Goal: Task Accomplishment & Management: Use online tool/utility

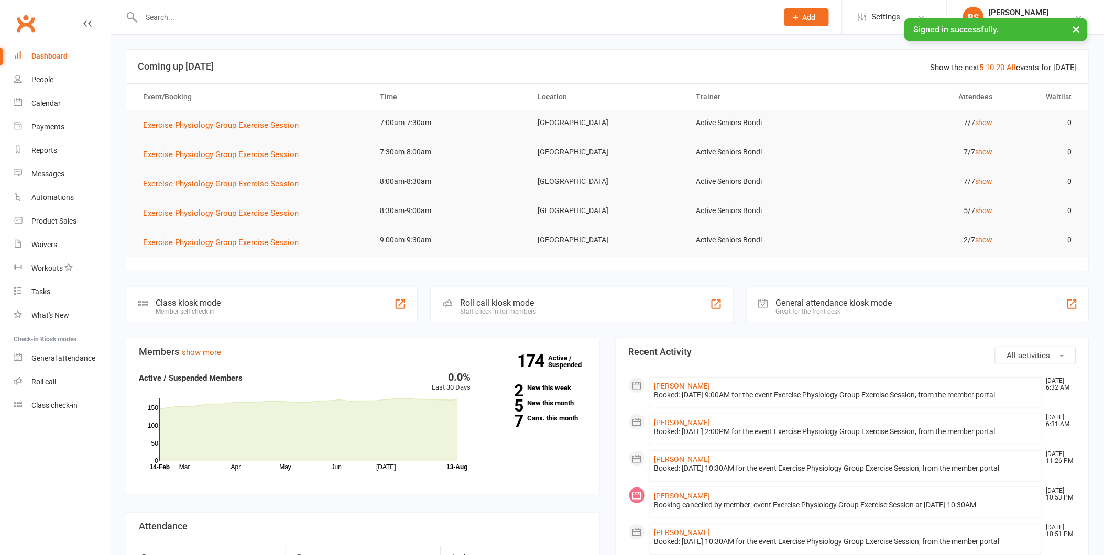
click at [204, 11] on input "text" at bounding box center [454, 17] width 632 height 15
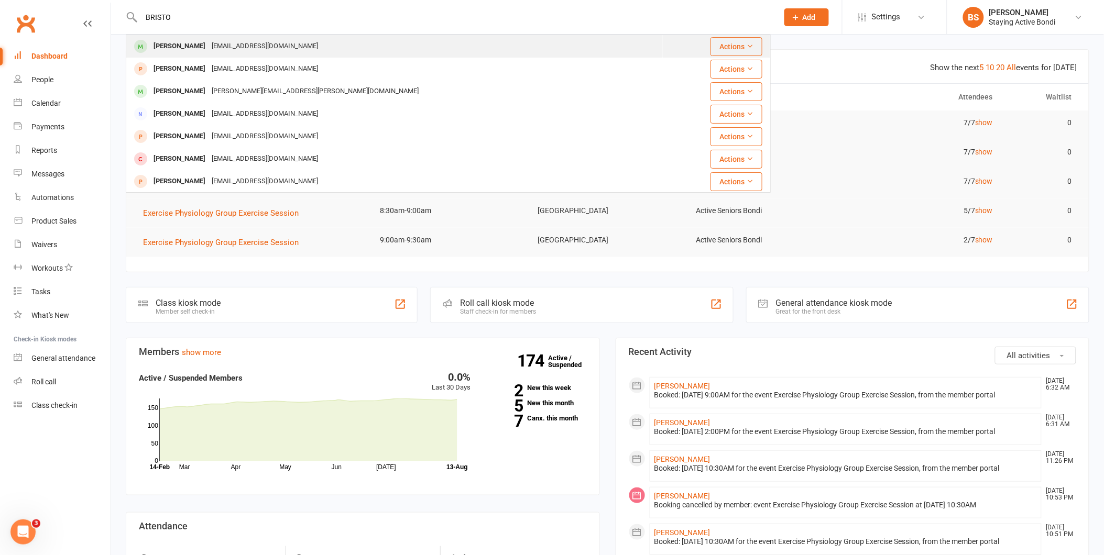
type input "BRISTO"
click at [213, 45] on div "[EMAIL_ADDRESS][DOMAIN_NAME]" at bounding box center [264, 46] width 113 height 15
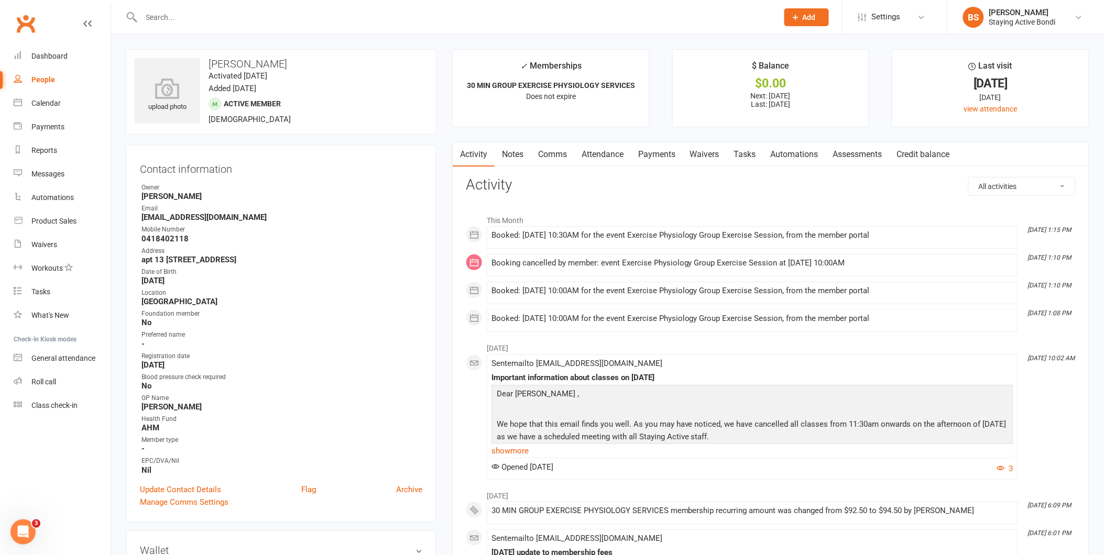
click at [590, 156] on link "Attendance" at bounding box center [602, 154] width 57 height 24
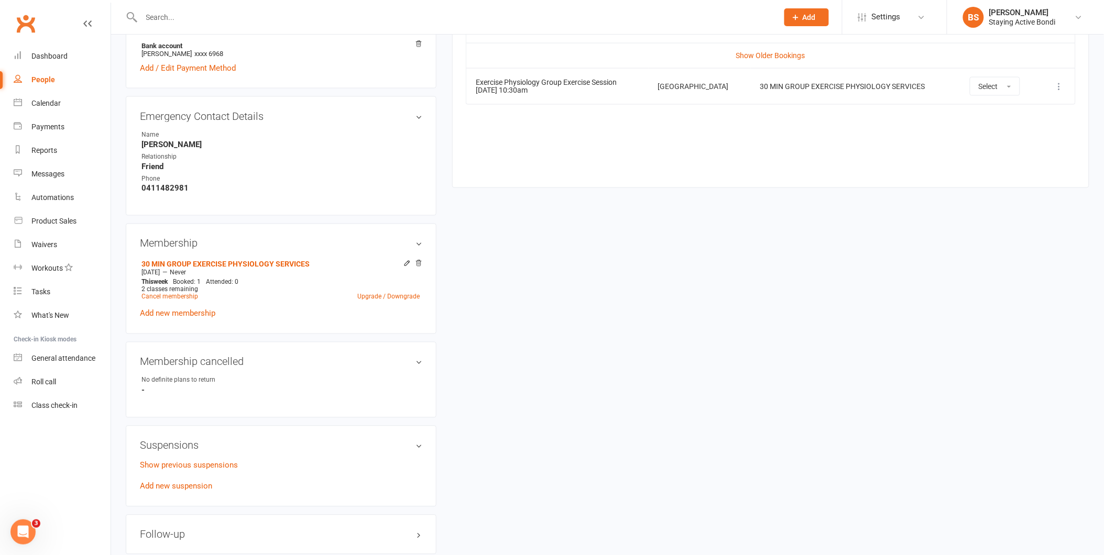
scroll to position [407, 0]
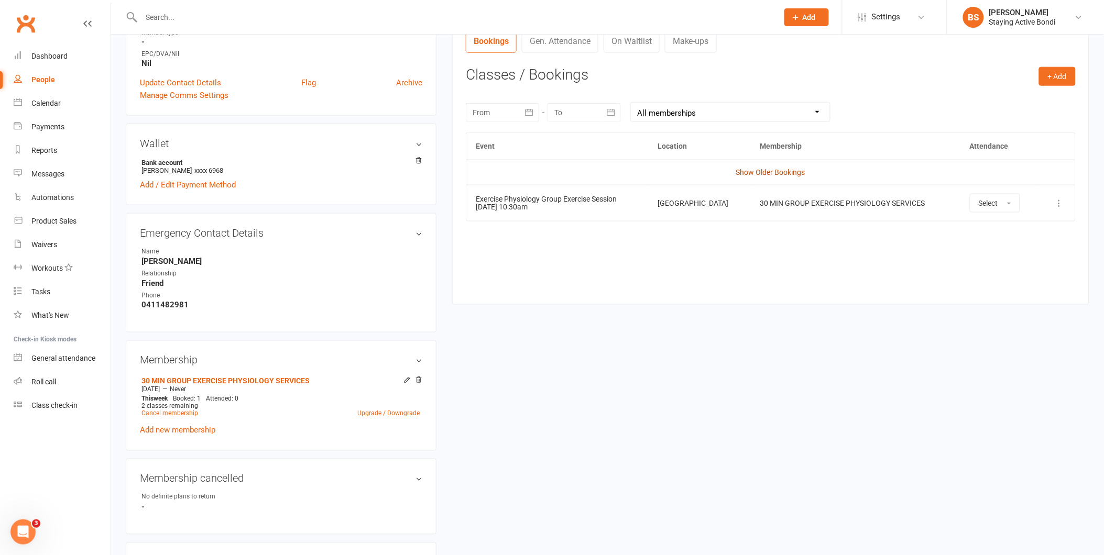
click at [781, 174] on link "Show Older Bookings" at bounding box center [770, 172] width 69 height 8
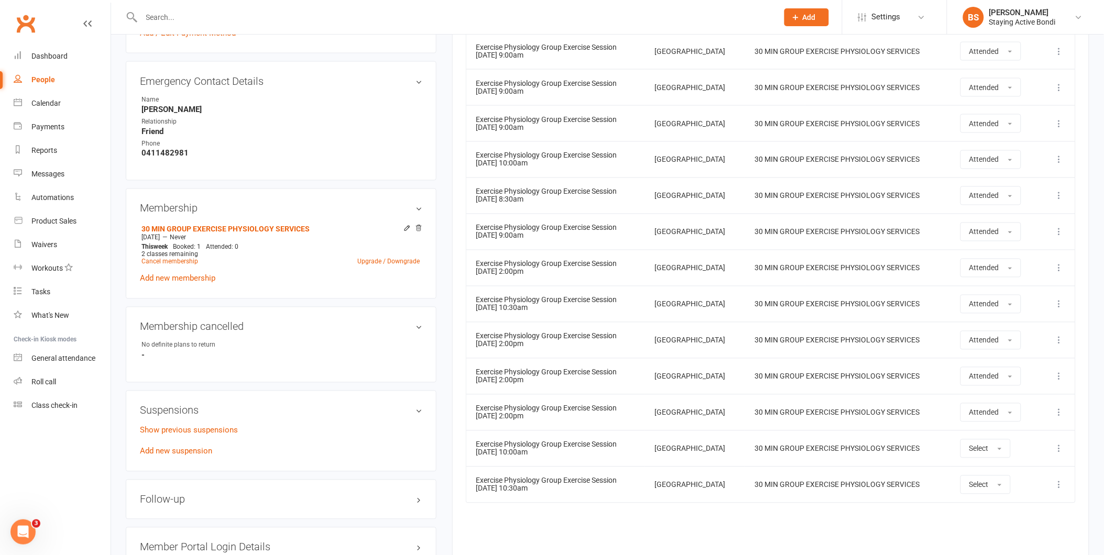
scroll to position [835, 0]
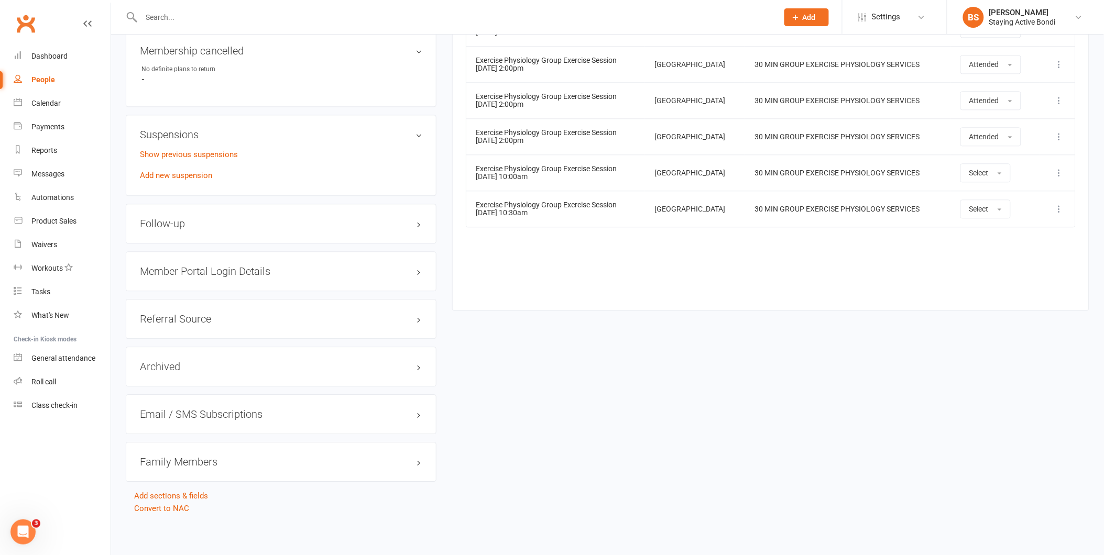
click at [1062, 172] on icon at bounding box center [1059, 173] width 10 height 10
click at [1000, 231] on link "Delete booking" at bounding box center [1013, 235] width 104 height 21
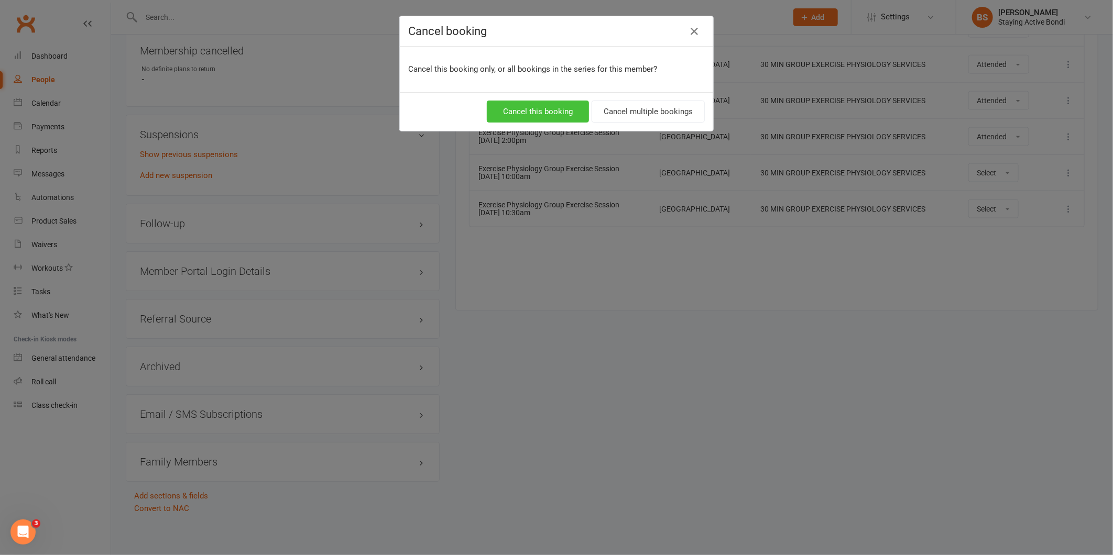
click at [544, 111] on button "Cancel this booking" at bounding box center [538, 112] width 102 height 22
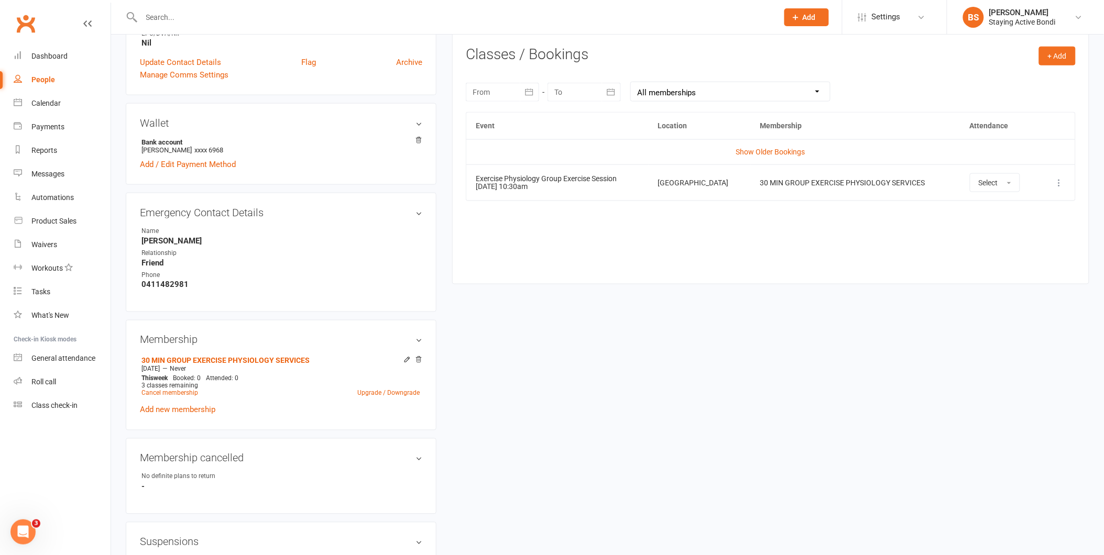
scroll to position [369, 0]
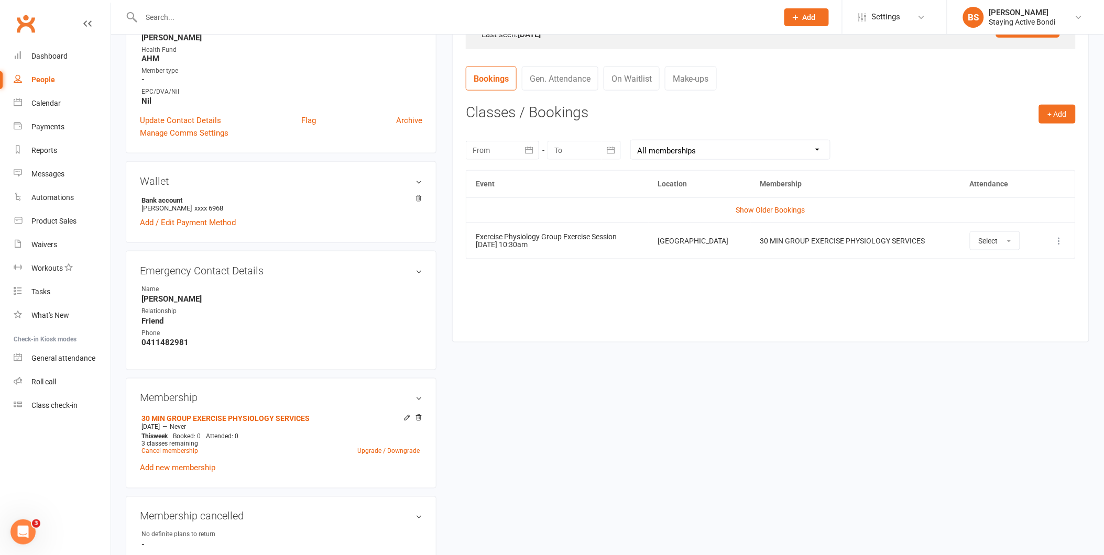
click at [655, 356] on div "upload photo Brenda Bristow Activated 13 March, 2025 Added 3 March, 2025 Active…" at bounding box center [607, 330] width 979 height 1301
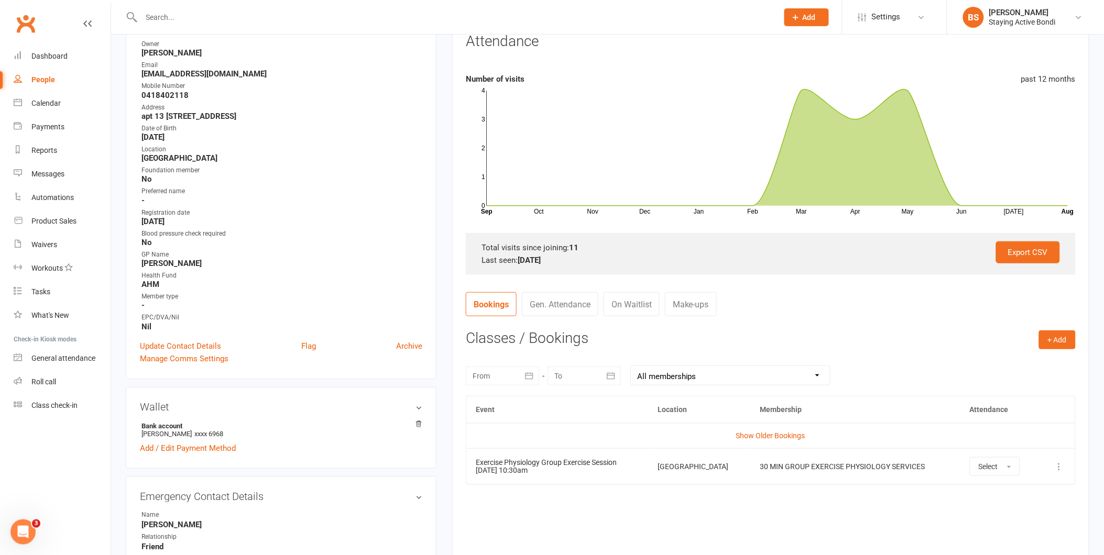
scroll to position [0, 0]
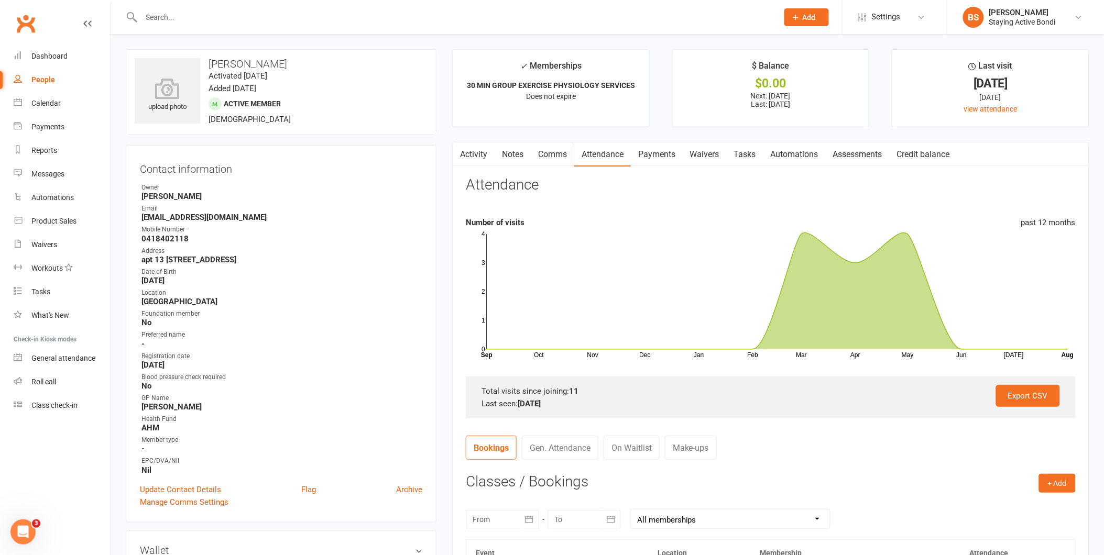
click at [238, 19] on input "text" at bounding box center [454, 17] width 632 height 15
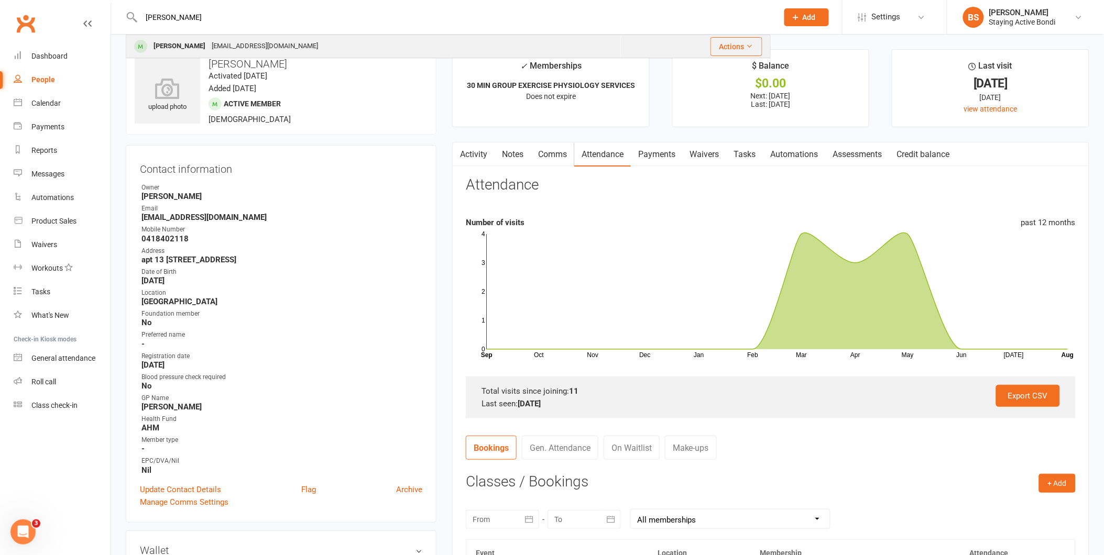
type input "LOCKE"
click at [234, 45] on div "millhill@iprimus.com.au" at bounding box center [264, 46] width 113 height 15
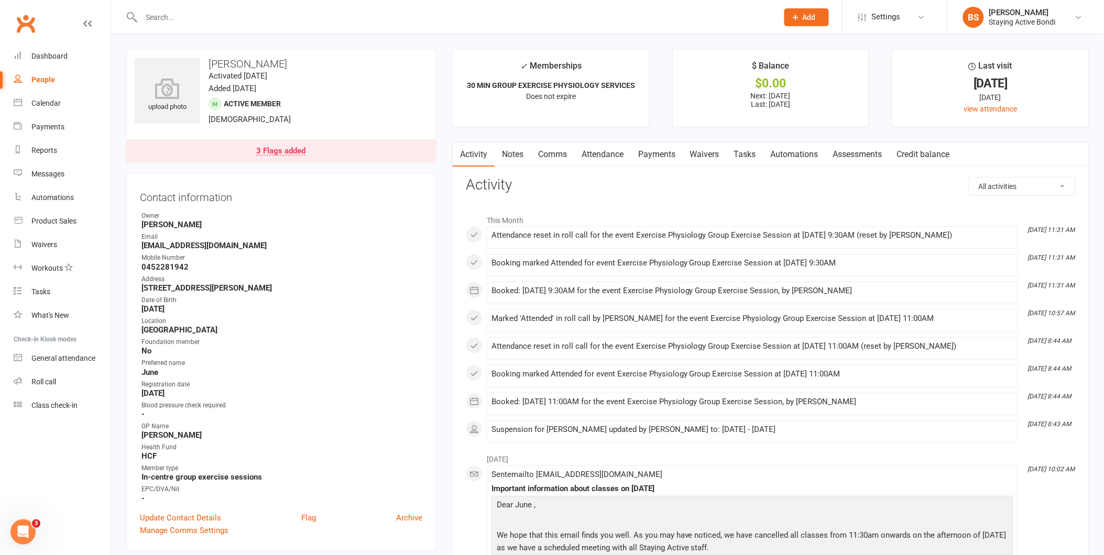
click at [299, 150] on div "3 Flags added" at bounding box center [280, 151] width 49 height 8
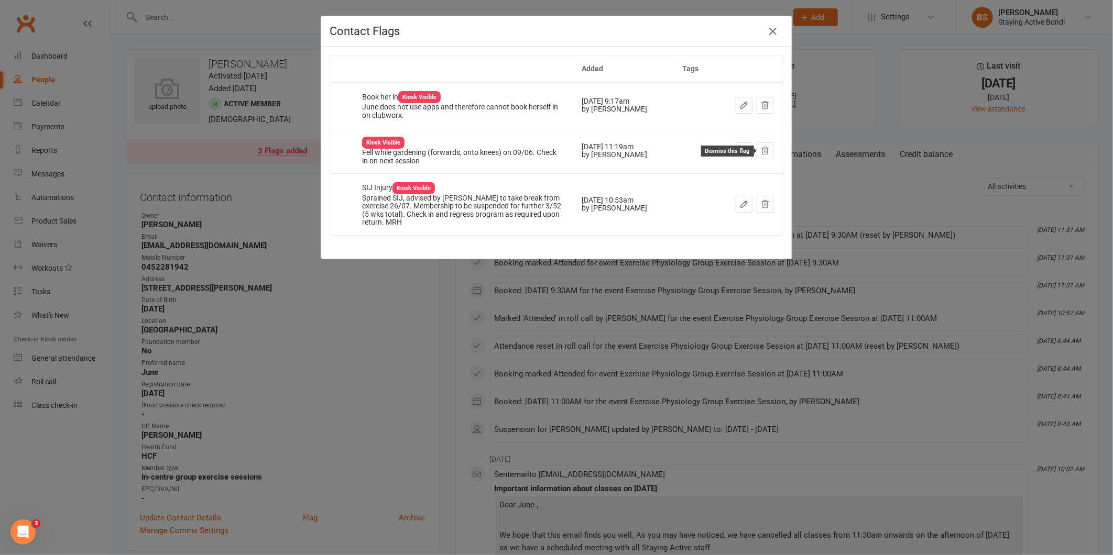
click at [762, 148] on icon at bounding box center [765, 150] width 7 height 7
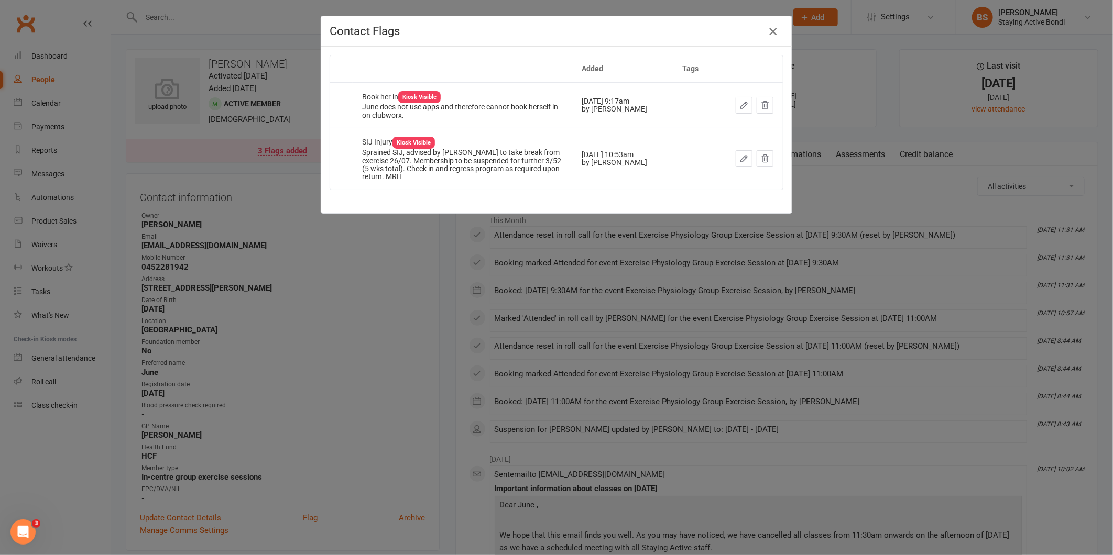
click at [766, 29] on icon "button" at bounding box center [772, 31] width 13 height 13
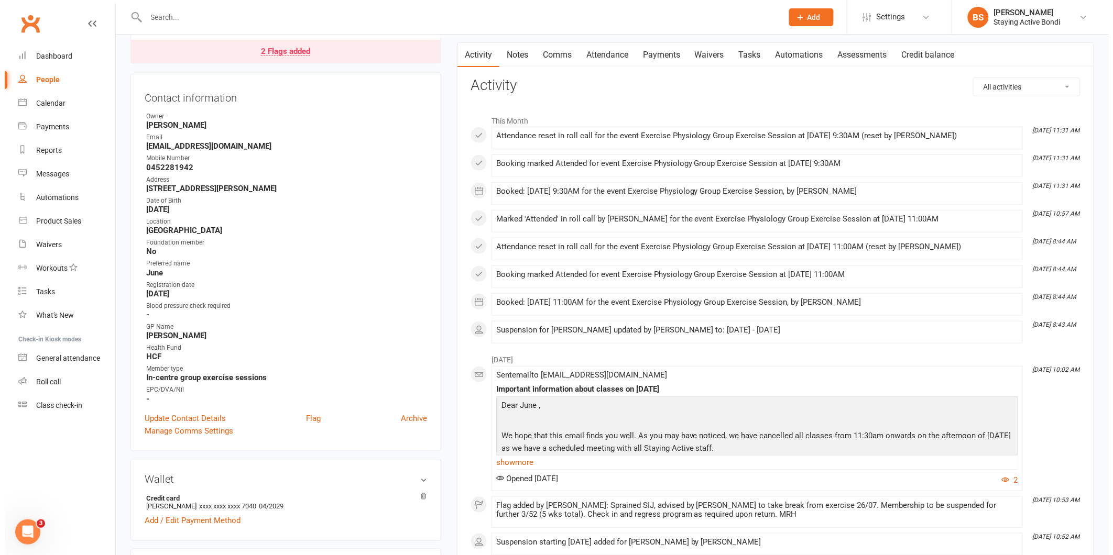
scroll to position [116, 0]
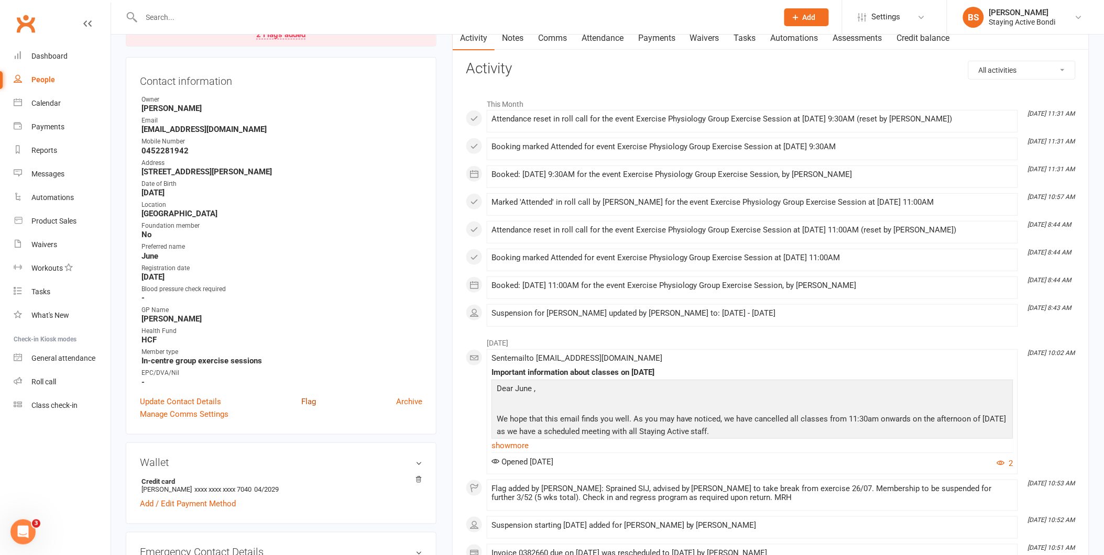
click at [310, 401] on link "Flag" at bounding box center [308, 402] width 15 height 13
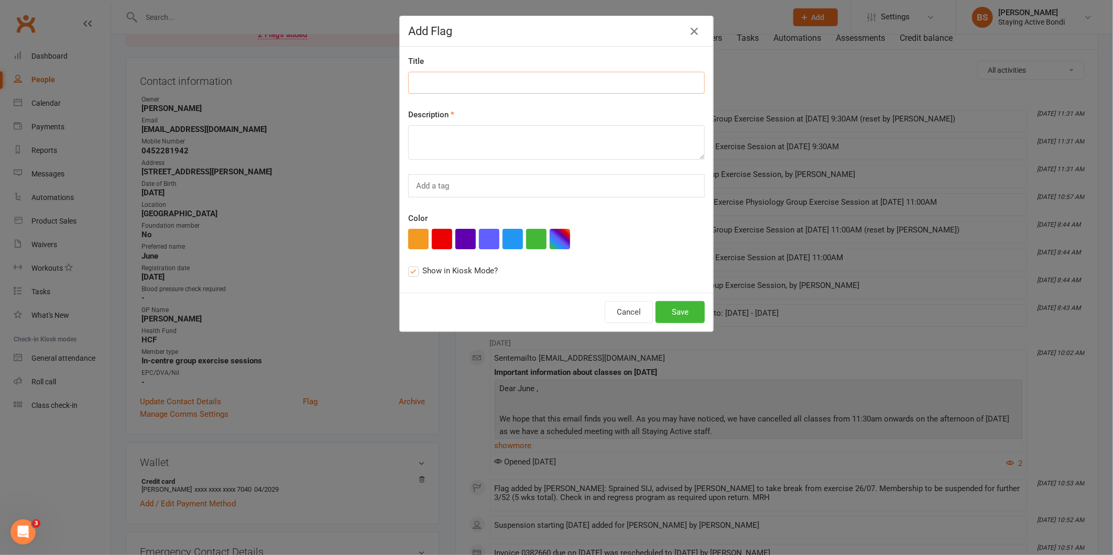
click at [452, 80] on input at bounding box center [556, 83] width 296 height 22
type input "E"
type input "r"
type input "Returned to ex"
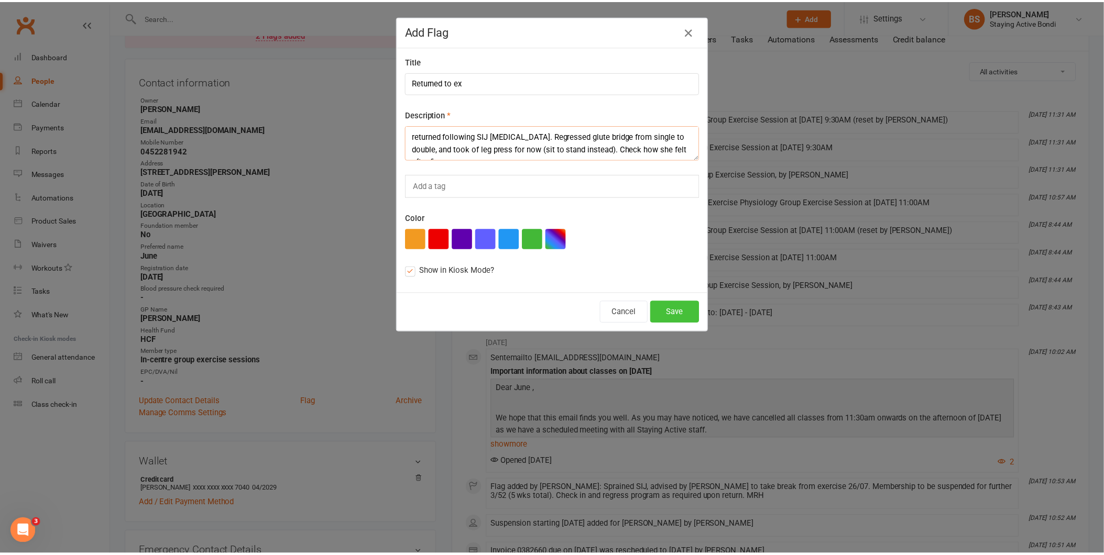
scroll to position [6, 0]
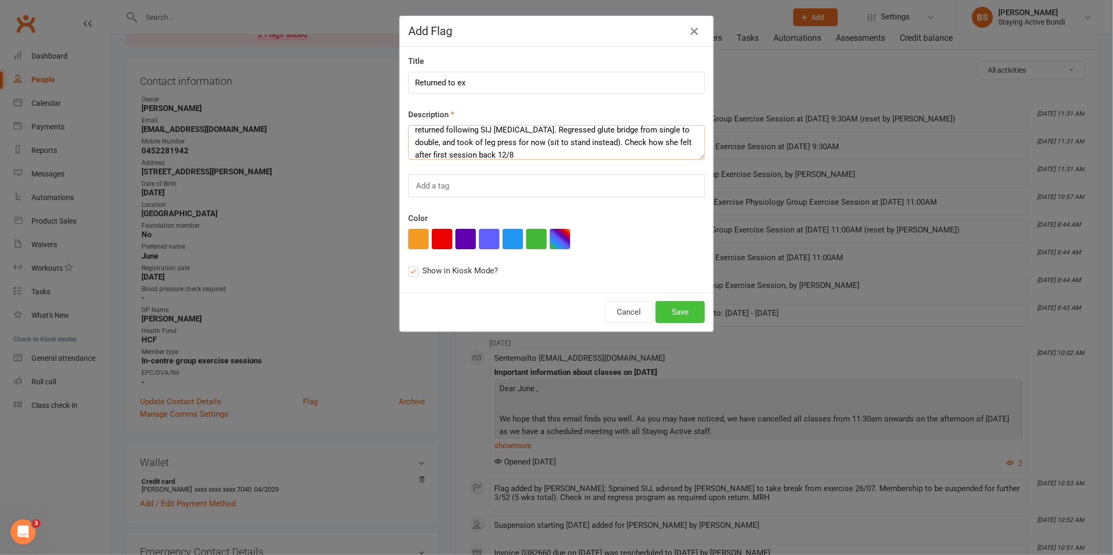
type textarea "returned following SIJ sprain. Regressed glute bridge from single to double, an…"
click at [688, 308] on button "Save" at bounding box center [679, 312] width 49 height 22
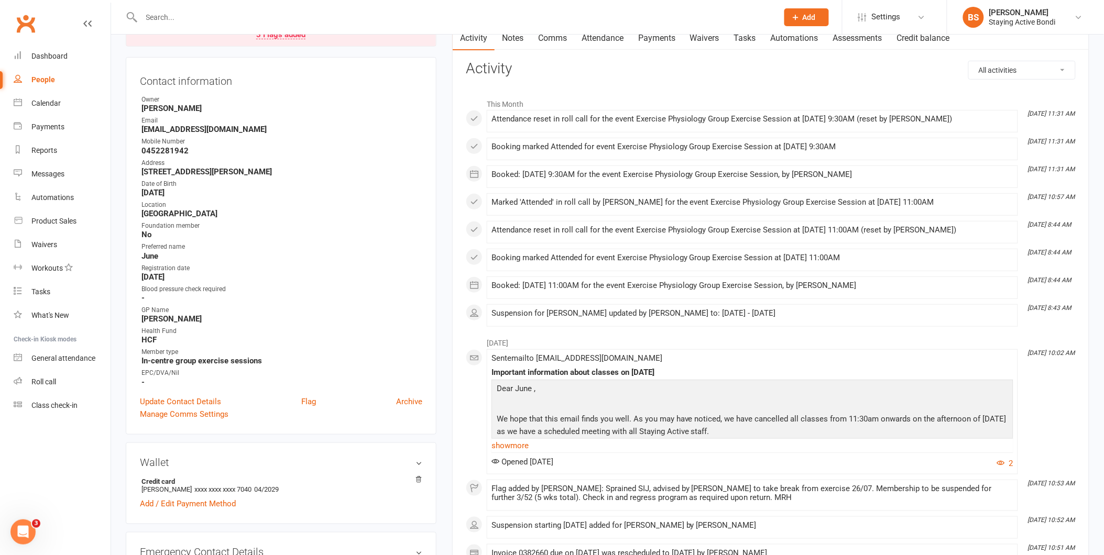
click at [328, 175] on strong "25 Mill Hill Rd Bondi Junction NSW. 2022 NSW 2022 2022" at bounding box center [281, 171] width 281 height 9
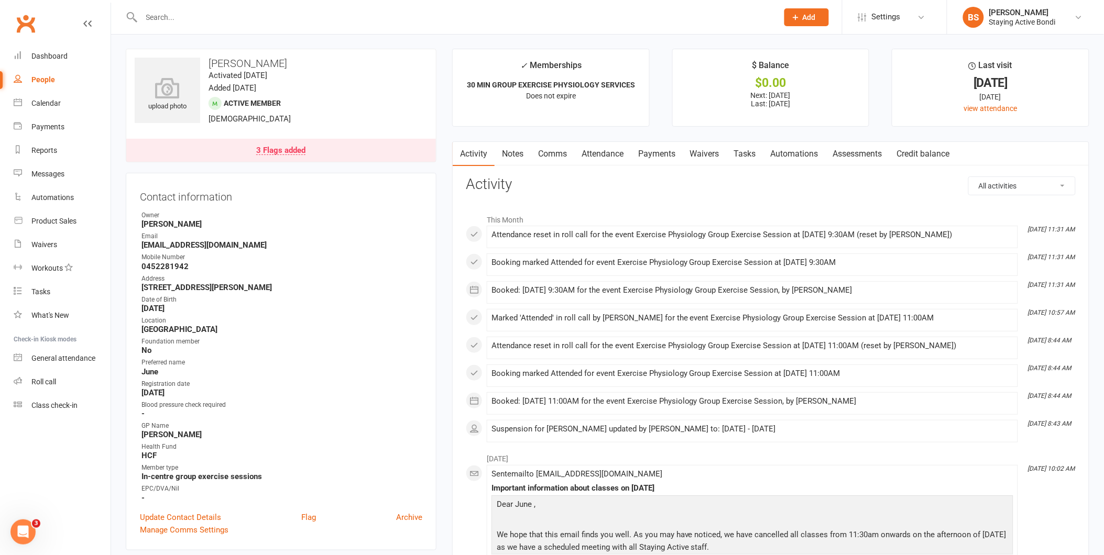
scroll to position [0, 0]
click at [349, 173] on contact-information "upload photo June Locke Activated 28 January, 2025 Added 16 January, 2025 Activ…" at bounding box center [281, 300] width 311 height 502
click at [322, 243] on strong "millhill@iprimus.com.au" at bounding box center [281, 245] width 281 height 9
drag, startPoint x: 511, startPoint y: 182, endPoint x: 460, endPoint y: 182, distance: 51.3
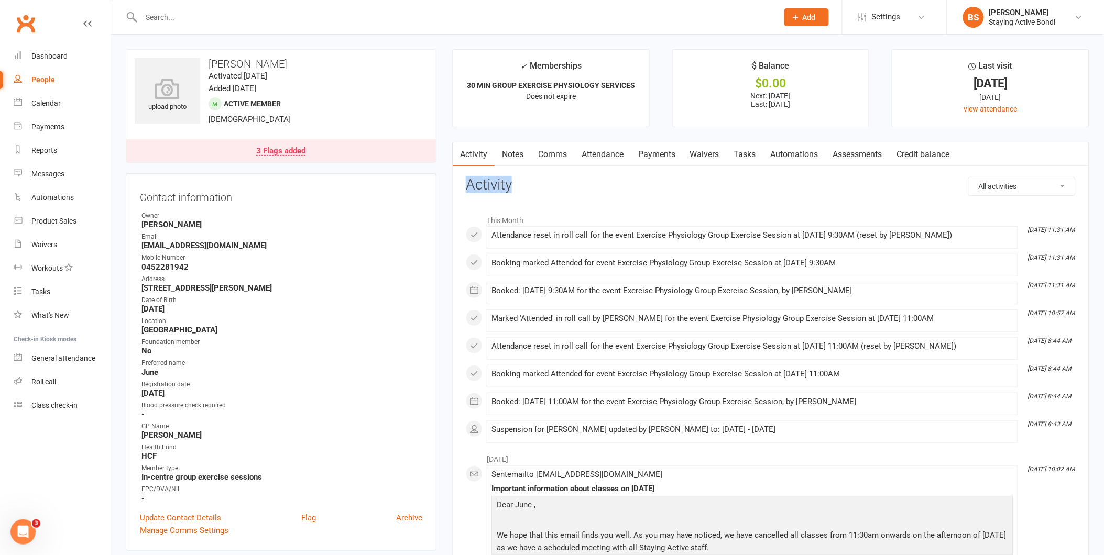
drag, startPoint x: 460, startPoint y: 182, endPoint x: 511, endPoint y: 193, distance: 51.9
click at [511, 193] on h3 "Activity" at bounding box center [771, 185] width 610 height 16
click at [58, 100] on div "Calendar" at bounding box center [45, 103] width 29 height 8
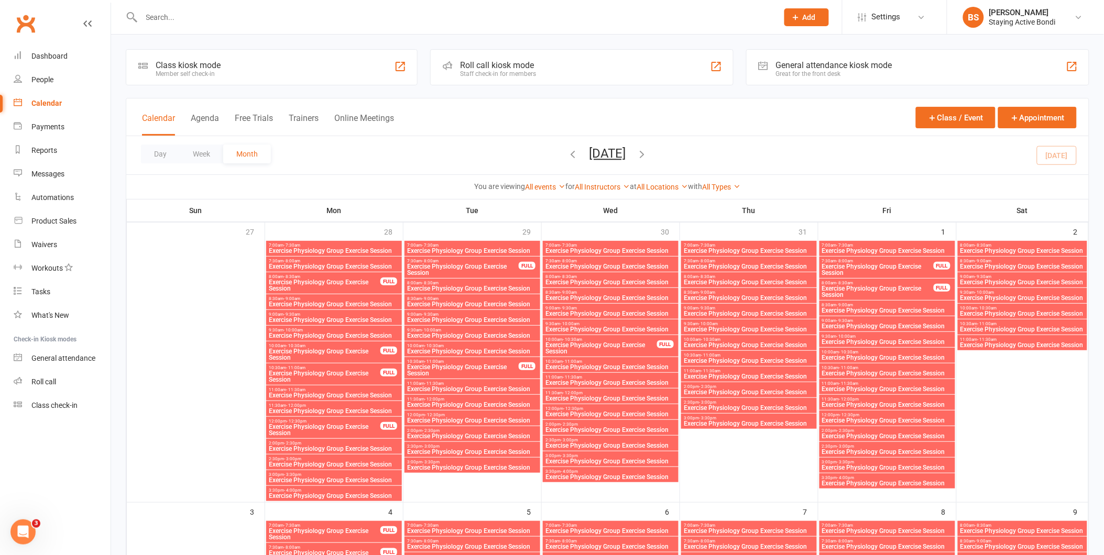
click at [549, 68] on div "Roll call kiosk mode Staff check-in for members" at bounding box center [581, 67] width 303 height 36
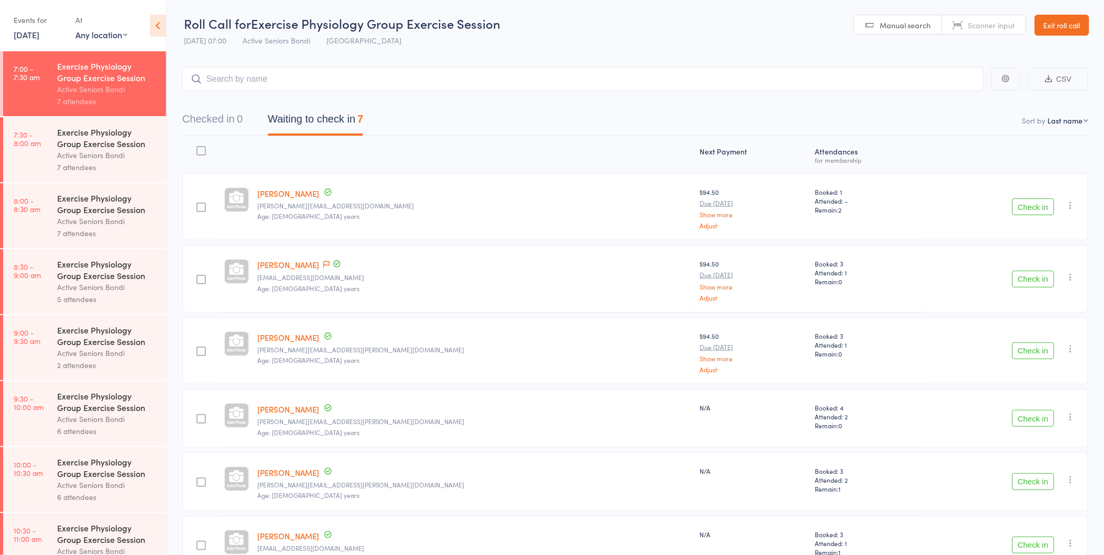
click at [1033, 206] on button "Check in" at bounding box center [1033, 207] width 42 height 17
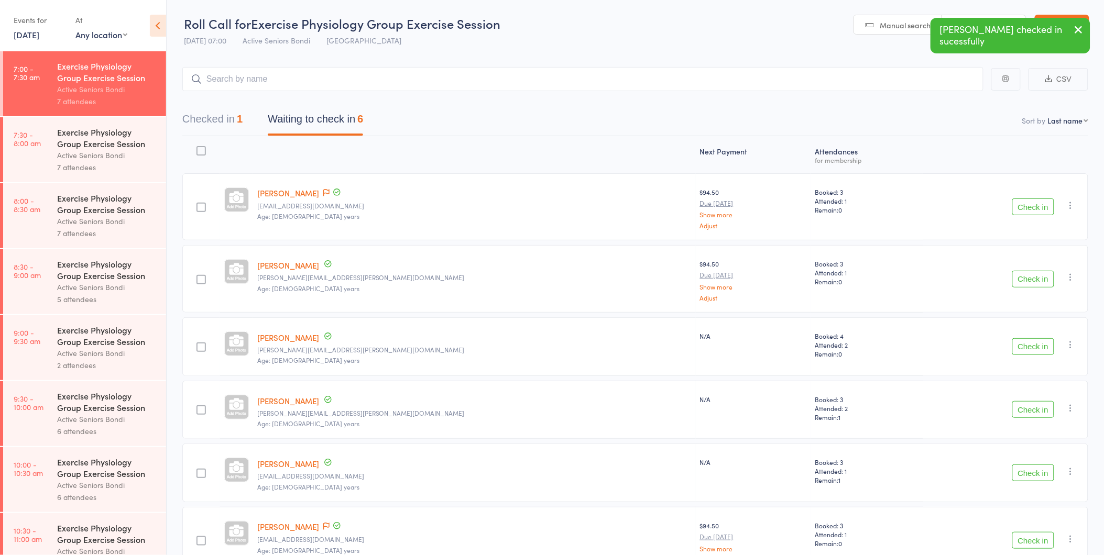
click at [1035, 205] on button "Check in" at bounding box center [1033, 207] width 42 height 17
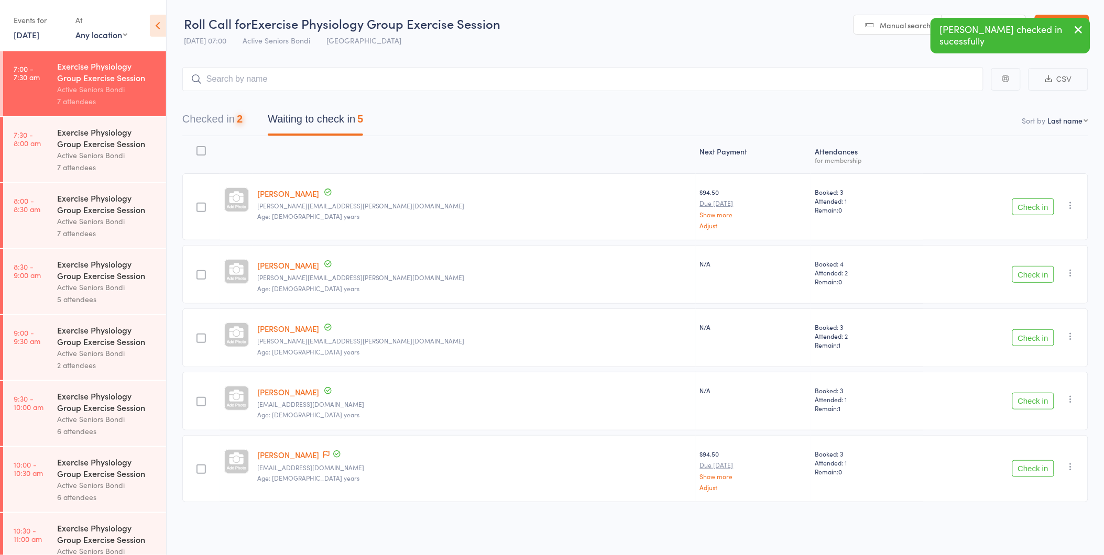
click at [1035, 205] on button "Check in" at bounding box center [1033, 207] width 42 height 17
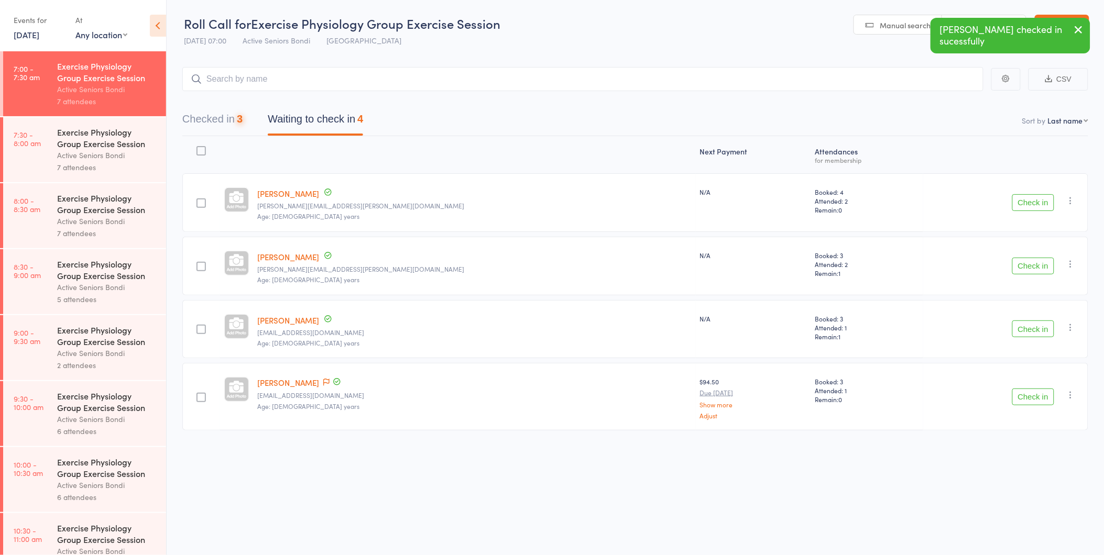
click at [1035, 205] on button "Check in" at bounding box center [1033, 202] width 42 height 17
click at [1036, 200] on button "Check in" at bounding box center [1033, 202] width 42 height 17
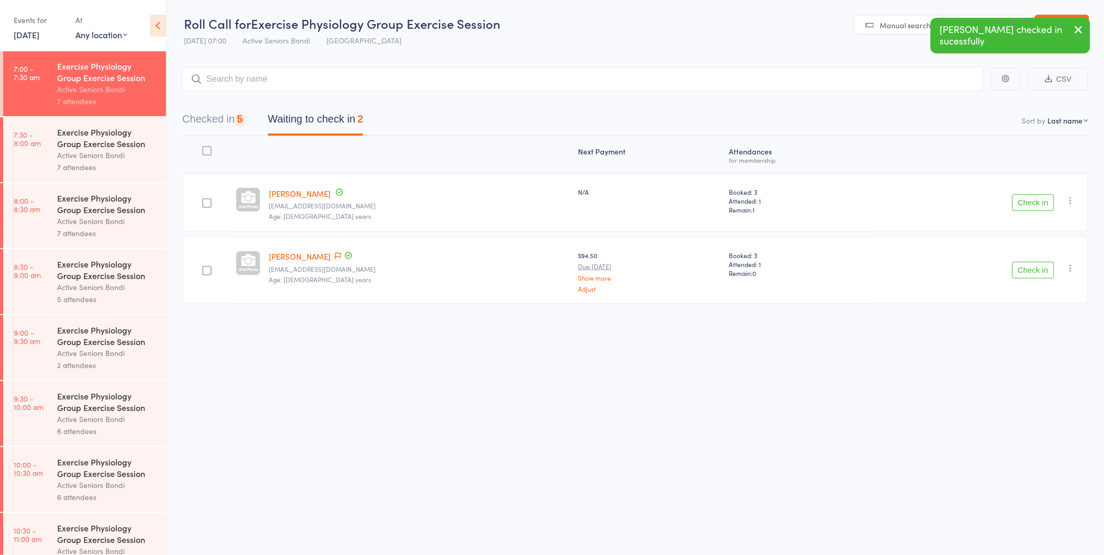
click at [1036, 200] on button "Check in" at bounding box center [1033, 202] width 42 height 17
click at [1037, 200] on button "Check in" at bounding box center [1033, 207] width 42 height 17
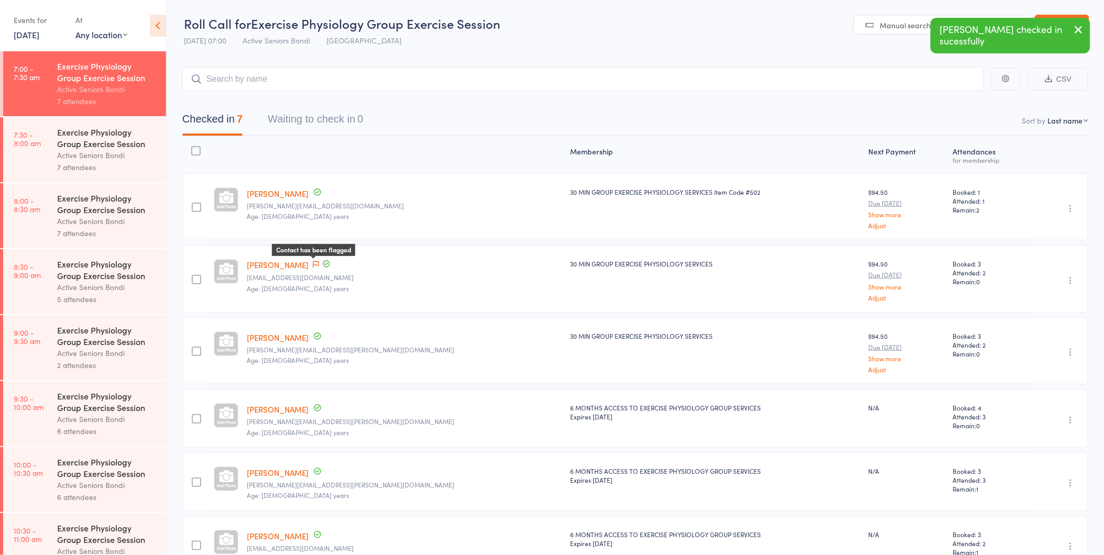
click at [319, 264] on icon at bounding box center [316, 264] width 6 height 7
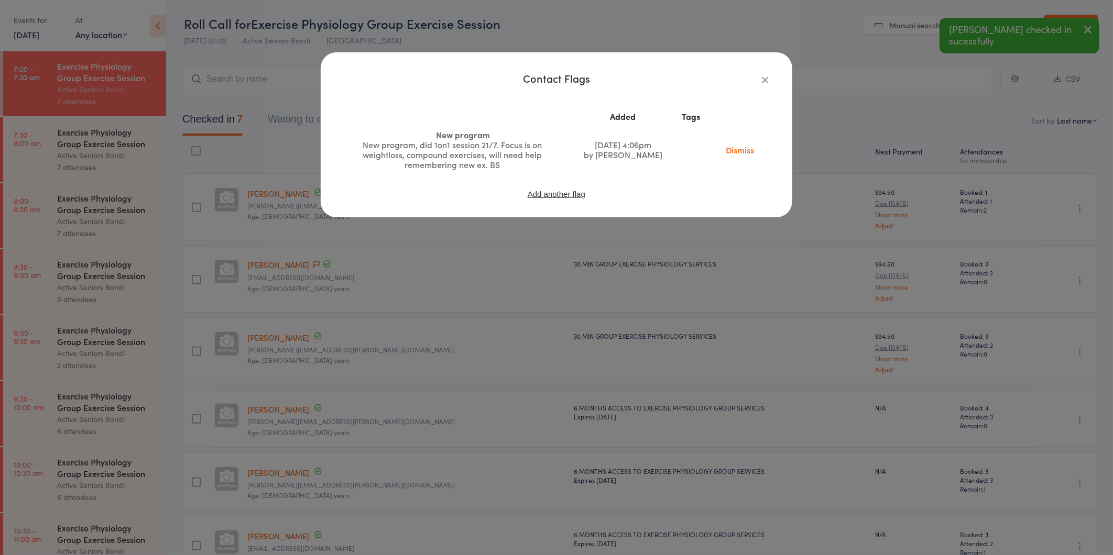
click at [765, 76] on icon "button" at bounding box center [765, 80] width 12 height 12
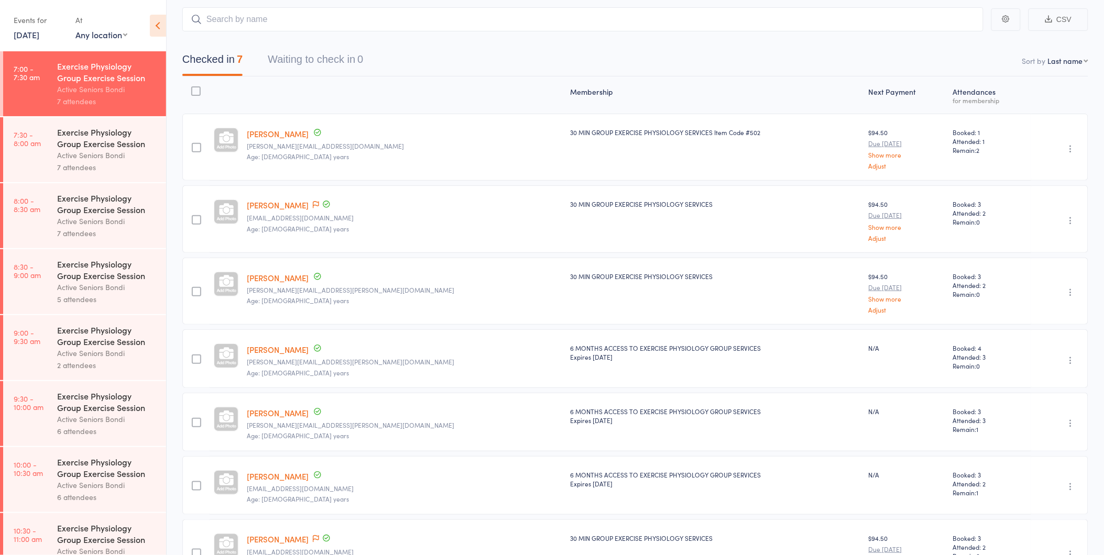
scroll to position [138, 0]
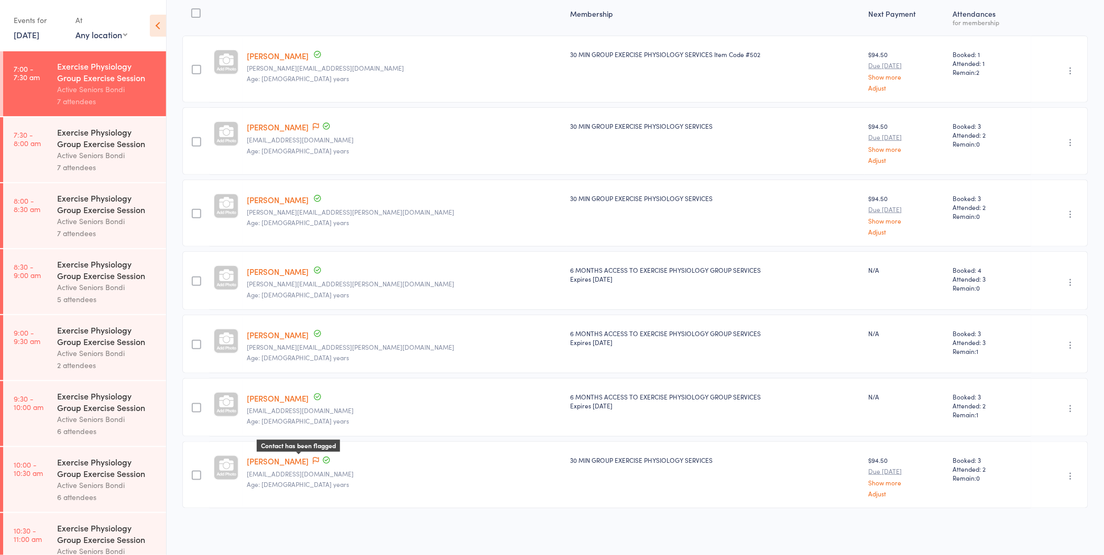
click at [313, 458] on icon at bounding box center [316, 460] width 6 height 7
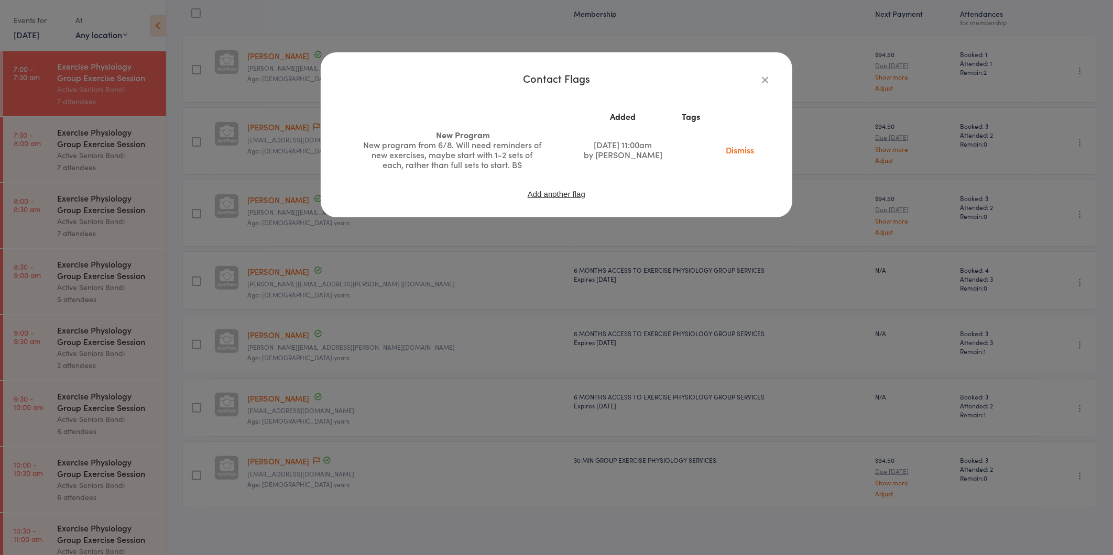
click at [763, 81] on icon "button" at bounding box center [765, 80] width 12 height 12
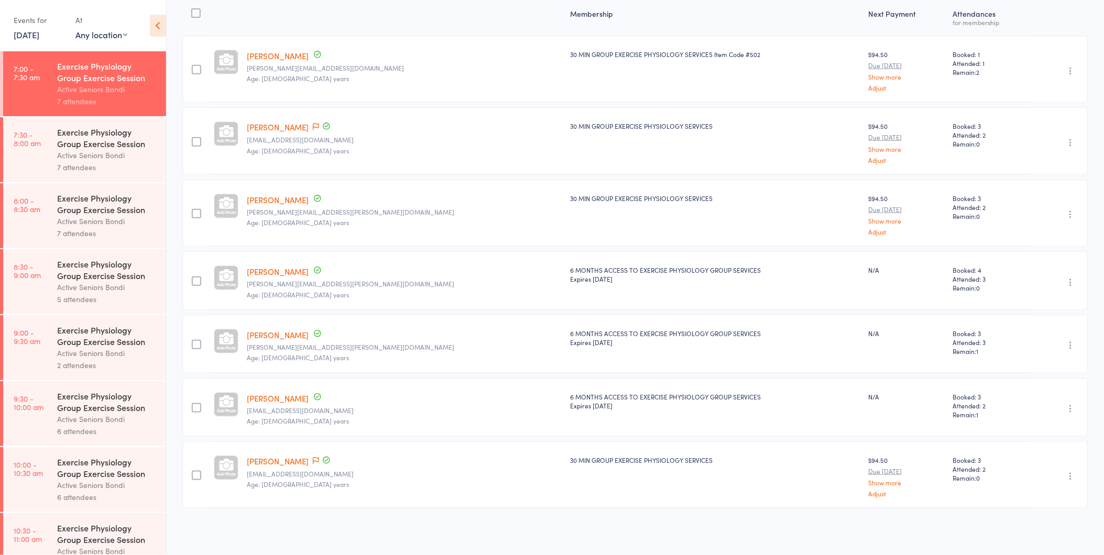
click at [141, 163] on div "7 attendees" at bounding box center [107, 167] width 100 height 12
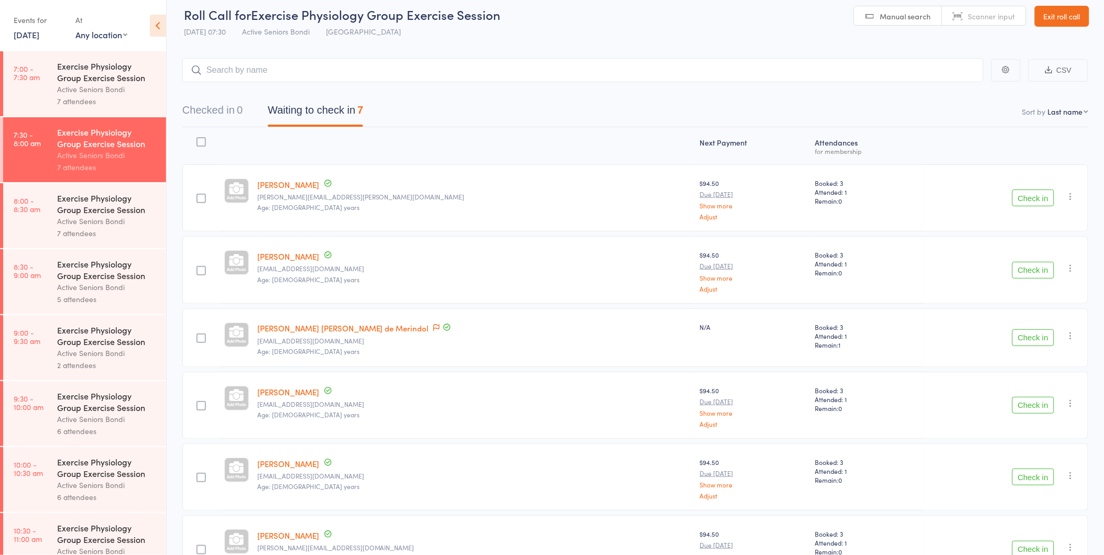
scroll to position [153, 0]
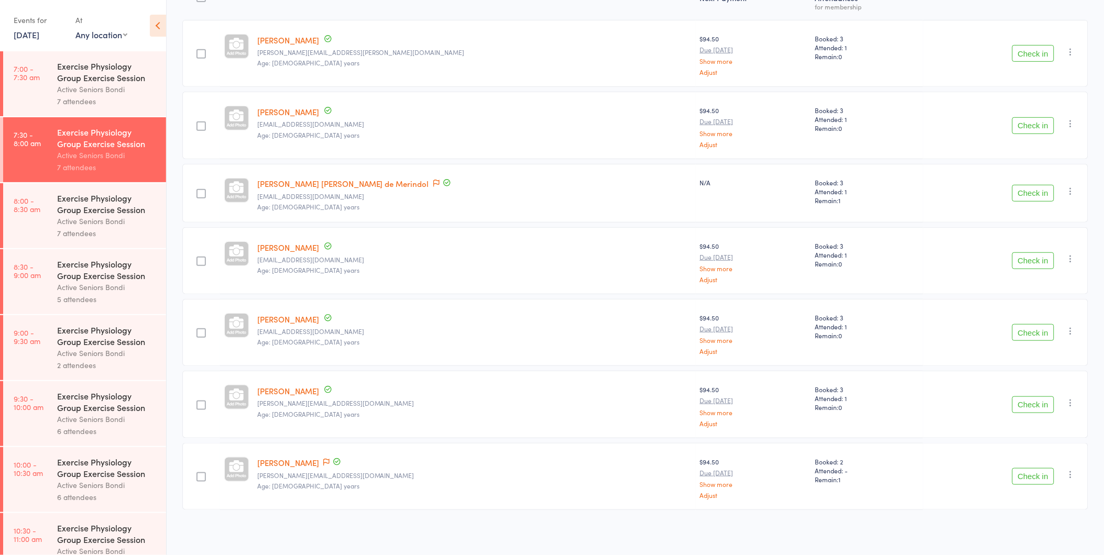
click at [291, 111] on link "[PERSON_NAME]" at bounding box center [288, 111] width 62 height 11
click at [1017, 327] on button "Check in" at bounding box center [1033, 332] width 42 height 17
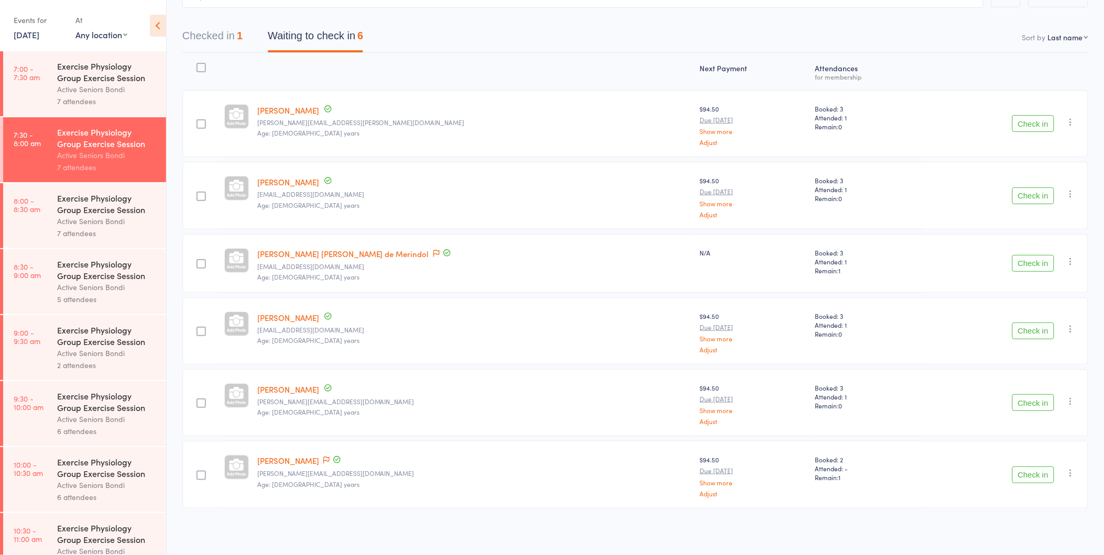
scroll to position [82, 0]
click at [109, 206] on div "Exercise Physiology Group Exercise Session" at bounding box center [107, 203] width 100 height 23
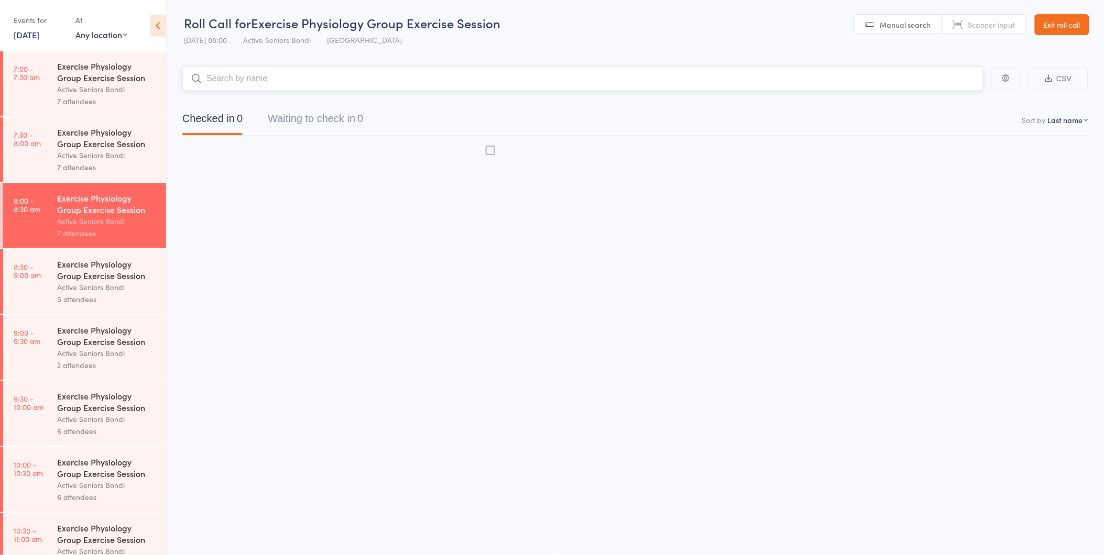
scroll to position [1, 0]
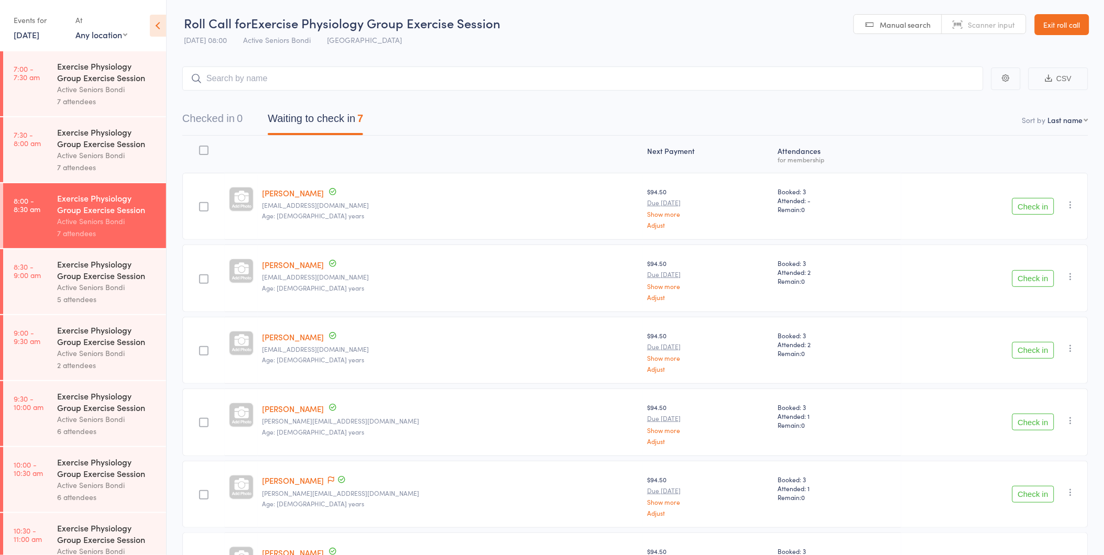
click at [84, 150] on div "Active Seniors Bondi" at bounding box center [107, 155] width 100 height 12
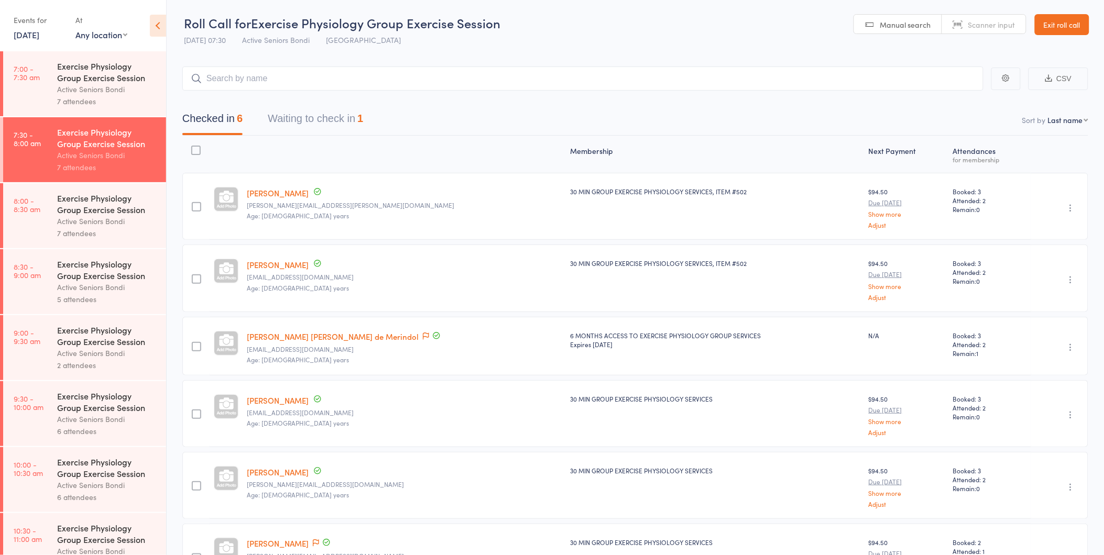
click at [113, 223] on div "Active Seniors Bondi" at bounding box center [107, 221] width 100 height 12
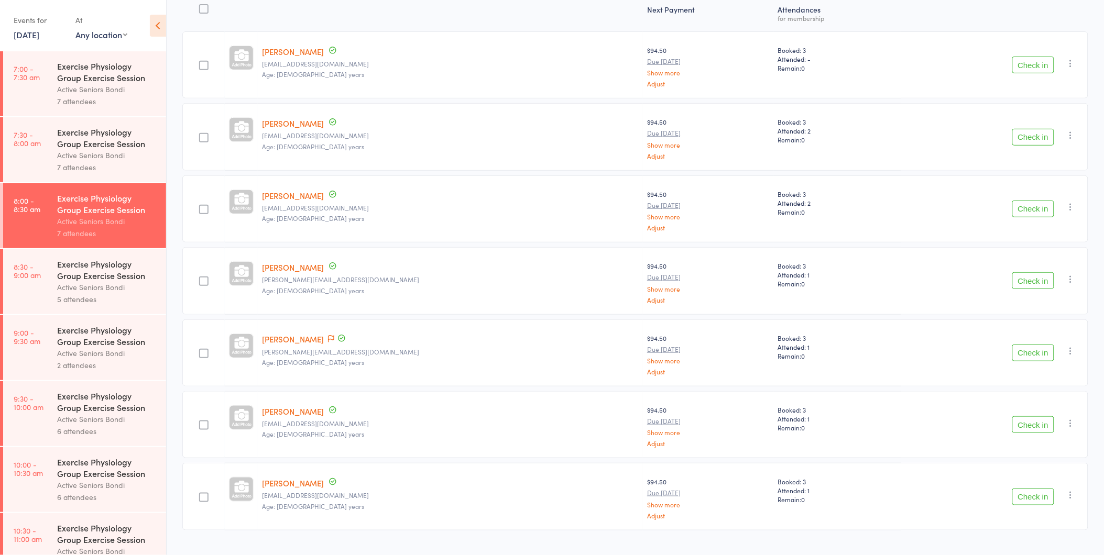
scroll to position [162, 0]
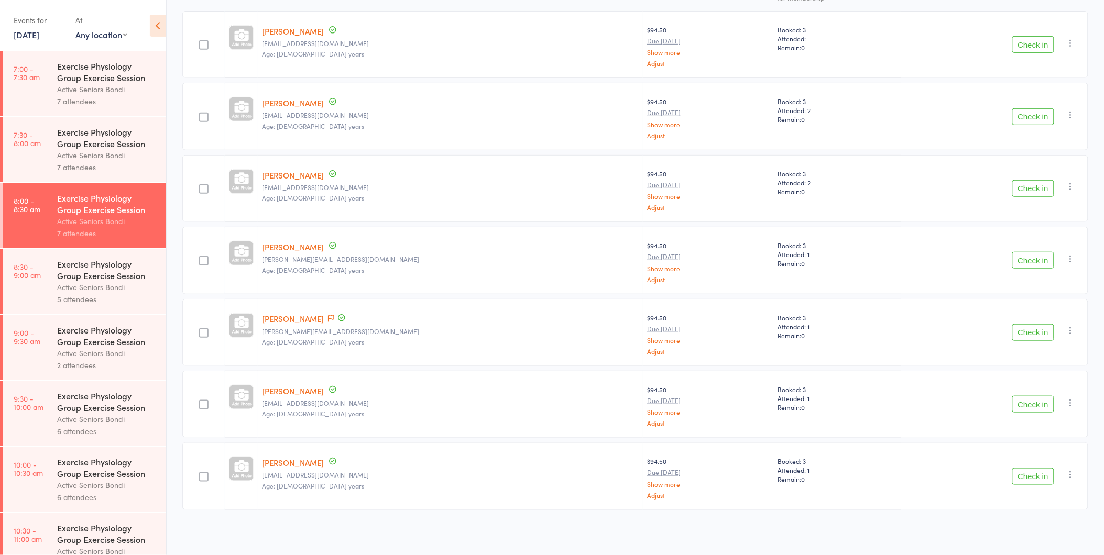
click at [1030, 477] on button "Check in" at bounding box center [1033, 476] width 42 height 17
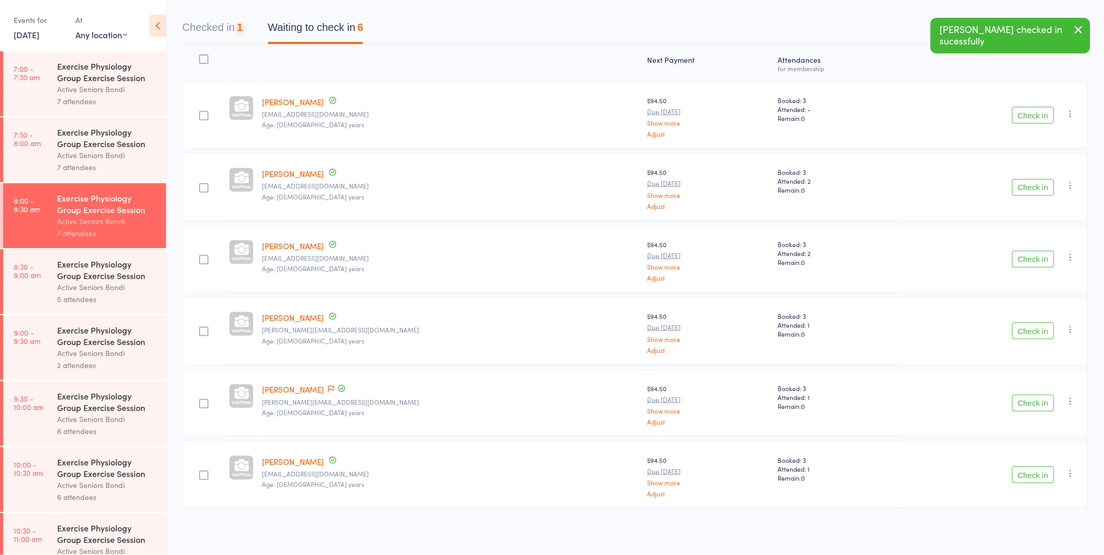
scroll to position [91, 0]
click at [1043, 112] on button "Check in" at bounding box center [1033, 116] width 42 height 17
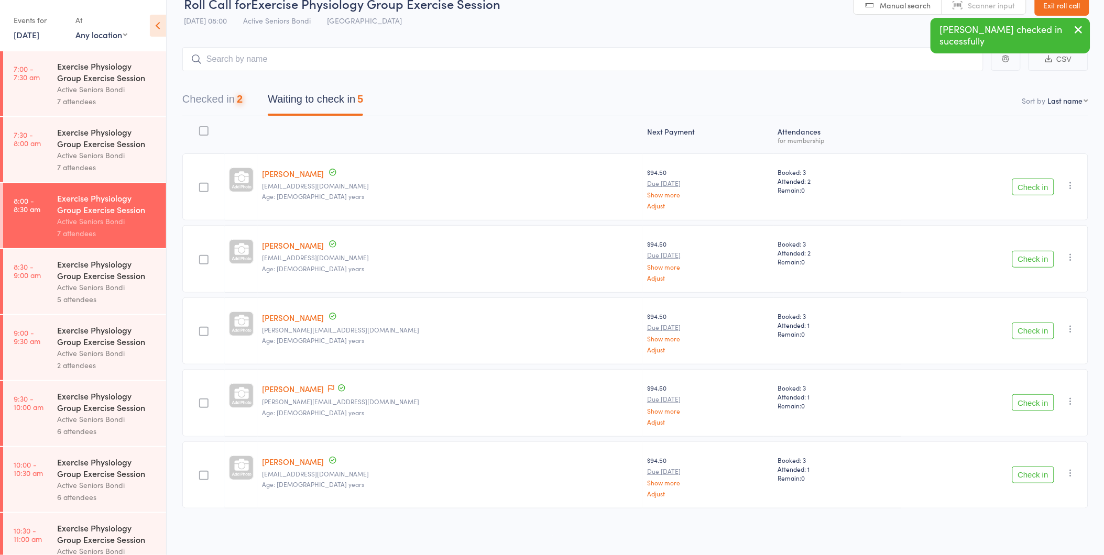
scroll to position [19, 0]
click at [1030, 190] on button "Check in" at bounding box center [1033, 188] width 42 height 17
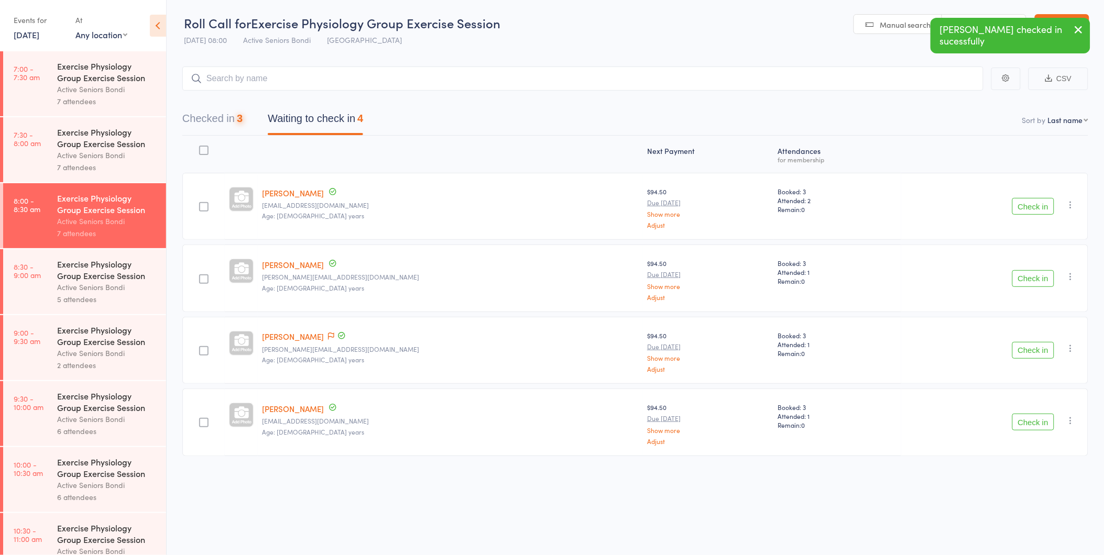
scroll to position [1, 0]
click at [1030, 190] on div "Check in Check in Send message Add Note Add Task Add Flag Remove Mark absent" at bounding box center [994, 206] width 187 height 67
click at [1031, 202] on button "Check in" at bounding box center [1033, 206] width 42 height 17
click at [1034, 205] on button "Check in" at bounding box center [1033, 206] width 42 height 17
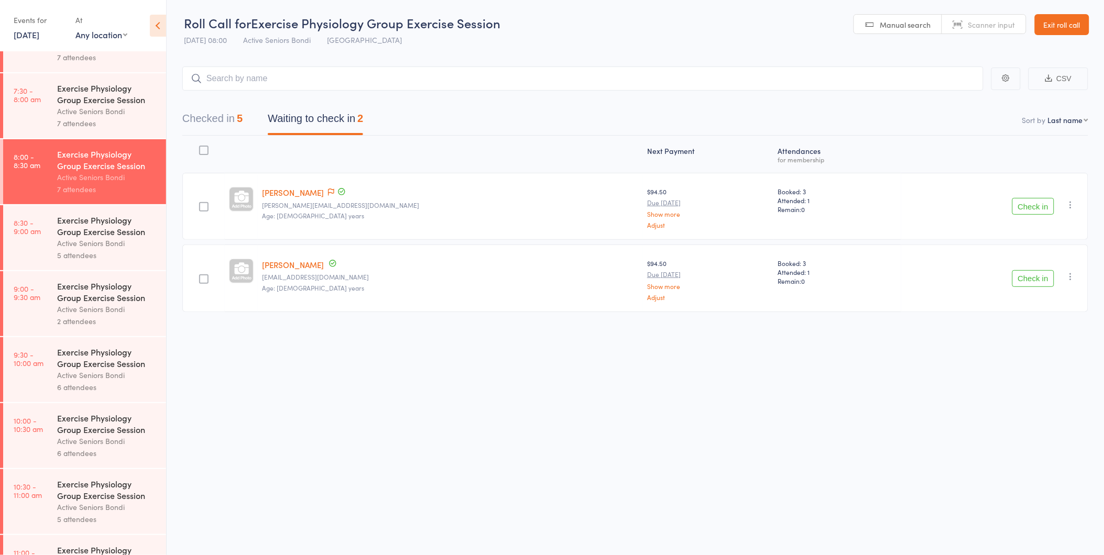
scroll to position [0, 0]
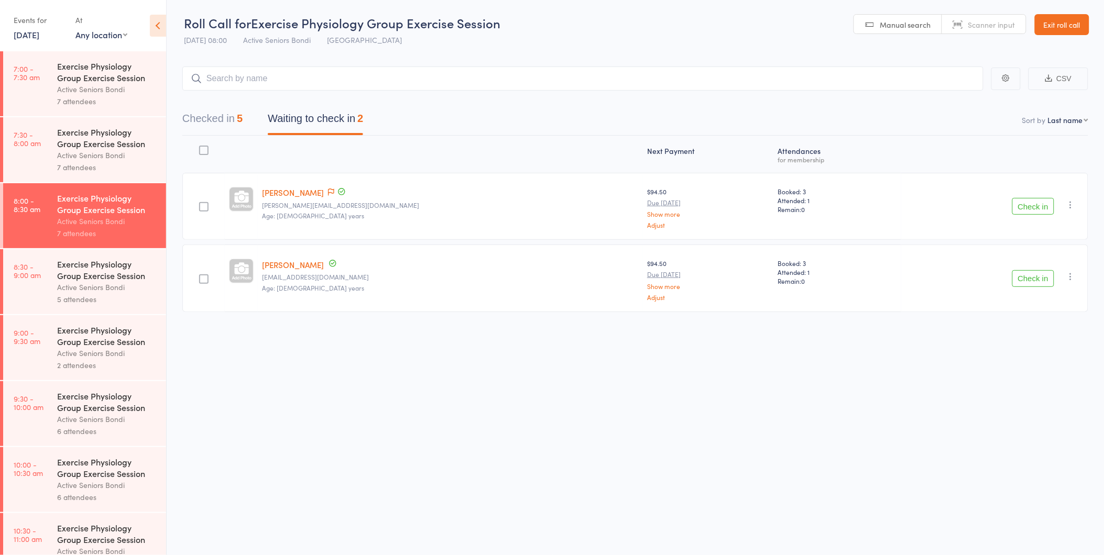
click at [74, 292] on div "Active Seniors Bondi" at bounding box center [107, 287] width 100 height 12
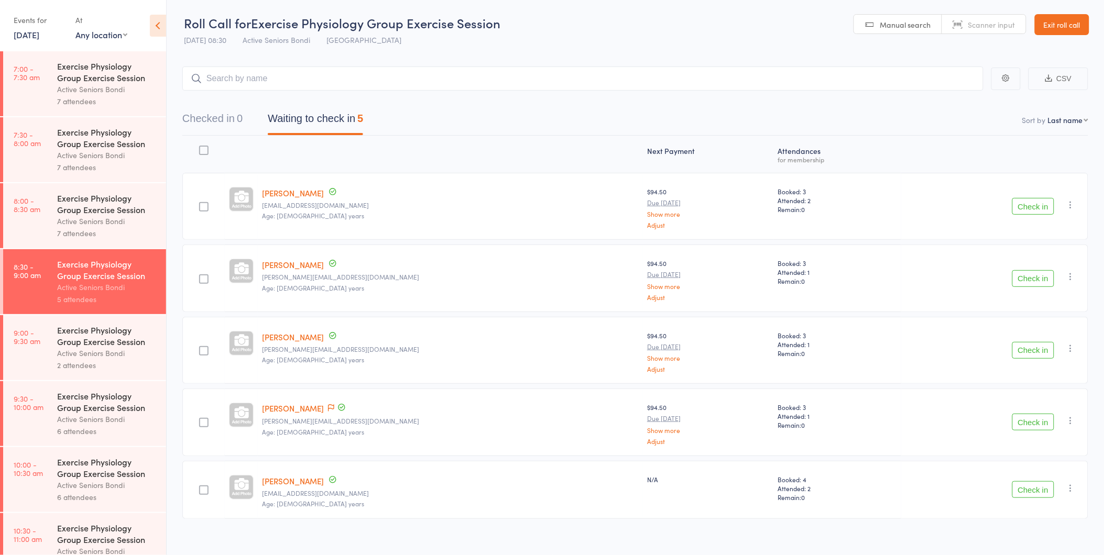
click at [105, 216] on div "Active Seniors Bondi" at bounding box center [107, 221] width 100 height 12
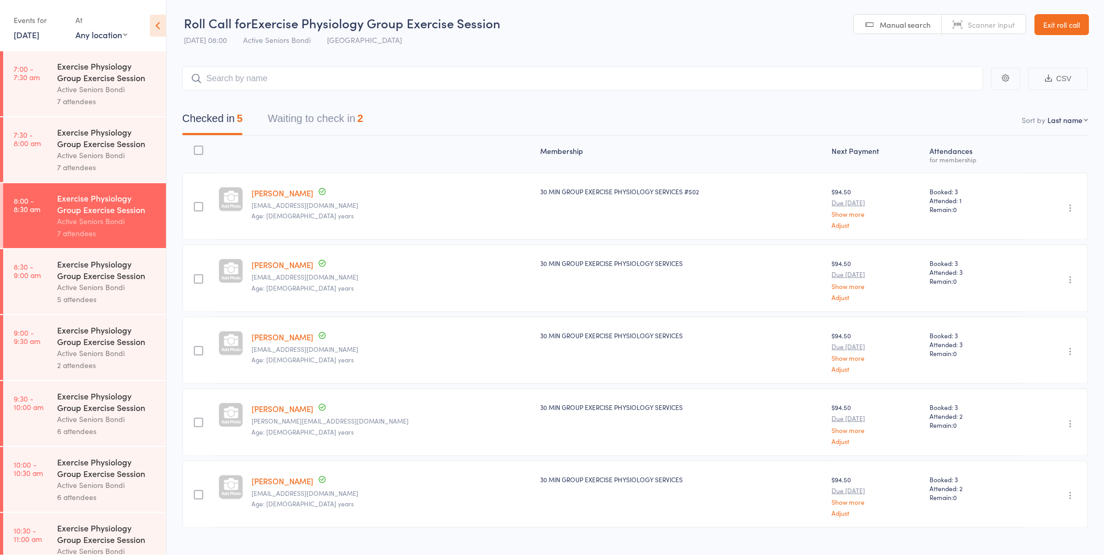
click at [114, 279] on div "Exercise Physiology Group Exercise Session" at bounding box center [107, 269] width 100 height 23
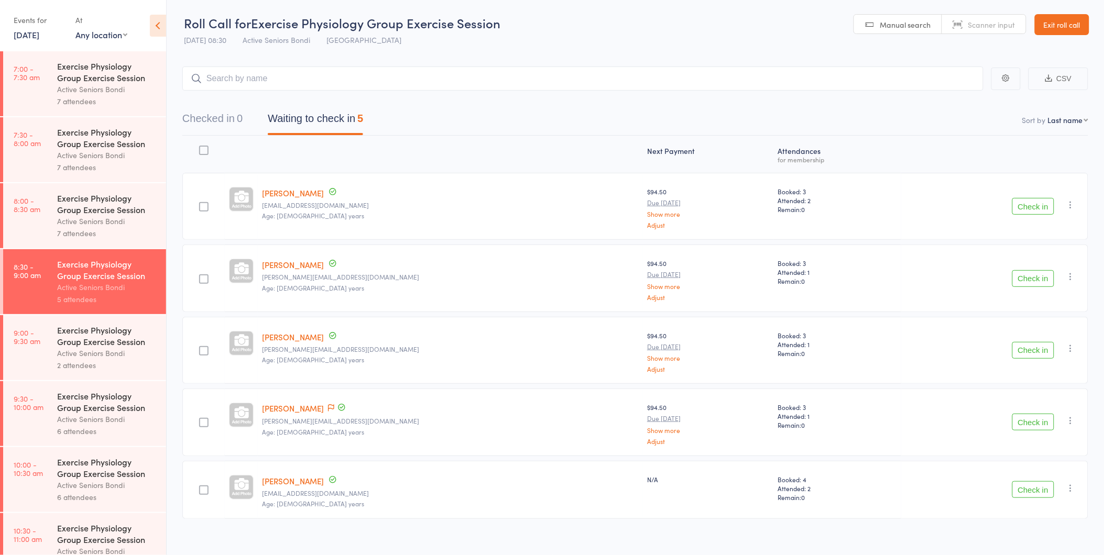
click at [1044, 489] on button "Check in" at bounding box center [1033, 489] width 42 height 17
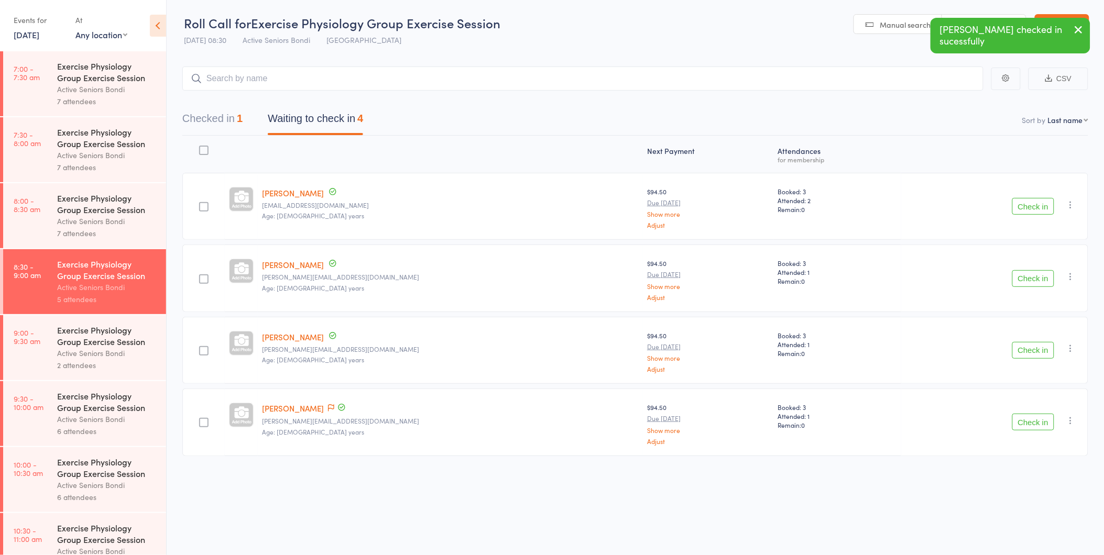
drag, startPoint x: 96, startPoint y: 353, endPoint x: 147, endPoint y: 339, distance: 52.1
click at [96, 353] on div "Active Seniors Bondi" at bounding box center [107, 353] width 100 height 12
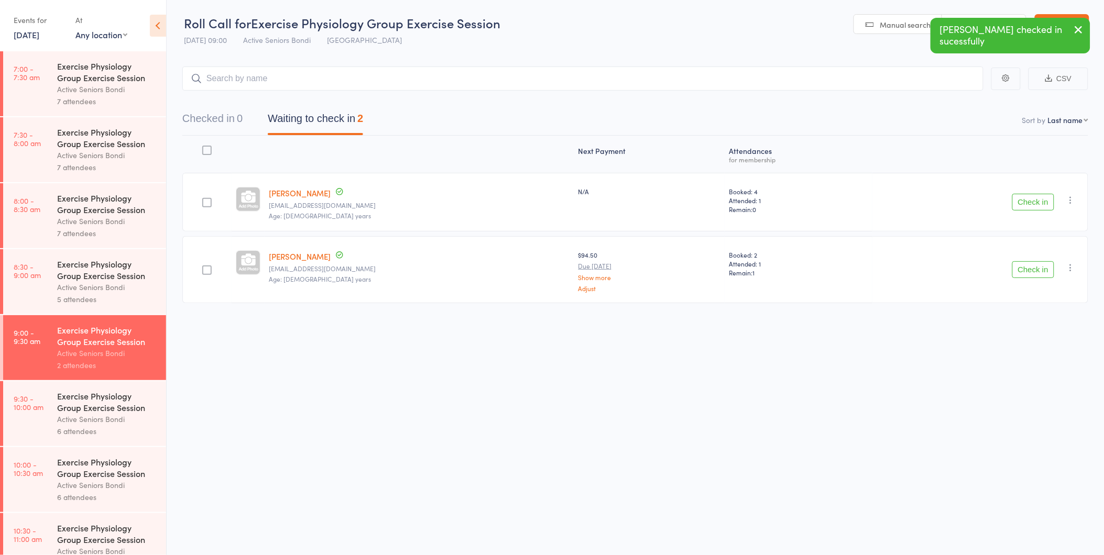
click at [114, 271] on div "Exercise Physiology Group Exercise Session" at bounding box center [107, 269] width 100 height 23
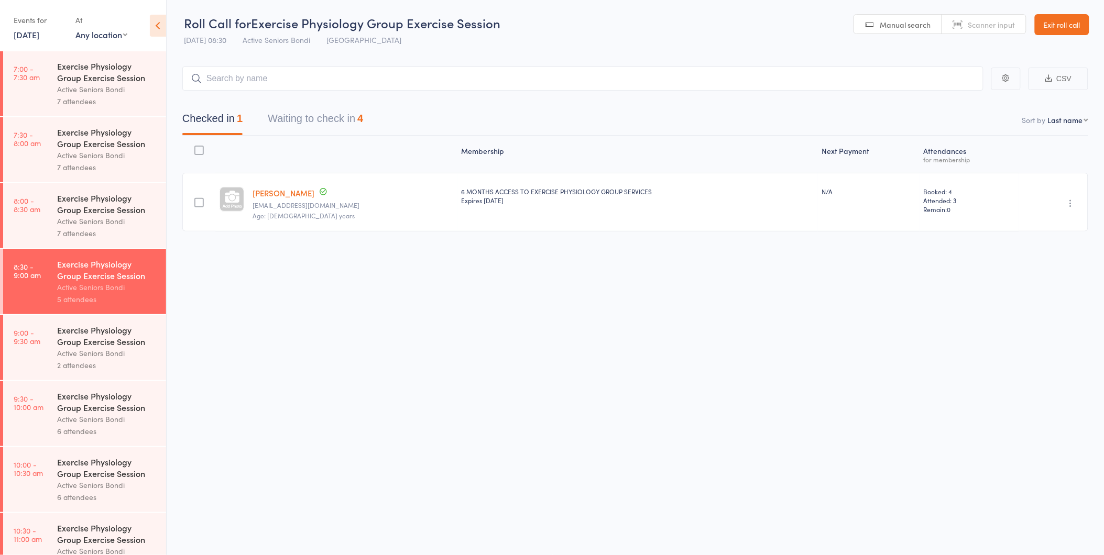
click at [352, 121] on button "Waiting to check in 4" at bounding box center [315, 121] width 95 height 28
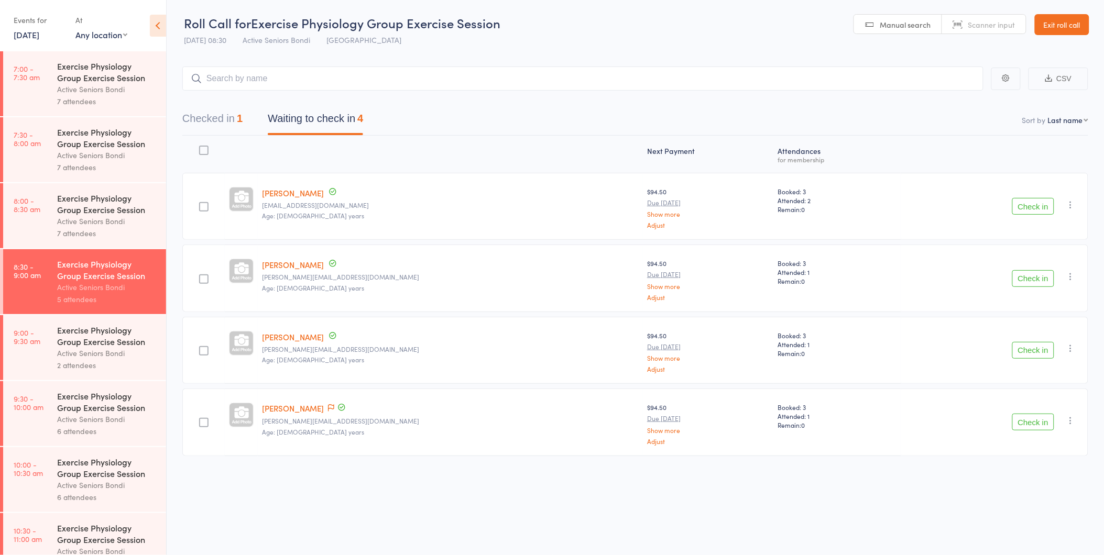
click at [382, 82] on input "search" at bounding box center [582, 79] width 801 height 24
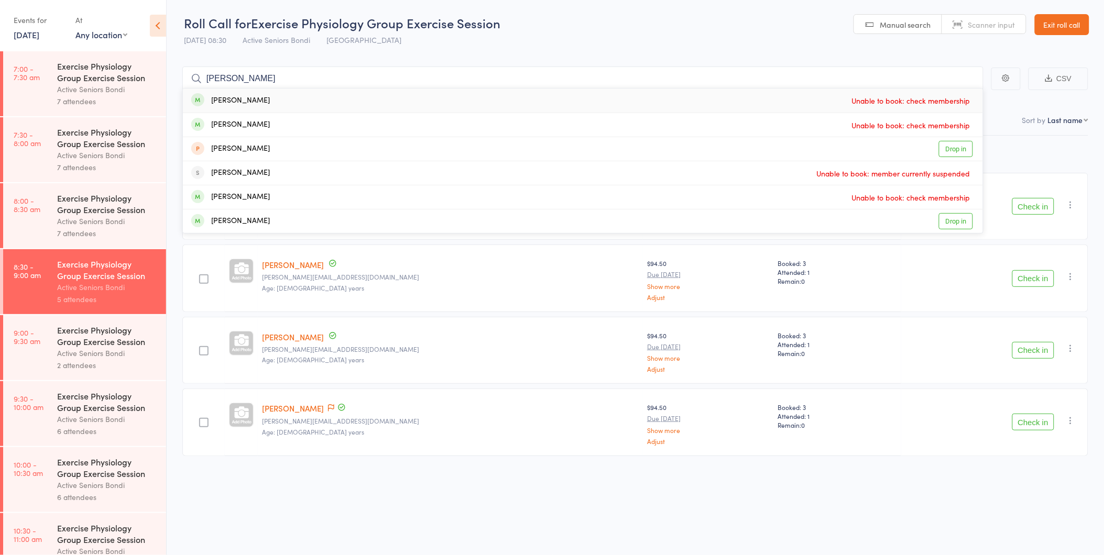
type input "[PERSON_NAME]"
click at [296, 100] on div "Christine Butler Unable to book: check membership" at bounding box center [583, 101] width 800 height 24
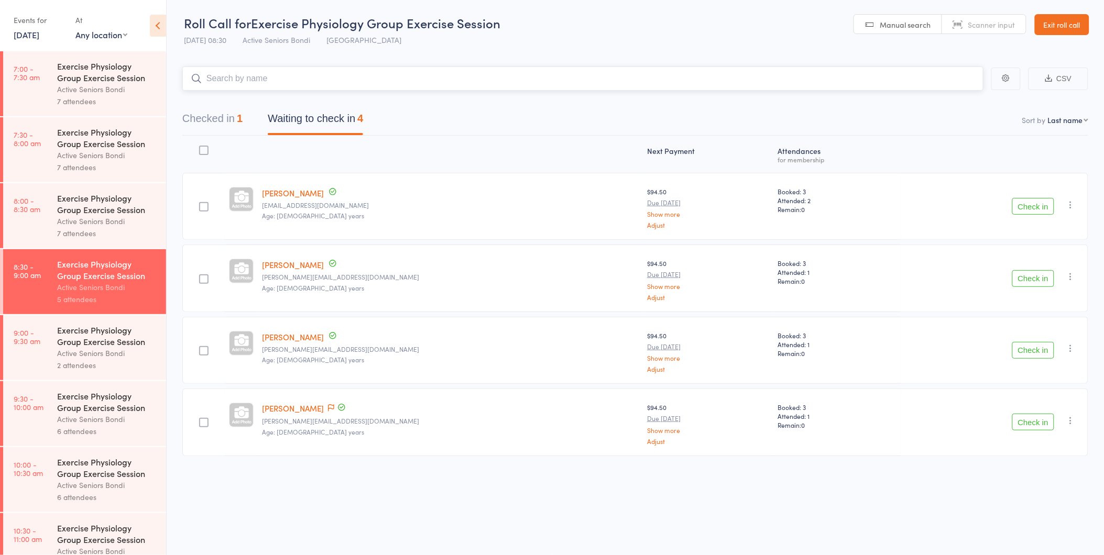
click at [313, 124] on button "Waiting to check in 4" at bounding box center [315, 121] width 95 height 28
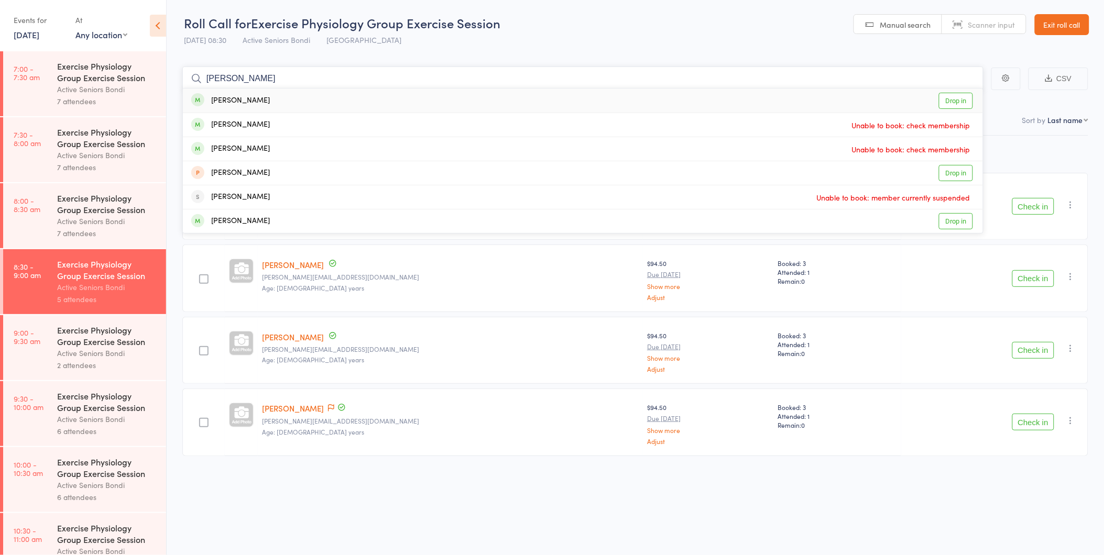
type input "[PERSON_NAME]"
click at [231, 98] on div "[PERSON_NAME]" at bounding box center [230, 101] width 79 height 12
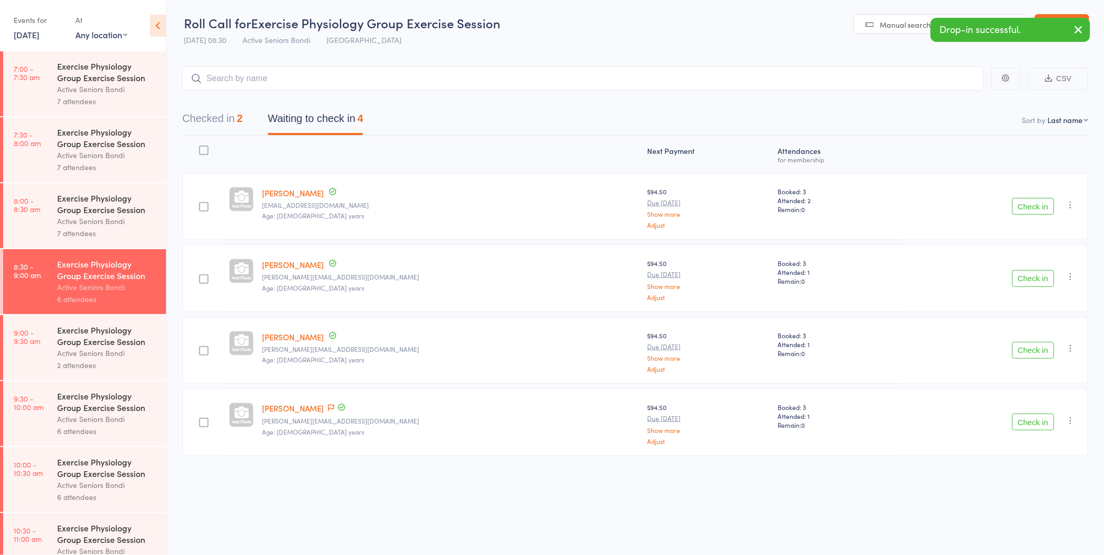
click at [1042, 205] on button "Check in" at bounding box center [1033, 206] width 42 height 17
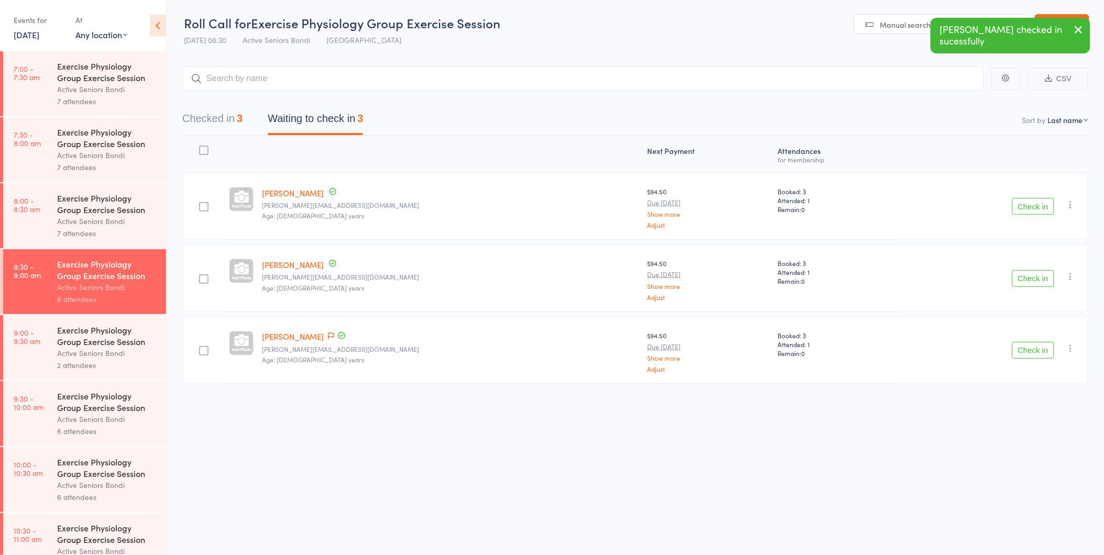
click at [1038, 210] on button "Check in" at bounding box center [1033, 206] width 42 height 17
click at [232, 116] on button "Checked in 4" at bounding box center [212, 121] width 60 height 28
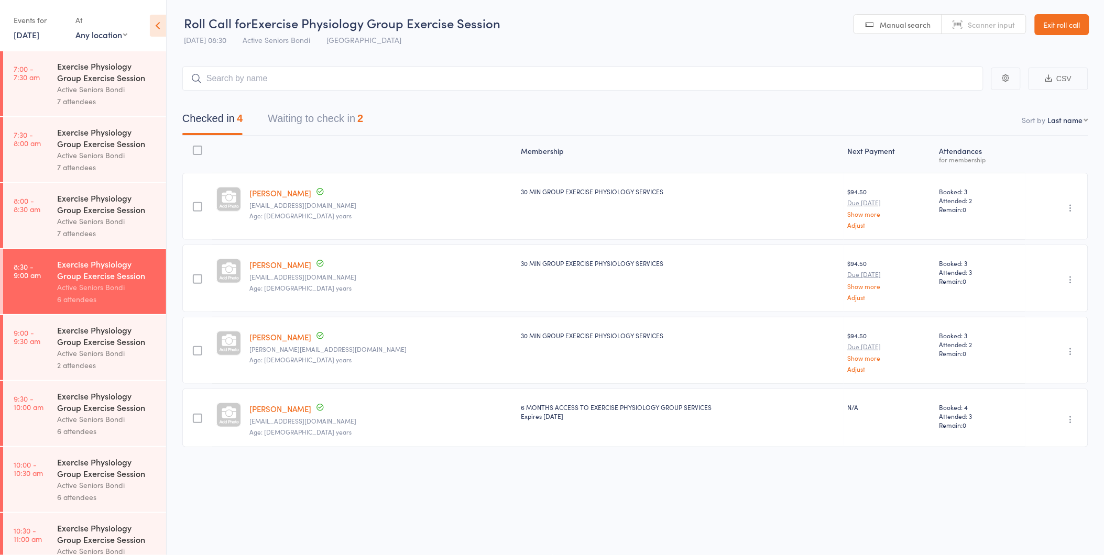
click at [311, 473] on div "Membership Next Payment Atten­dances for membership Christine Butler christinef…" at bounding box center [635, 315] width 906 height 358
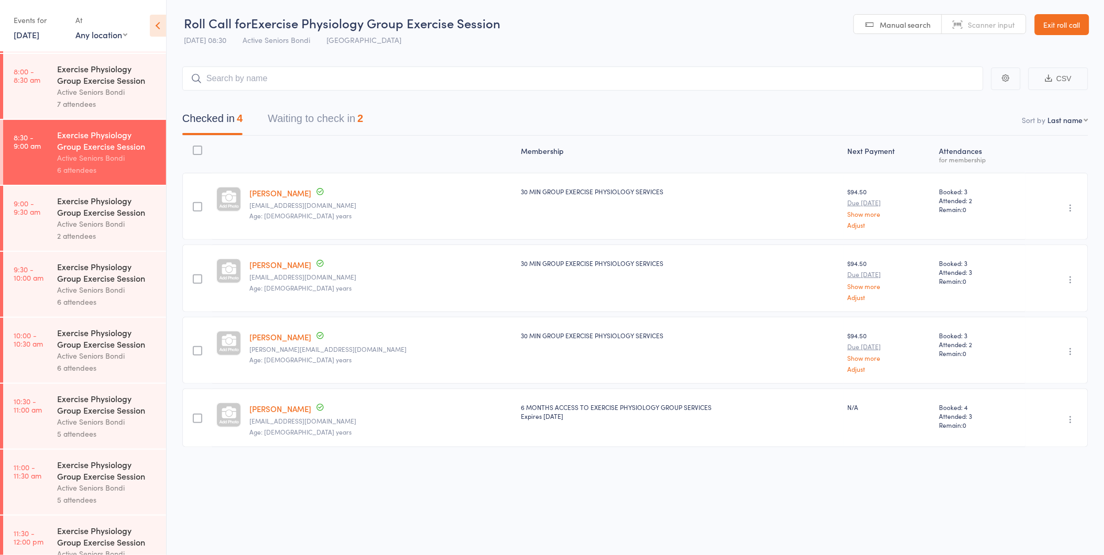
scroll to position [489, 0]
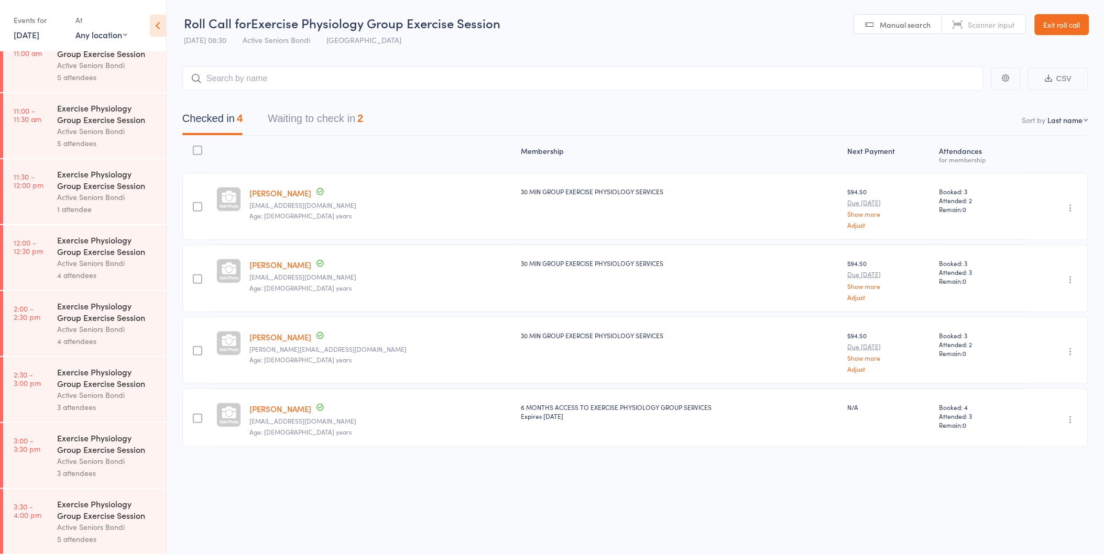
click at [322, 112] on button "Waiting to check in 2" at bounding box center [315, 121] width 95 height 28
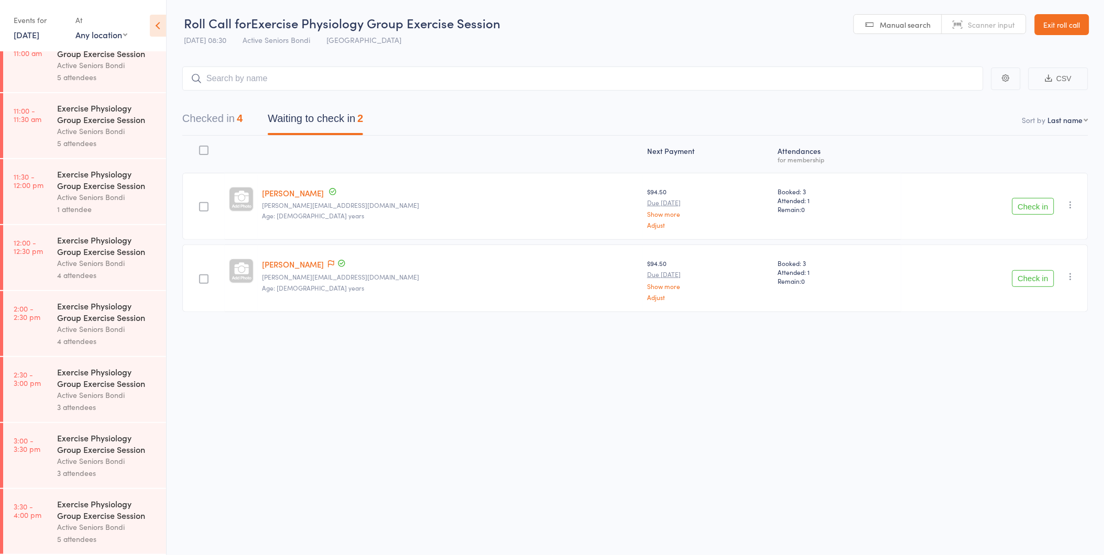
click at [1030, 207] on button "Check in" at bounding box center [1033, 206] width 42 height 17
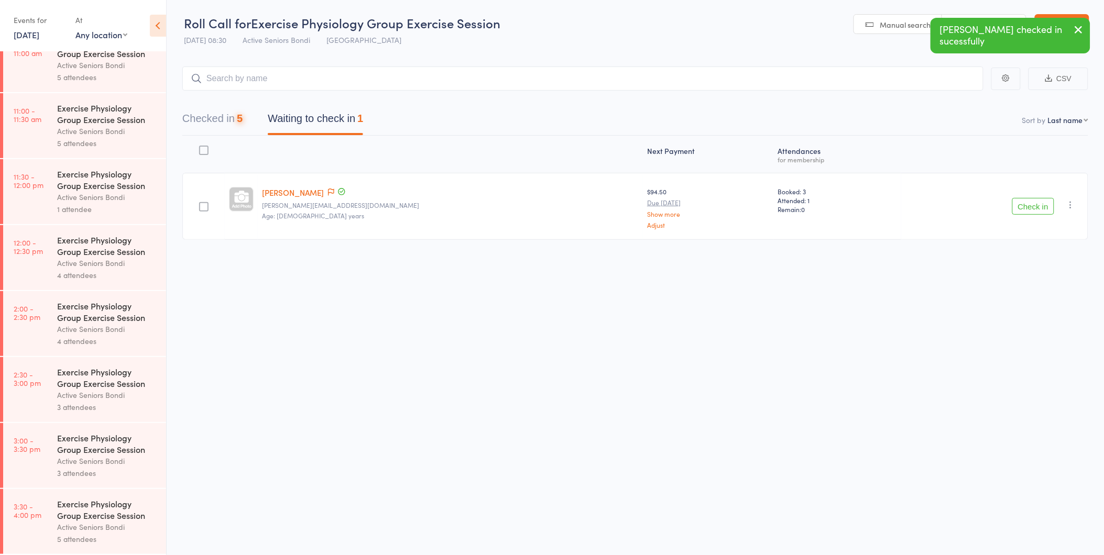
click at [1030, 207] on button "Check in" at bounding box center [1033, 206] width 42 height 17
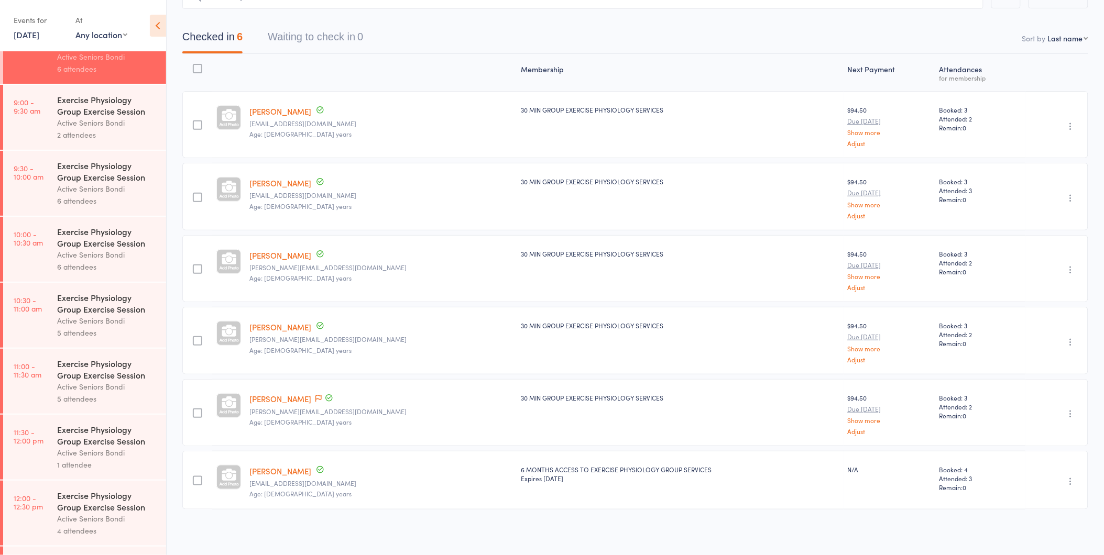
scroll to position [226, 0]
click at [102, 127] on div "Active Seniors Bondi" at bounding box center [107, 127] width 100 height 12
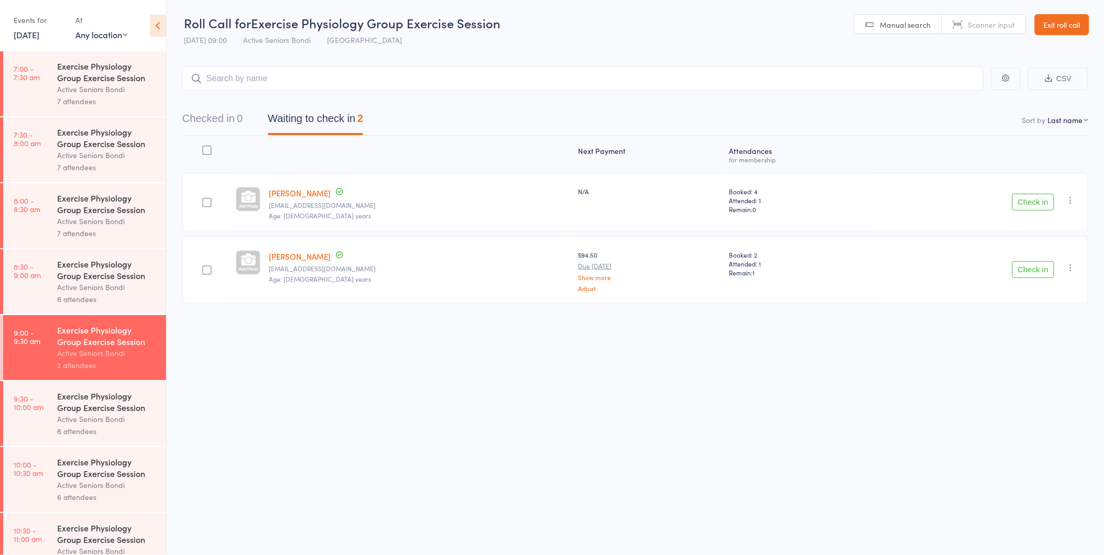
click at [1027, 271] on button "Check in" at bounding box center [1033, 269] width 42 height 17
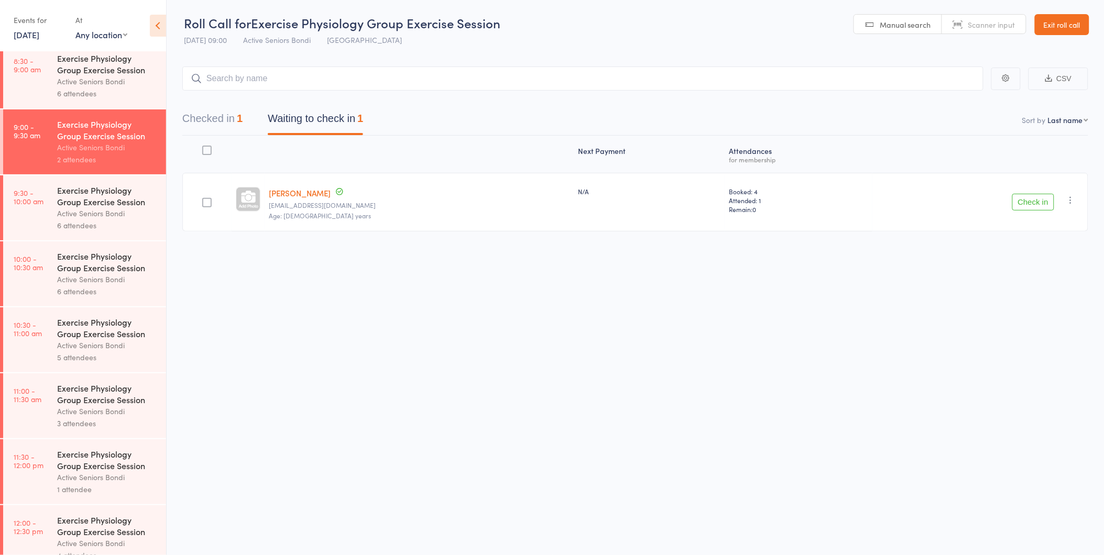
scroll to position [163, 0]
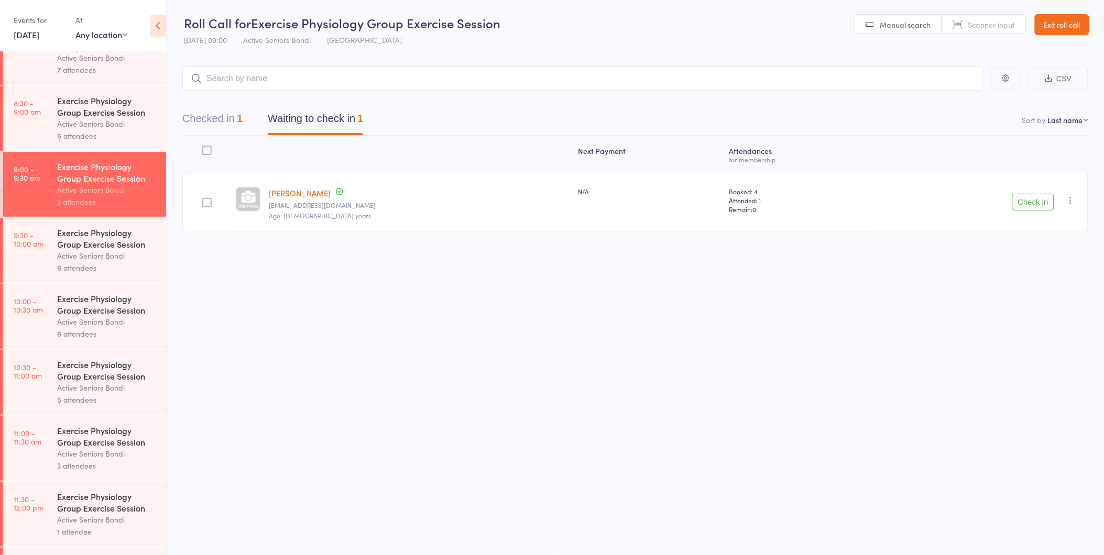
click at [1022, 202] on button "Check in" at bounding box center [1033, 202] width 42 height 17
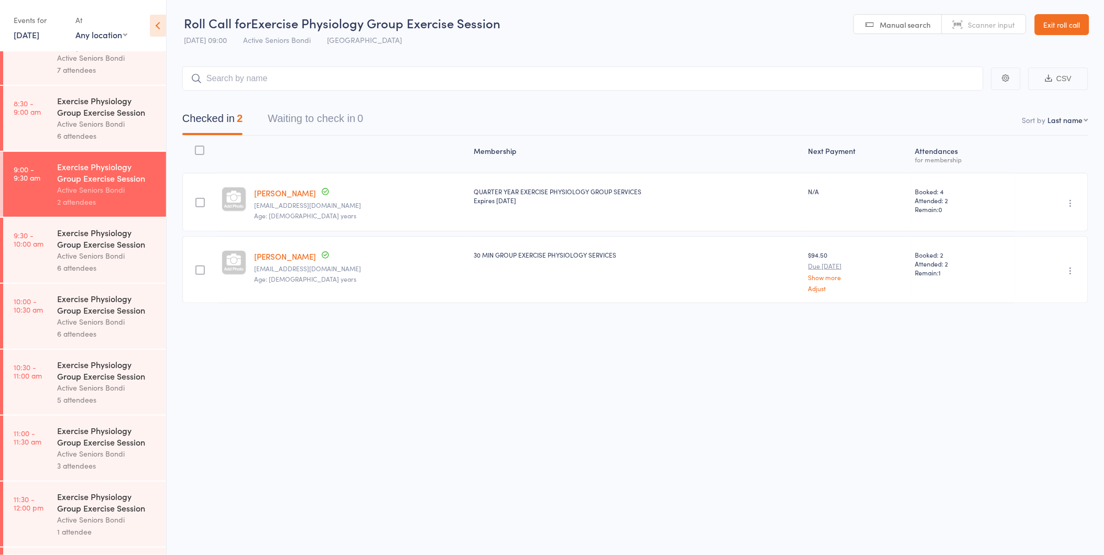
click at [1054, 27] on link "Exit roll call" at bounding box center [1062, 24] width 54 height 21
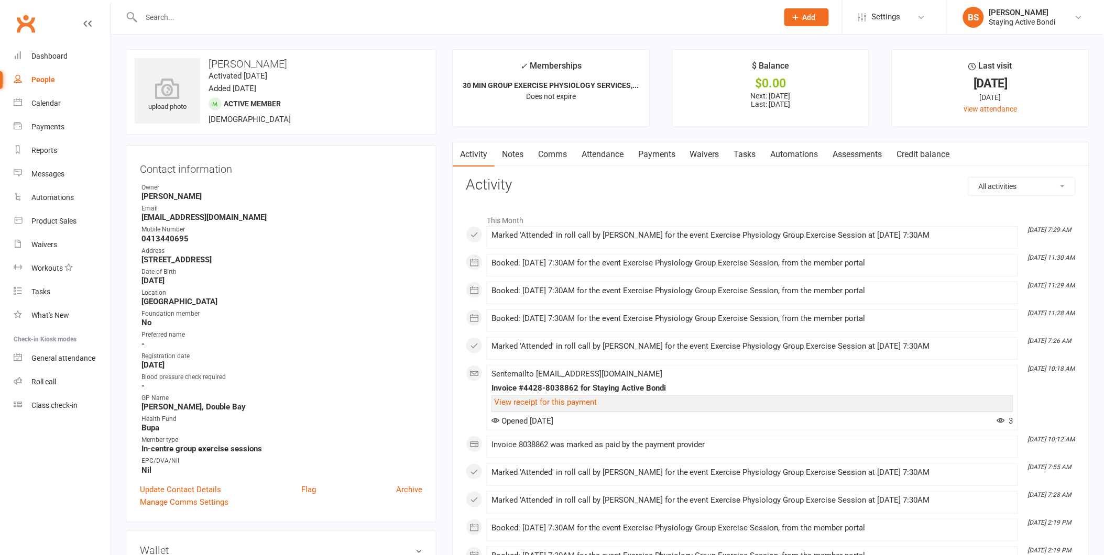
click at [229, 21] on input "text" at bounding box center [454, 17] width 632 height 15
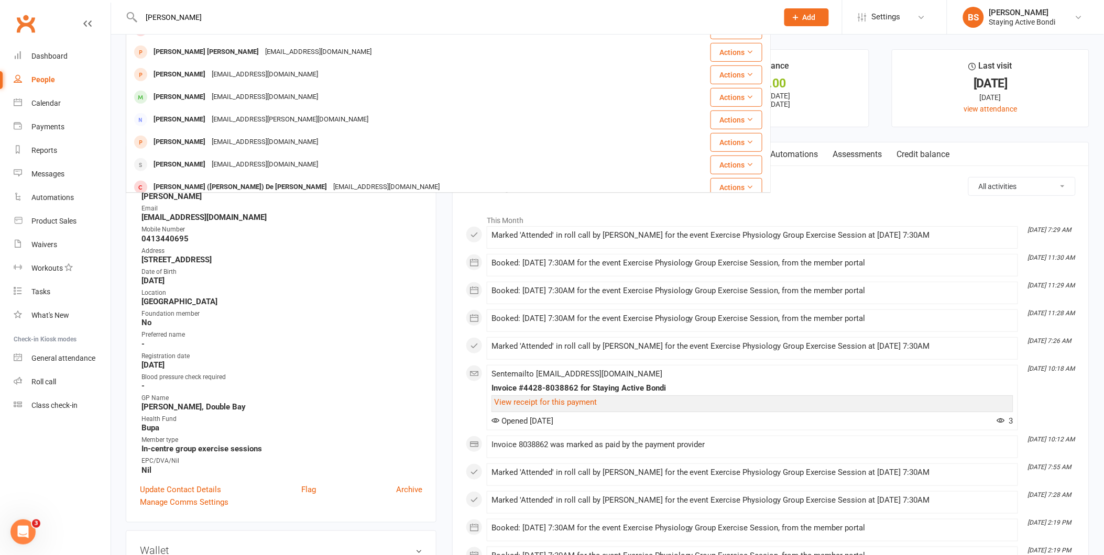
scroll to position [233, 0]
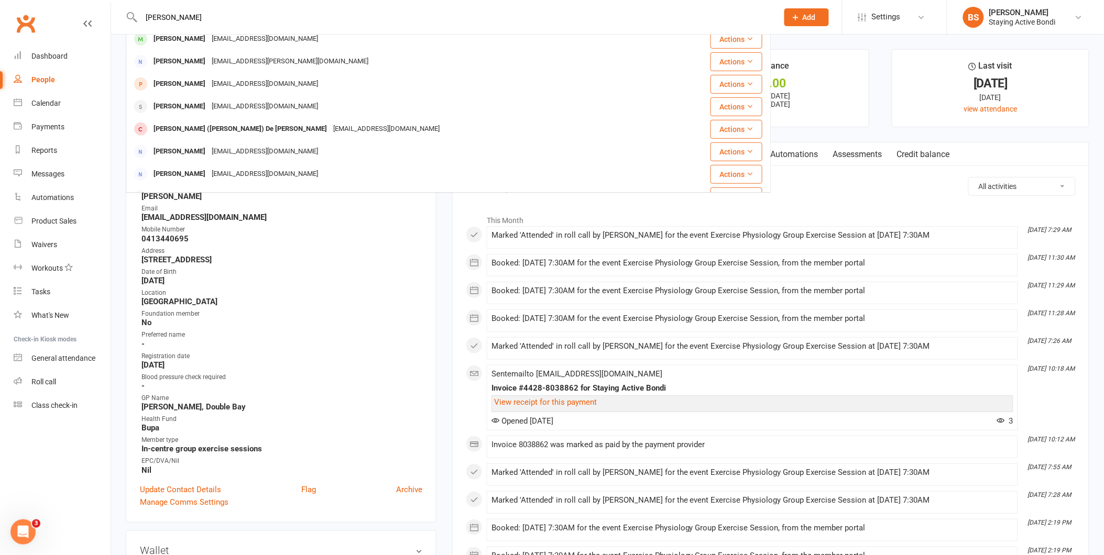
click at [173, 19] on input "[PERSON_NAME]" at bounding box center [454, 17] width 632 height 15
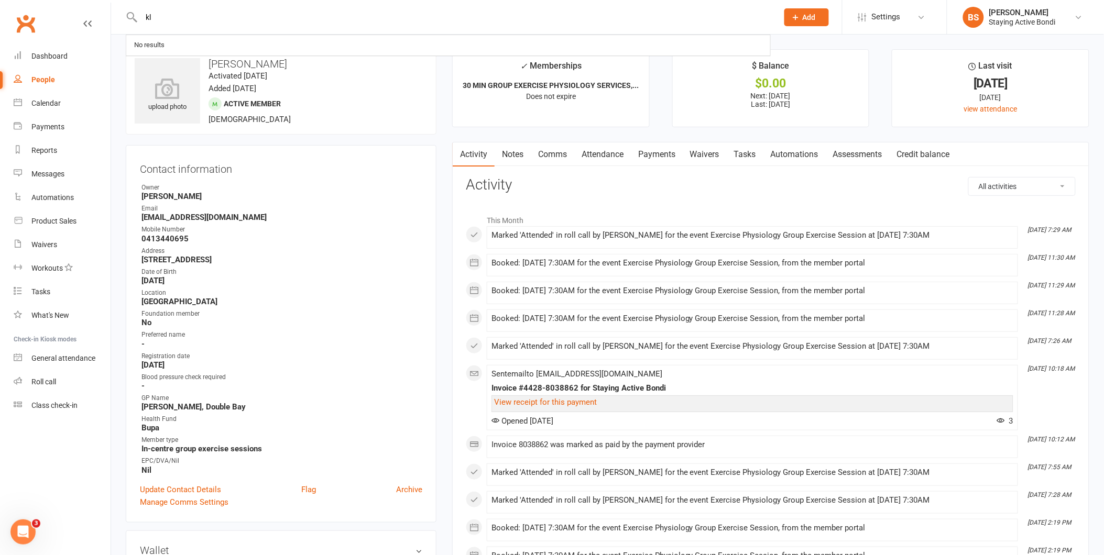
scroll to position [0, 0]
click at [160, 15] on input "kl" at bounding box center [454, 17] width 632 height 15
type input "k"
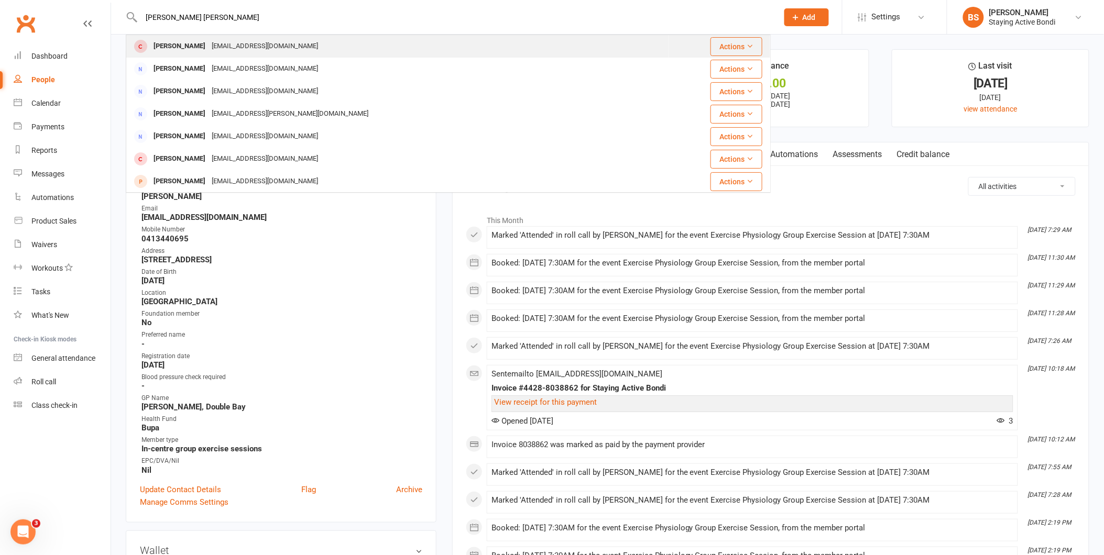
type input "[PERSON_NAME] [PERSON_NAME]"
click at [206, 46] on div "[PERSON_NAME]" at bounding box center [179, 46] width 58 height 15
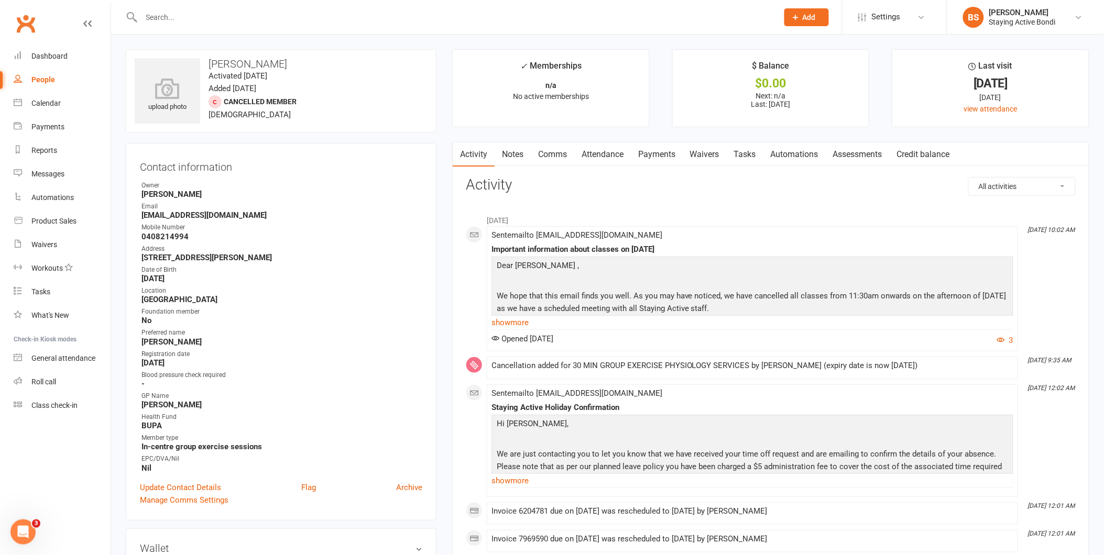
click at [513, 151] on link "Notes" at bounding box center [513, 154] width 36 height 24
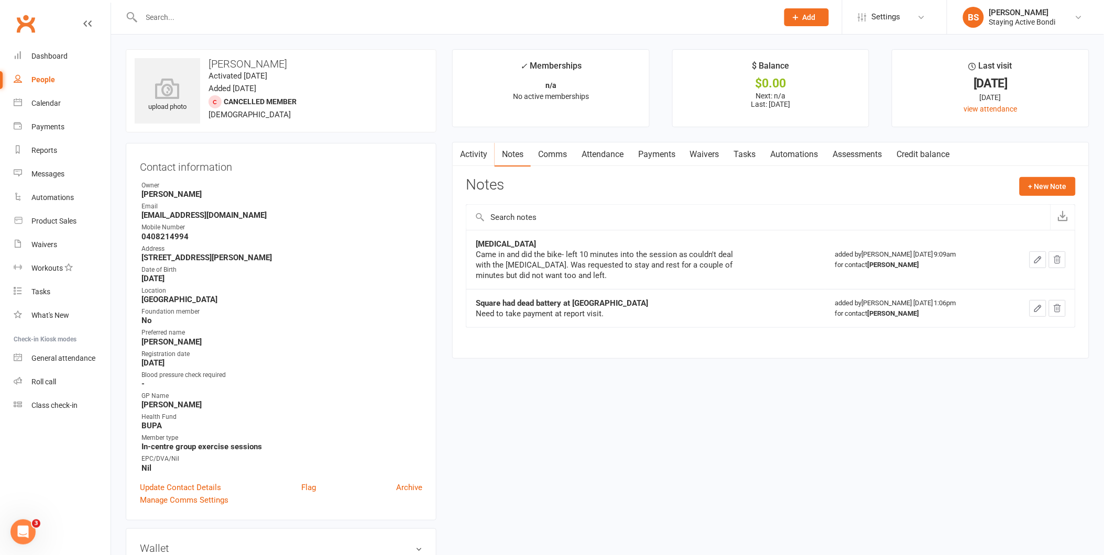
click at [478, 154] on link "Activity" at bounding box center [474, 154] width 42 height 24
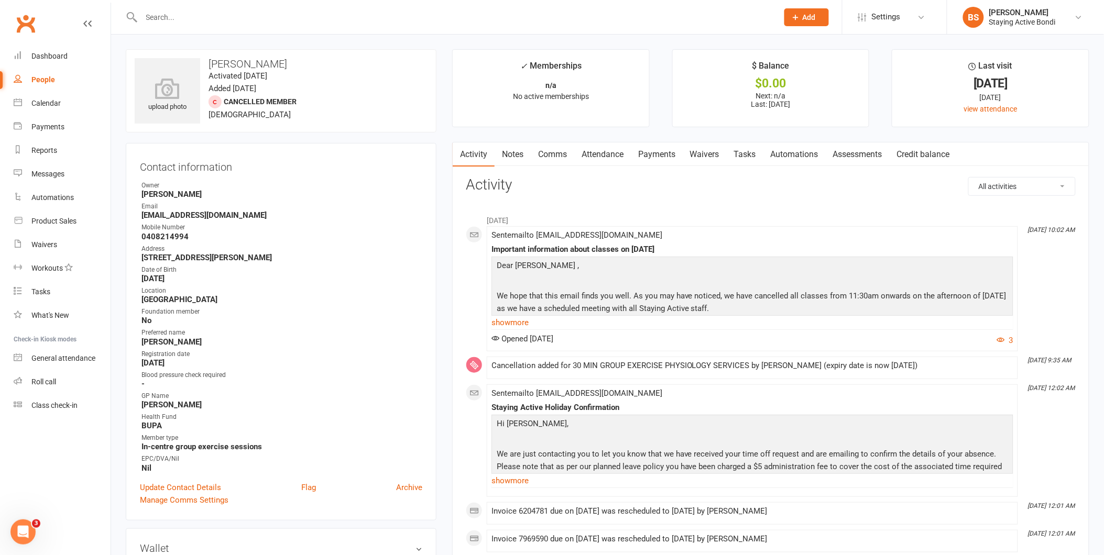
click at [515, 158] on link "Notes" at bounding box center [513, 154] width 36 height 24
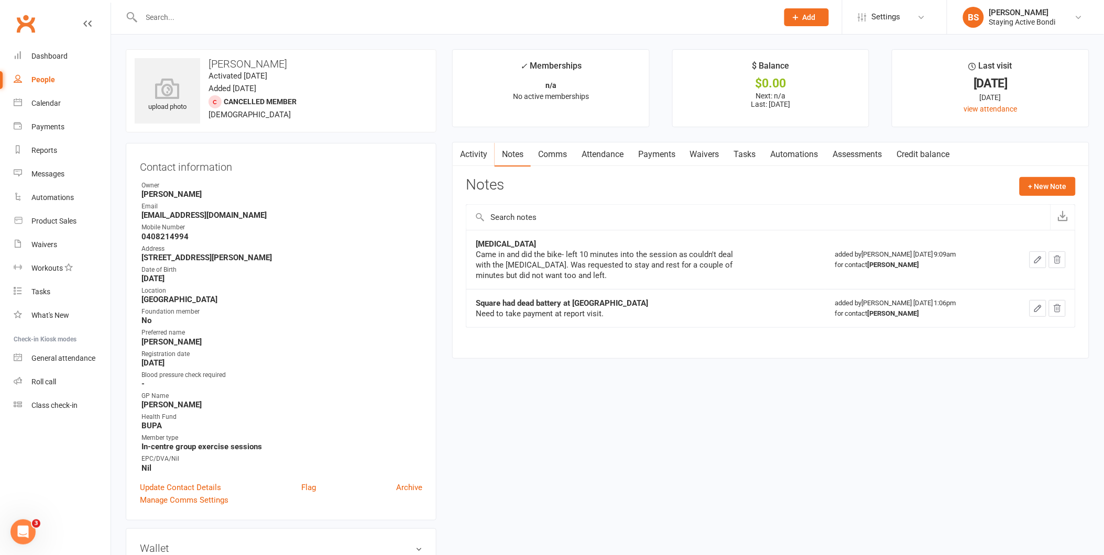
click at [483, 156] on link "Activity" at bounding box center [474, 154] width 42 height 24
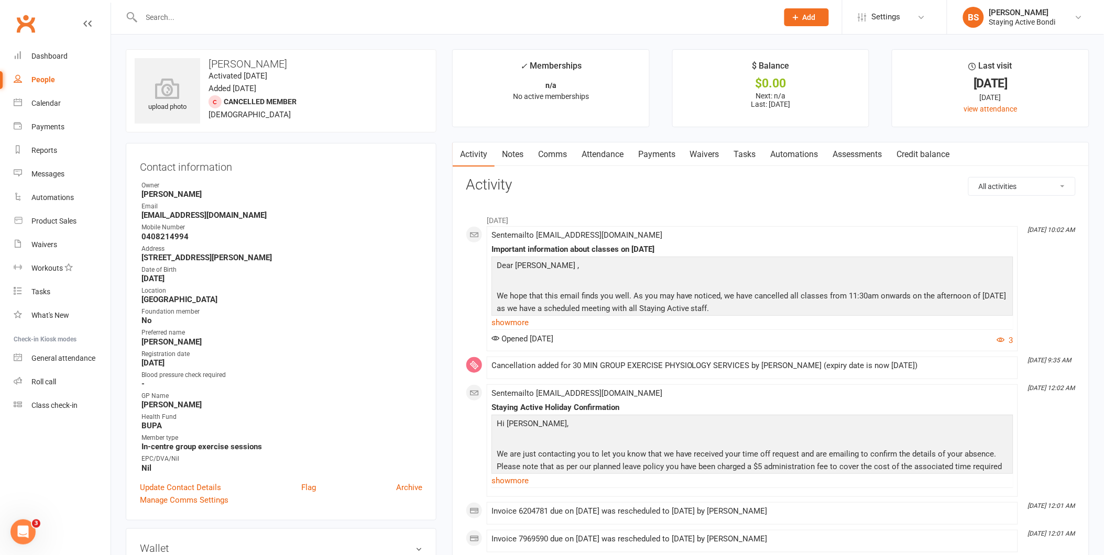
click at [521, 156] on link "Notes" at bounding box center [513, 154] width 36 height 24
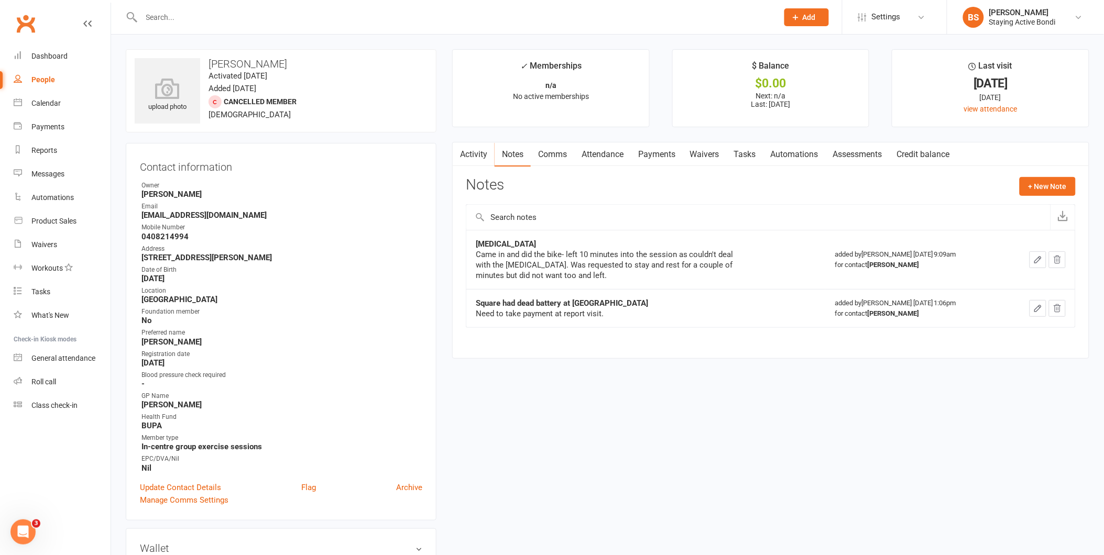
click at [268, 7] on div at bounding box center [448, 17] width 645 height 34
click at [278, 13] on input "text" at bounding box center [454, 17] width 632 height 15
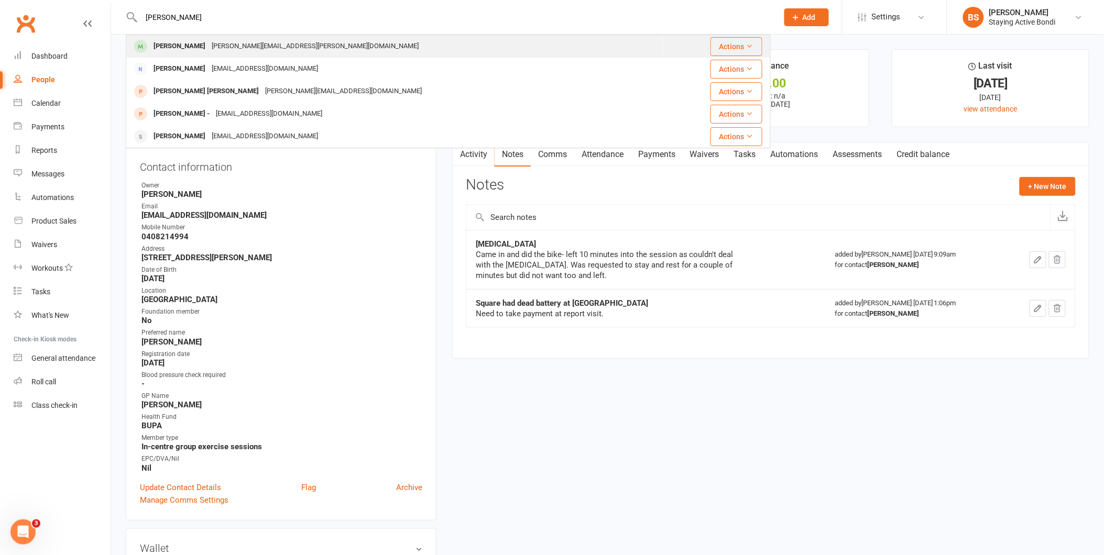
type input "[PERSON_NAME]"
click at [210, 39] on div "[PERSON_NAME][EMAIL_ADDRESS][PERSON_NAME][DOMAIN_NAME]" at bounding box center [314, 46] width 213 height 15
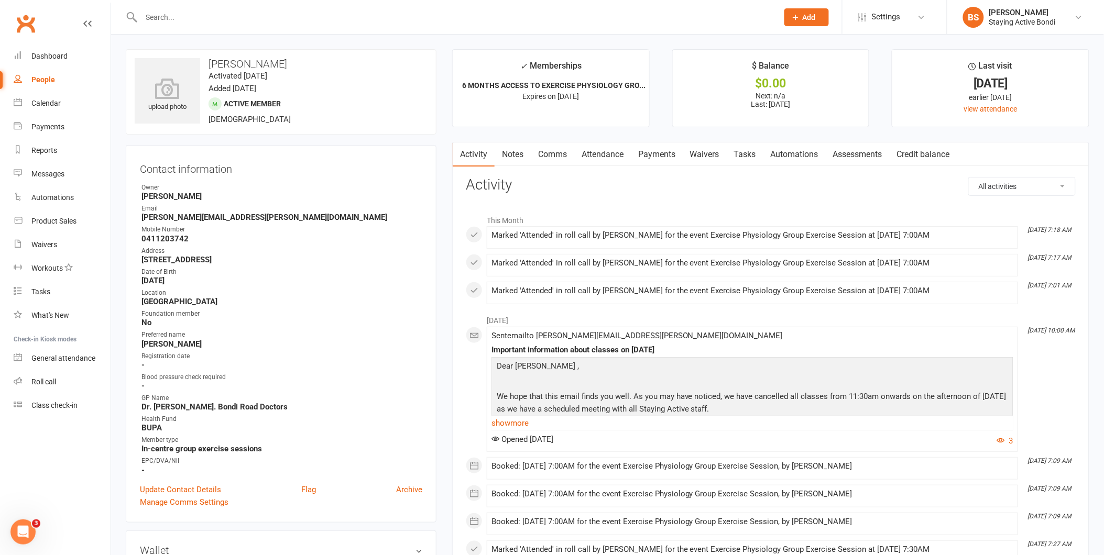
click at [605, 150] on link "Attendance" at bounding box center [602, 154] width 57 height 24
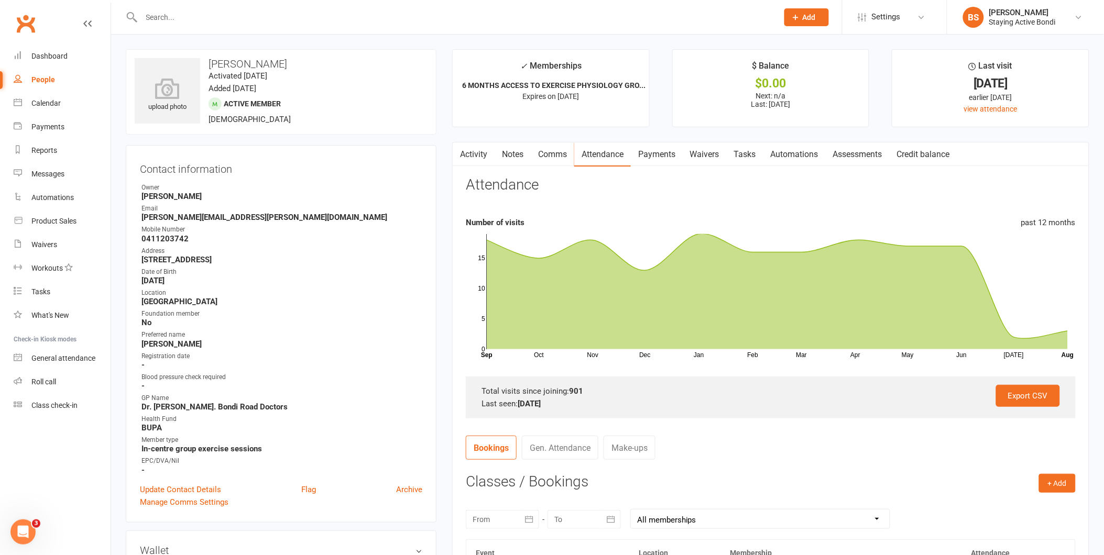
click at [567, 189] on div "Attendance" at bounding box center [771, 189] width 610 height 25
click at [399, 138] on contact-information "upload photo [PERSON_NAME] Activated [DATE] Added [DATE] Active member [DEMOGRA…" at bounding box center [281, 286] width 311 height 474
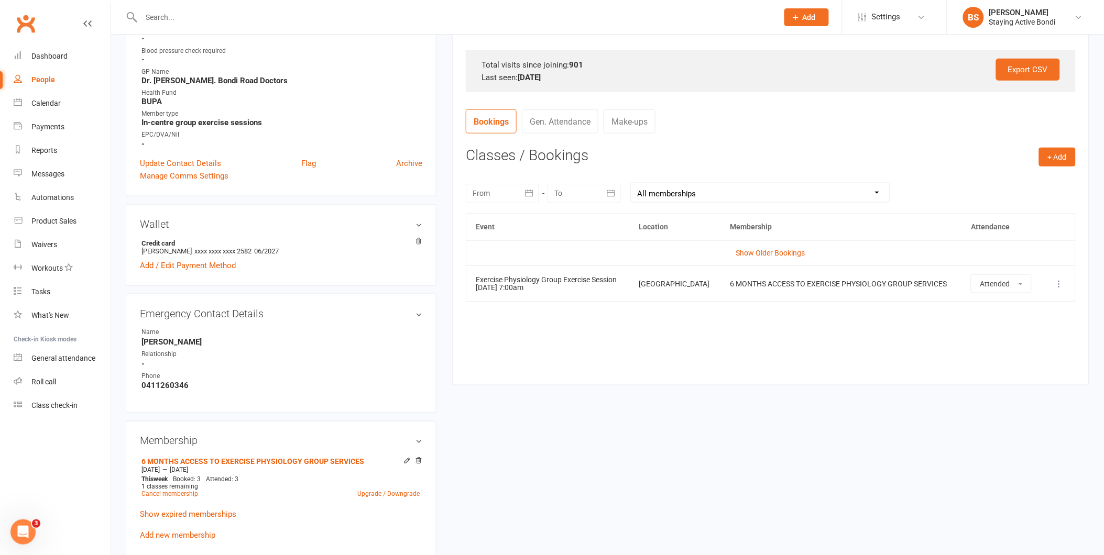
scroll to position [407, 0]
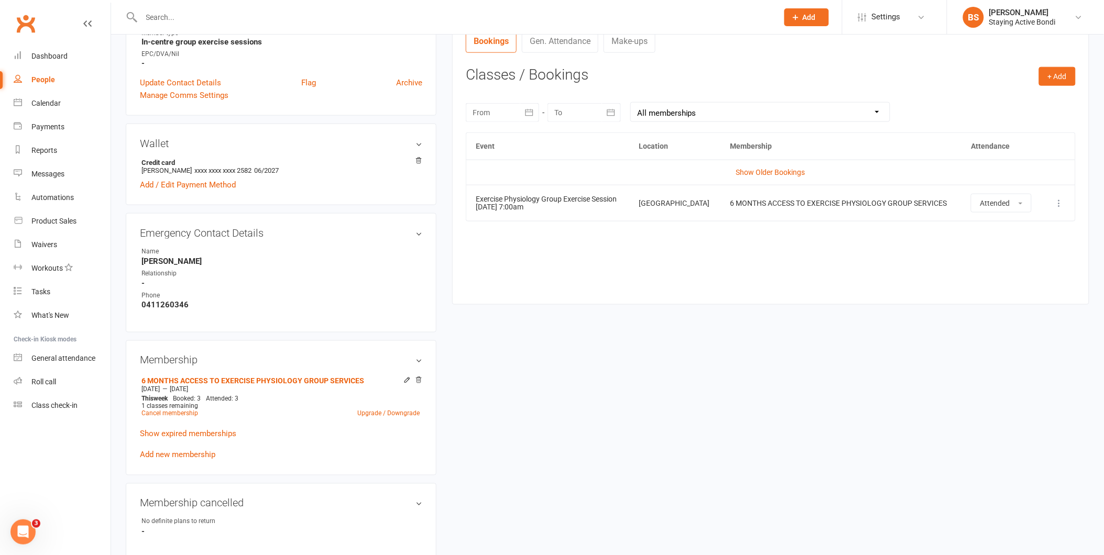
click at [706, 415] on div "upload photo [PERSON_NAME] Activated [DATE] Added [DATE] Active member [DEMOGRA…" at bounding box center [607, 304] width 979 height 1325
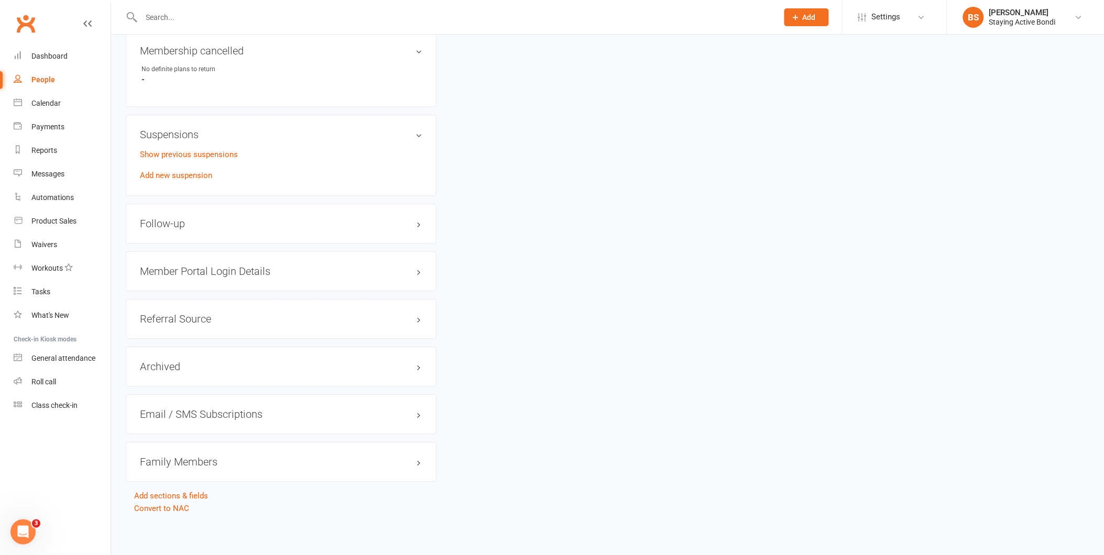
scroll to position [743, 0]
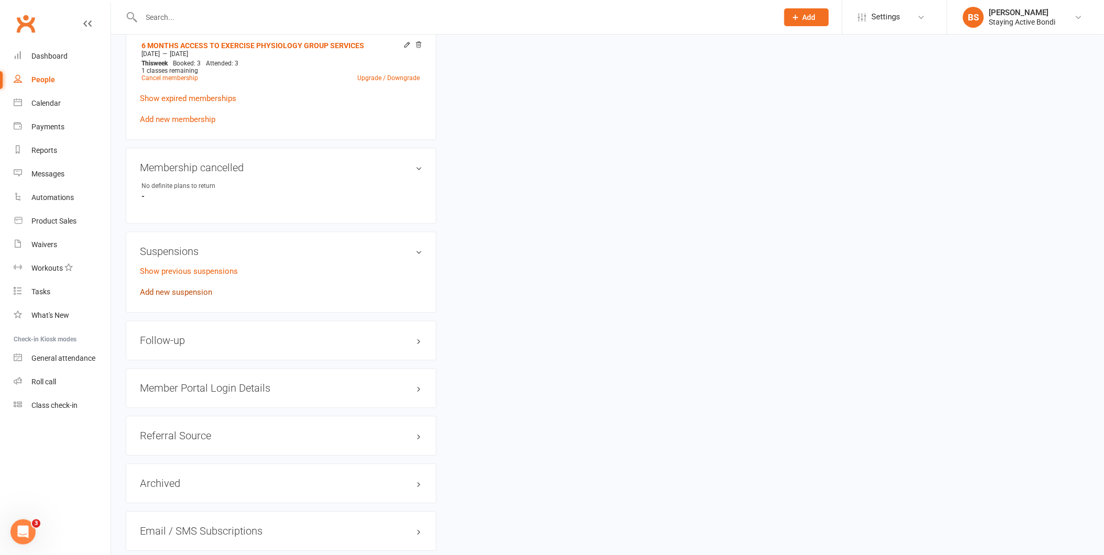
click at [180, 289] on link "Add new suspension" at bounding box center [176, 292] width 72 height 9
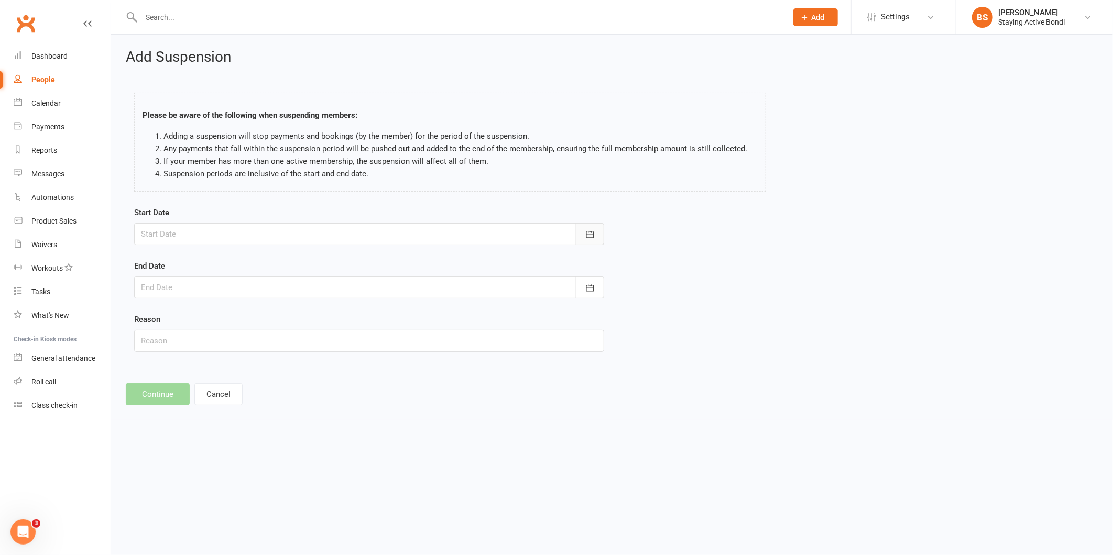
click at [589, 234] on icon "button" at bounding box center [590, 234] width 10 height 10
click at [265, 336] on span "14" at bounding box center [269, 340] width 8 height 8
type input "[DATE]"
click at [585, 288] on icon "button" at bounding box center [590, 288] width 10 height 10
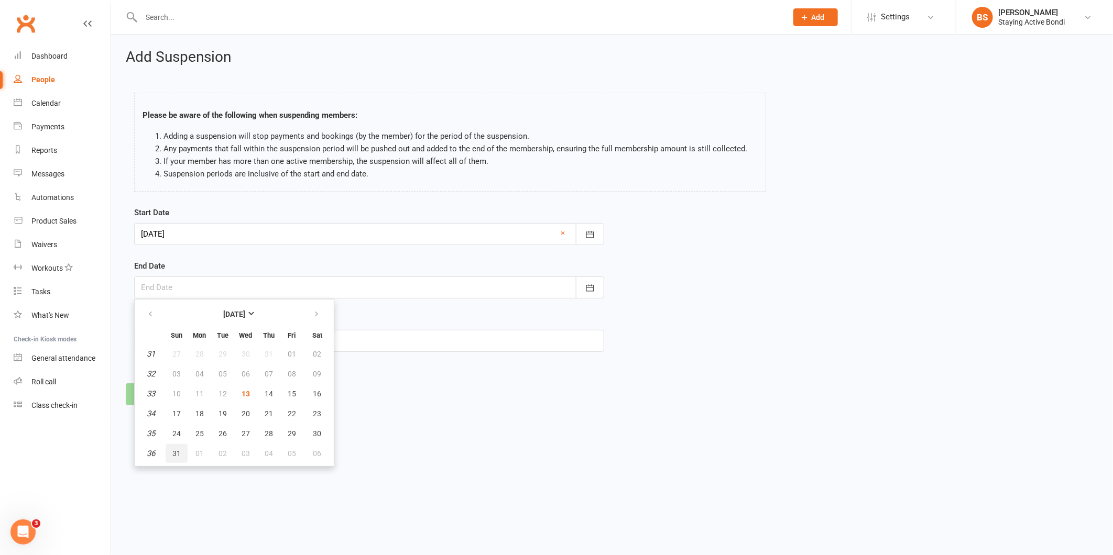
click at [178, 449] on span "31" at bounding box center [176, 453] width 8 height 8
type input "[DATE]"
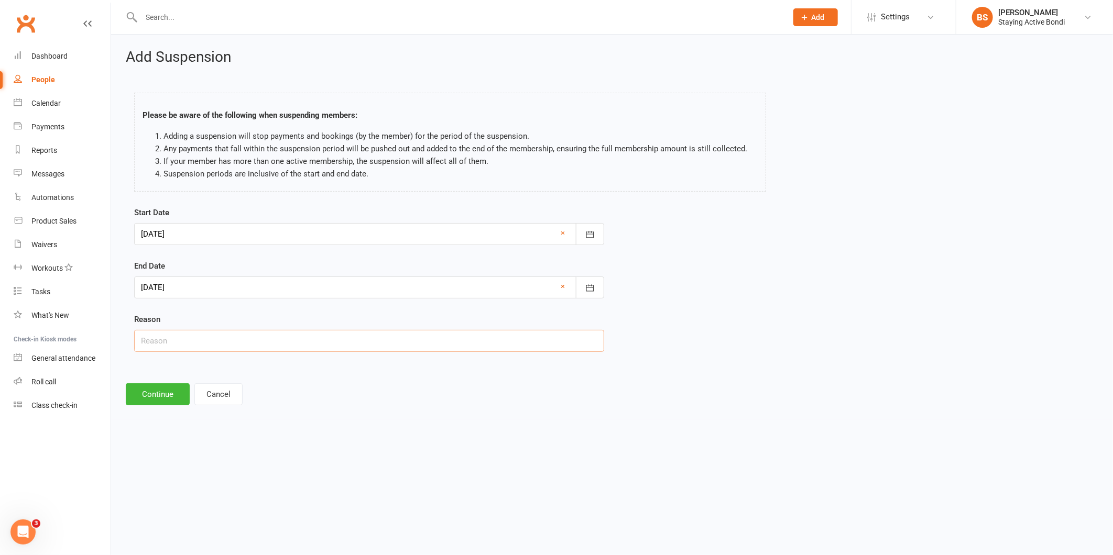
click at [181, 344] on input "text" at bounding box center [369, 341] width 470 height 22
type input "surgery"
click at [161, 395] on button "Continue" at bounding box center [158, 394] width 64 height 22
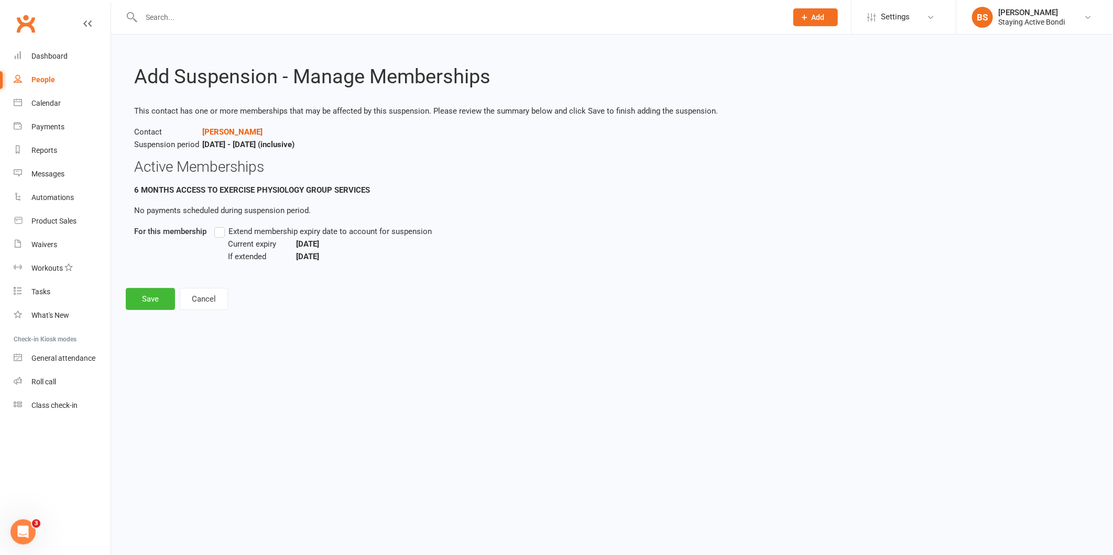
click at [217, 232] on label "Extend membership expiry date to account for suspension" at bounding box center [322, 231] width 217 height 13
click at [217, 225] on input "Extend membership expiry date to account for suspension" at bounding box center [217, 225] width 7 height 0
click at [205, 295] on button "Cancel" at bounding box center [204, 299] width 48 height 22
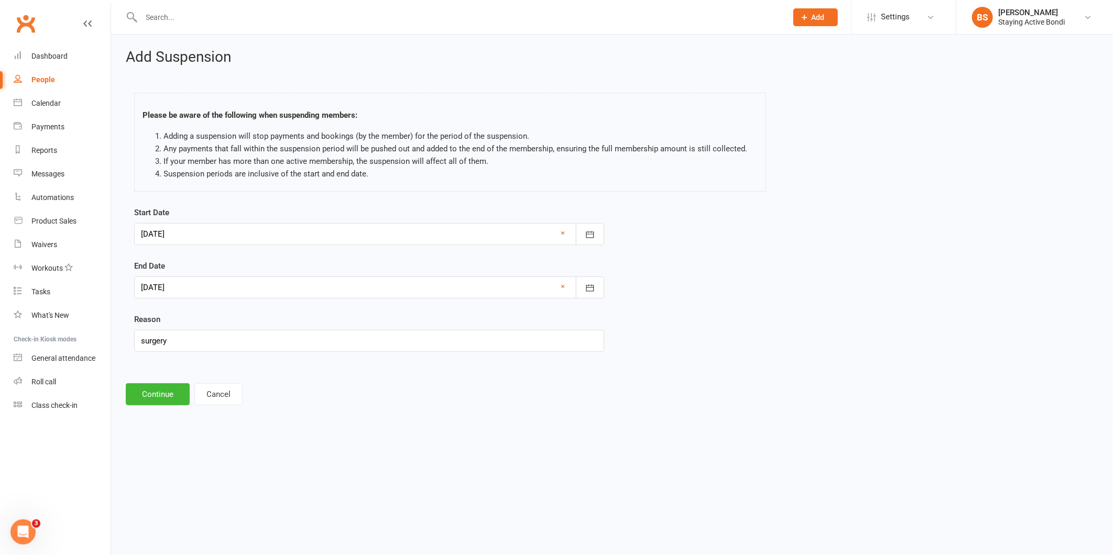
click at [715, 435] on html "Prospect Member Non-attending contact Class / event Appointment Task Membership…" at bounding box center [556, 217] width 1113 height 435
click at [157, 390] on button "Continue" at bounding box center [158, 394] width 64 height 22
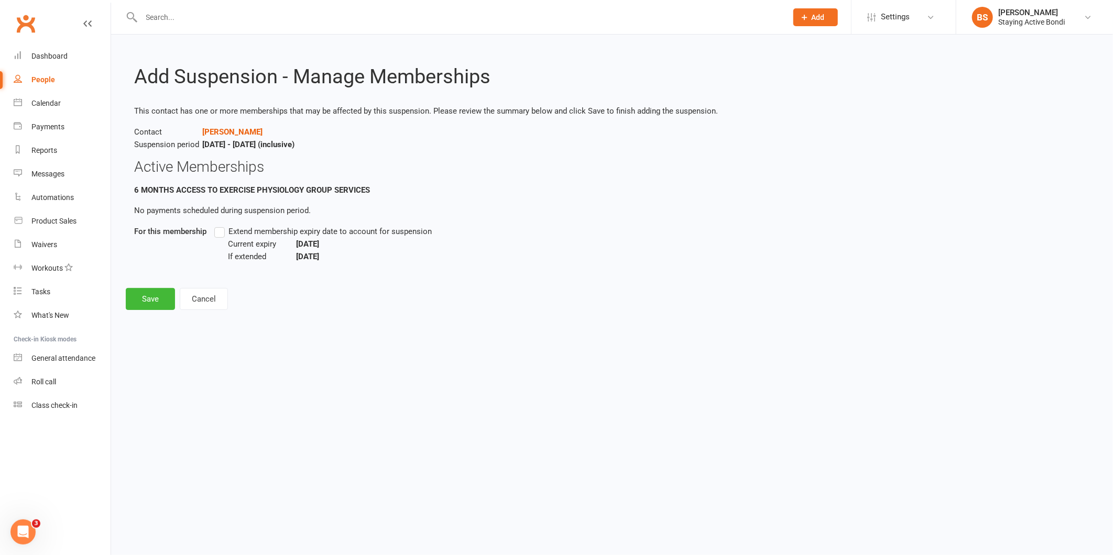
click at [221, 234] on label "Extend membership expiry date to account for suspension" at bounding box center [322, 231] width 217 height 13
click at [221, 225] on input "Extend membership expiry date to account for suspension" at bounding box center [217, 225] width 7 height 0
click at [155, 300] on button "Save" at bounding box center [150, 299] width 49 height 22
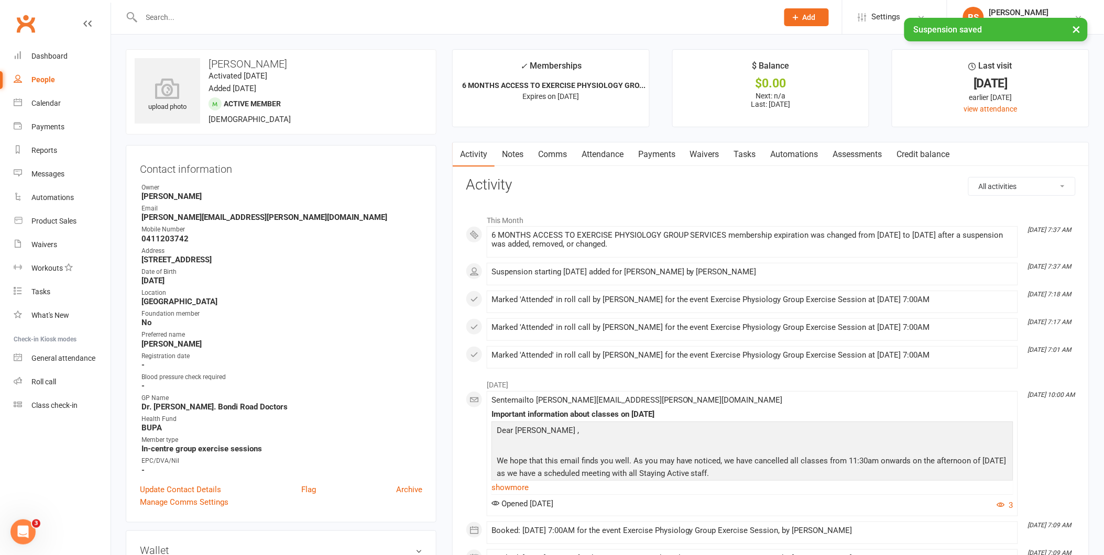
click at [651, 150] on link "Payments" at bounding box center [657, 154] width 52 height 24
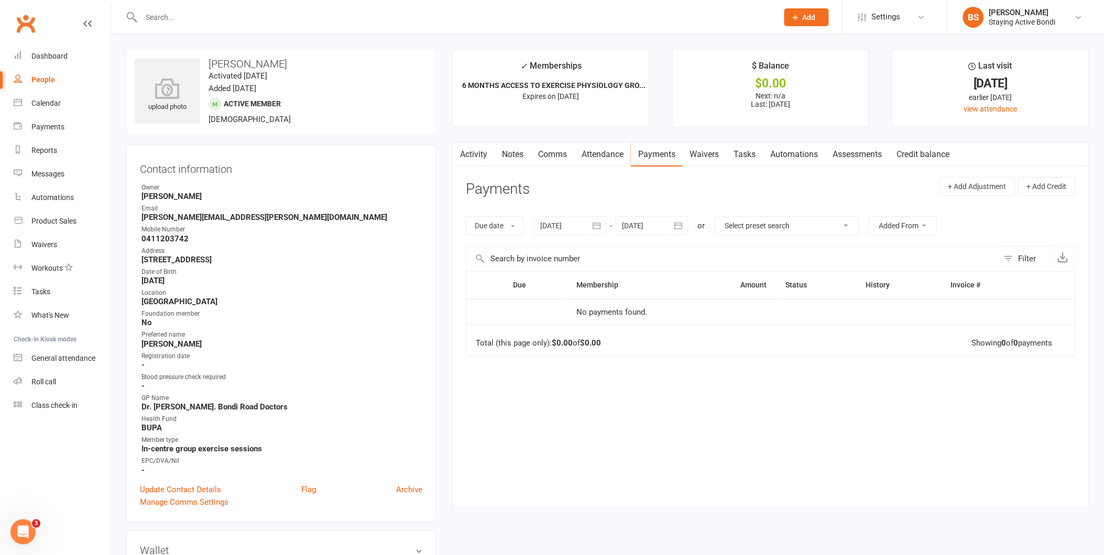
click at [516, 148] on link "Notes" at bounding box center [513, 154] width 36 height 24
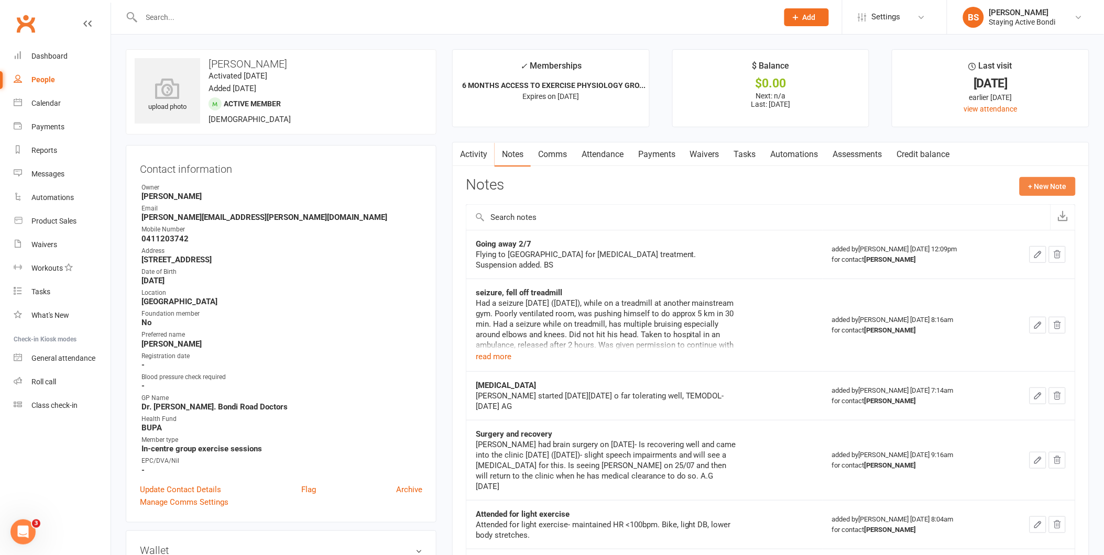
click at [1040, 183] on button "+ New Note" at bounding box center [1047, 186] width 56 height 19
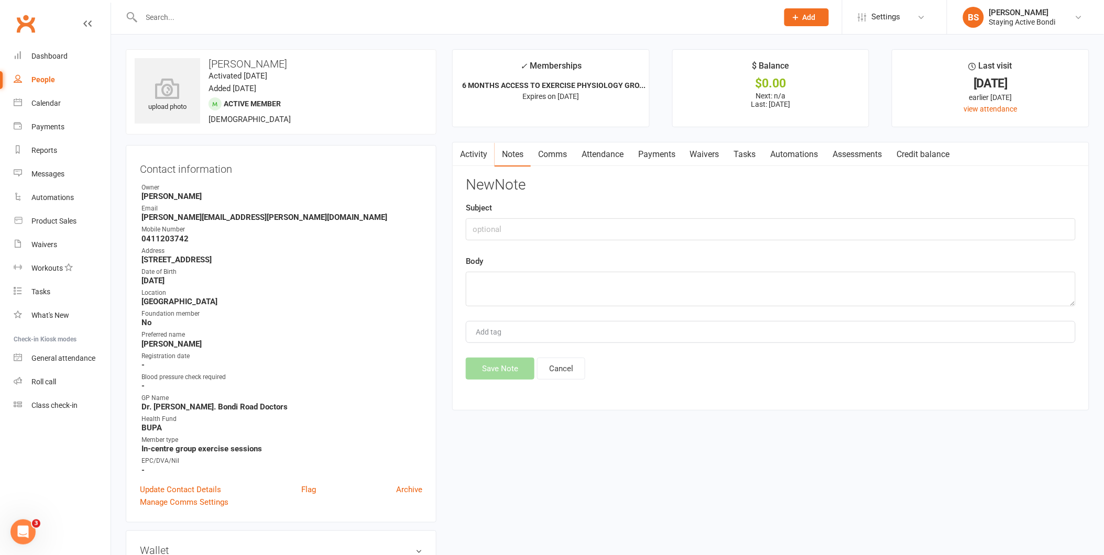
click at [748, 216] on div "Subject" at bounding box center [771, 221] width 610 height 39
click at [738, 222] on input "text" at bounding box center [771, 229] width 610 height 22
type input "Surgery"
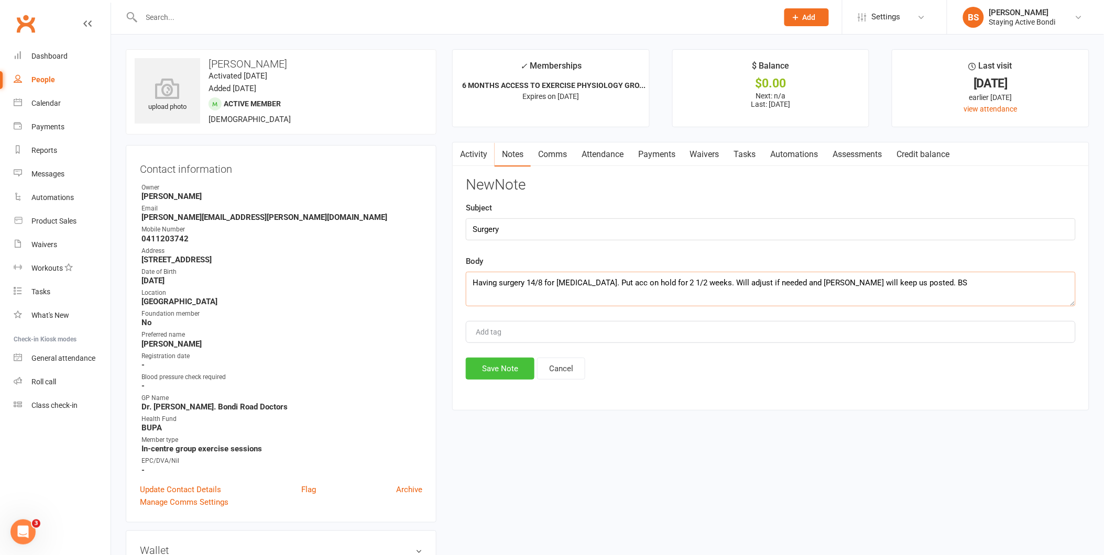
type textarea "Having surgery 14/8 for [MEDICAL_DATA]. Put acc on hold for 2 1/2 weeks. Will a…"
click at [503, 368] on button "Save Note" at bounding box center [500, 369] width 69 height 22
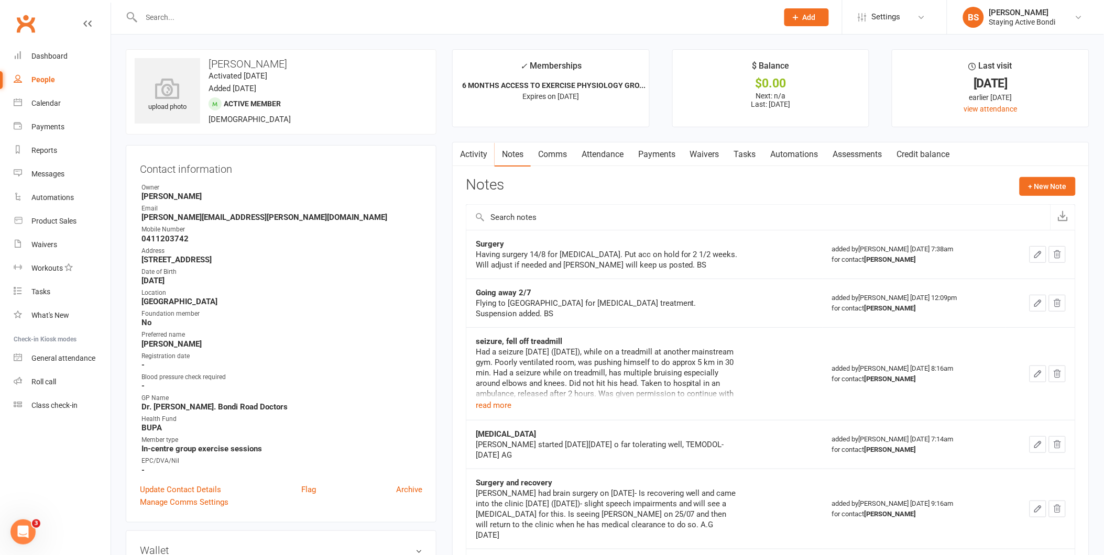
click at [416, 26] on div at bounding box center [448, 17] width 645 height 34
click at [417, 21] on input "text" at bounding box center [454, 17] width 632 height 15
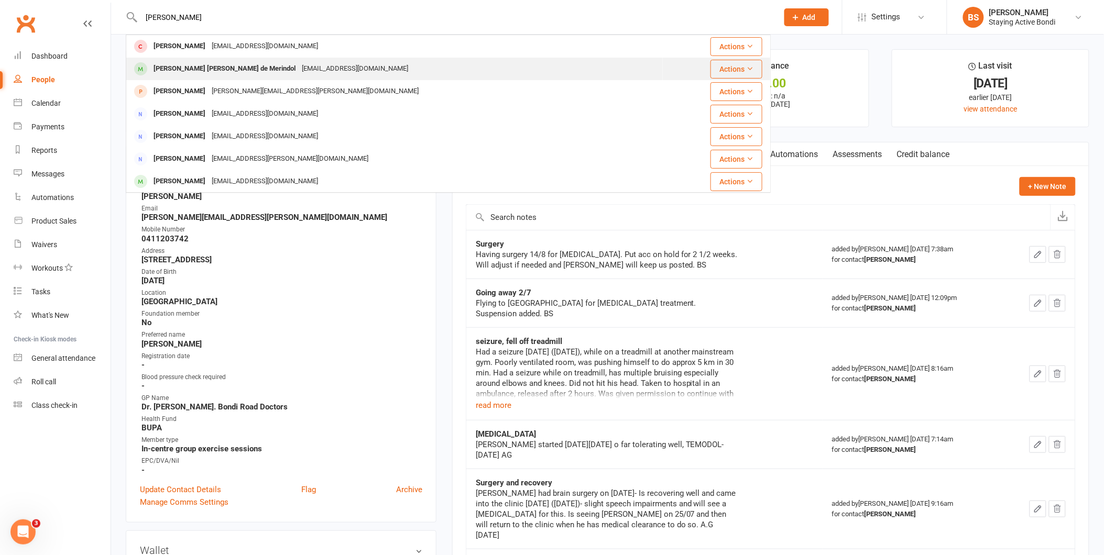
type input "[PERSON_NAME]"
click at [363, 72] on div "[PERSON_NAME] [PERSON_NAME] de Merindol [EMAIL_ADDRESS][DOMAIN_NAME]" at bounding box center [394, 68] width 535 height 21
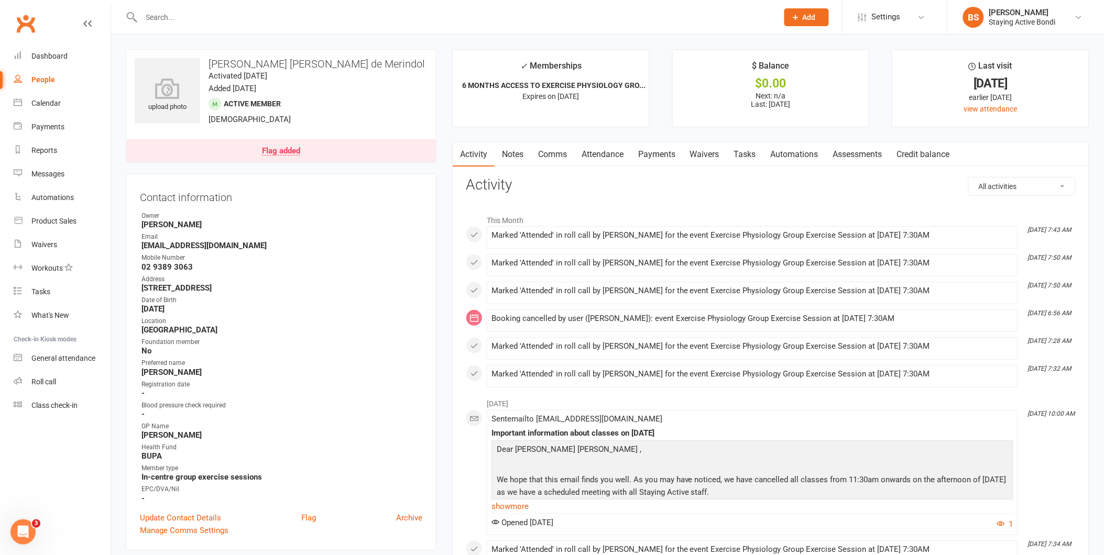
click at [294, 156] on link "Flag added" at bounding box center [281, 150] width 310 height 23
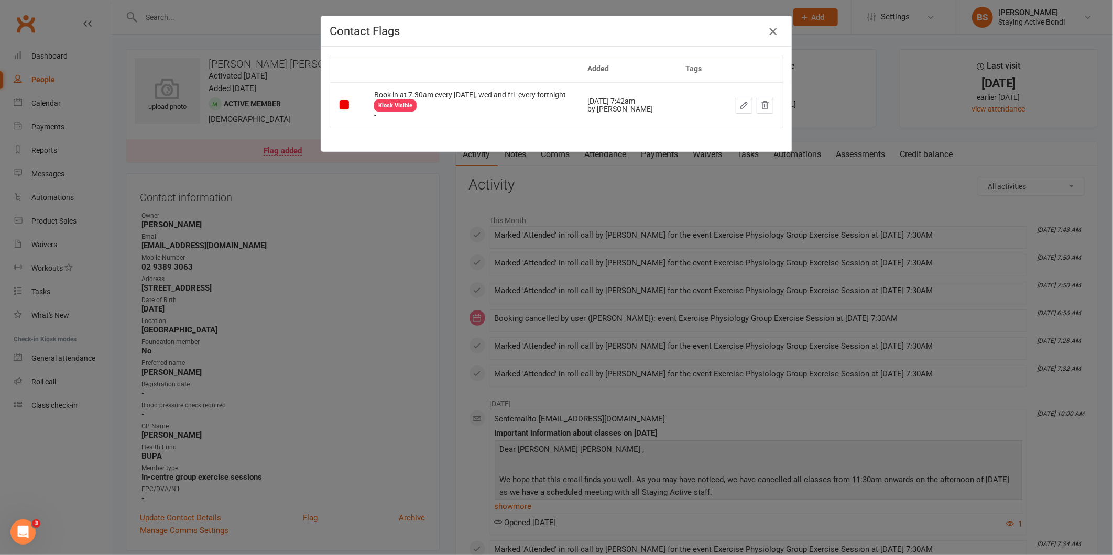
click at [766, 28] on icon "button" at bounding box center [772, 31] width 13 height 13
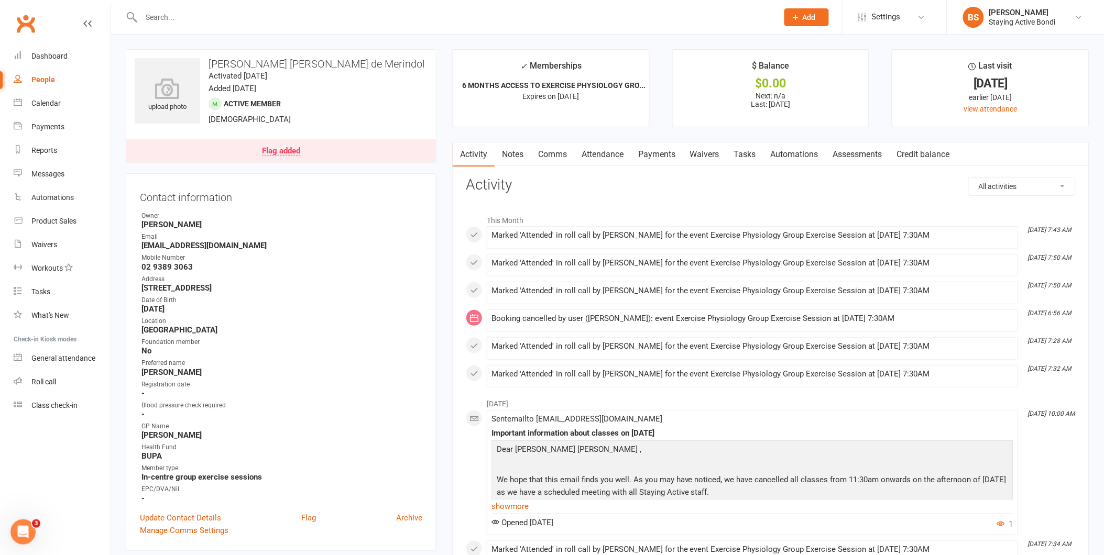
click at [604, 155] on link "Attendance" at bounding box center [602, 154] width 57 height 24
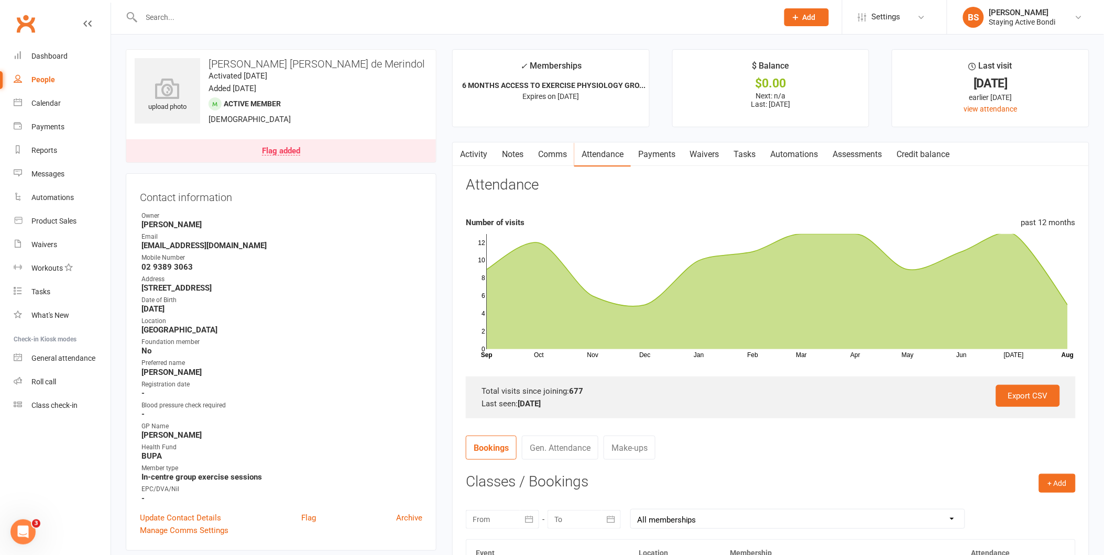
click at [321, 19] on input "text" at bounding box center [454, 17] width 632 height 15
type input "B"
click at [519, 26] on div at bounding box center [448, 17] width 645 height 34
click at [514, 17] on input "text" at bounding box center [454, 17] width 632 height 15
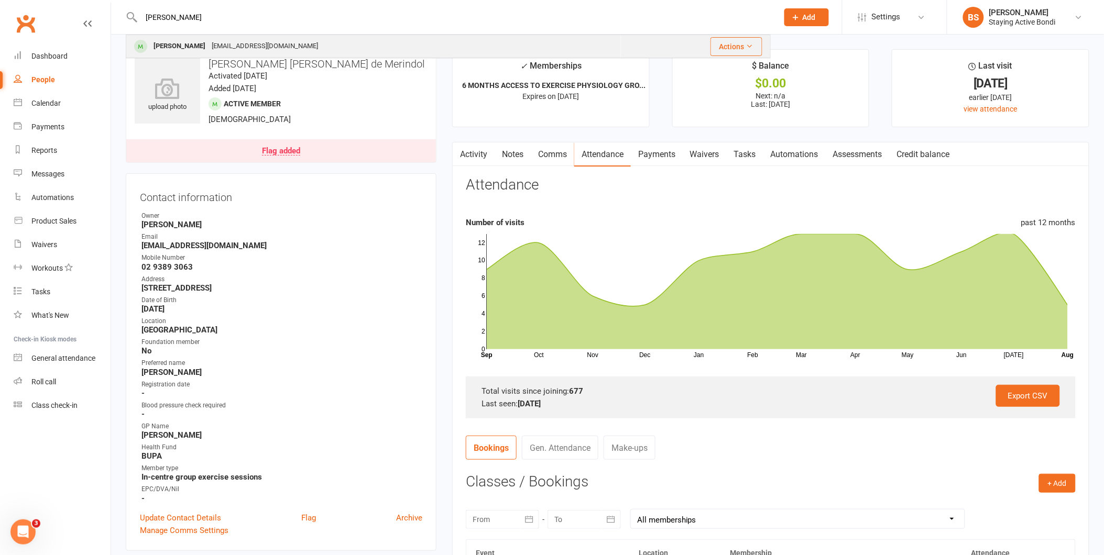
type input "[PERSON_NAME]"
click at [315, 49] on div "[PERSON_NAME] [EMAIL_ADDRESS][DOMAIN_NAME]" at bounding box center [373, 46] width 493 height 21
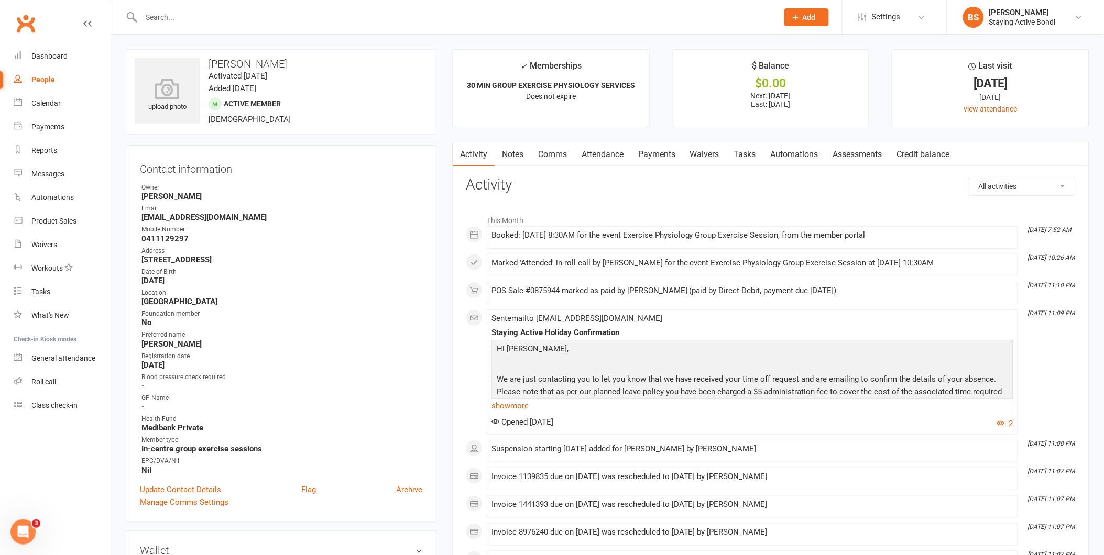
click at [846, 158] on link "Assessments" at bounding box center [858, 154] width 64 height 24
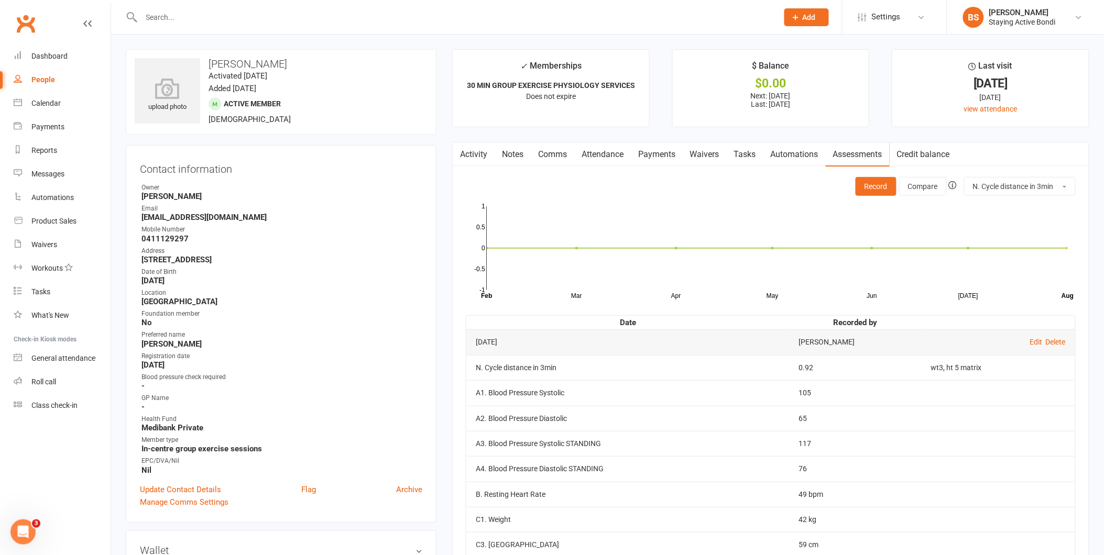
click at [613, 155] on link "Attendance" at bounding box center [602, 154] width 57 height 24
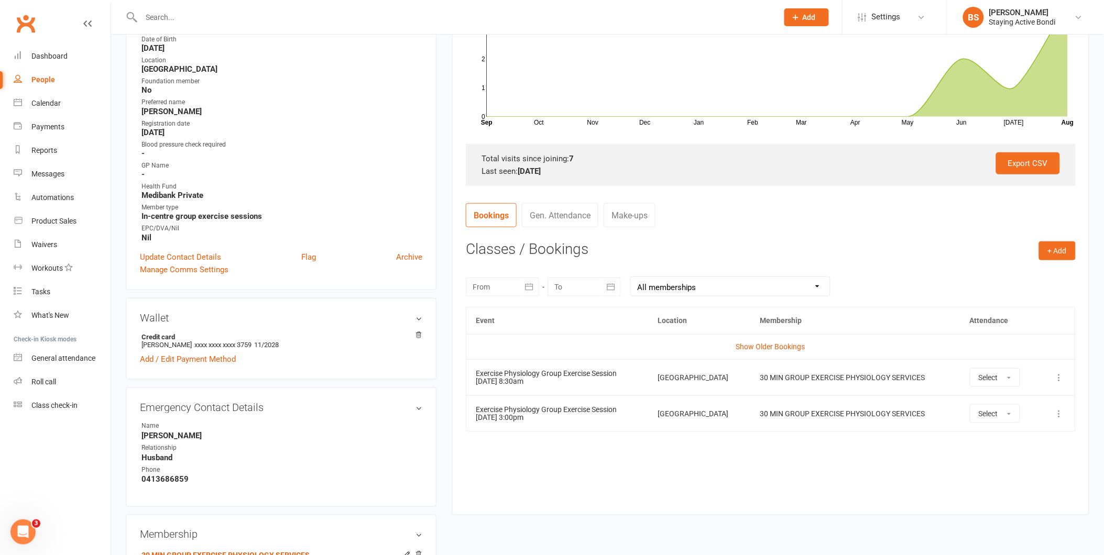
scroll to position [291, 0]
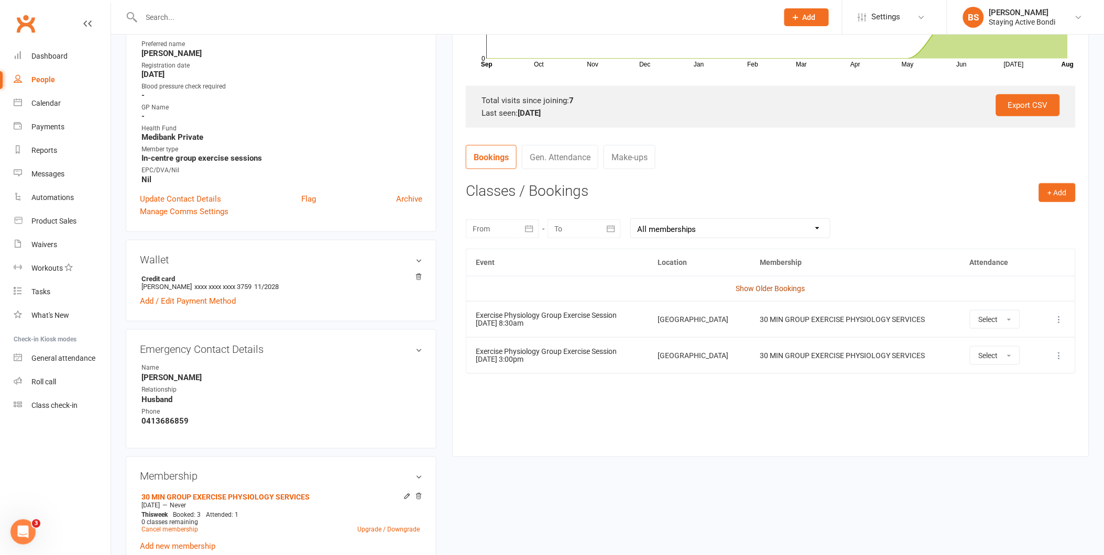
click at [776, 289] on link "Show Older Bookings" at bounding box center [770, 288] width 69 height 8
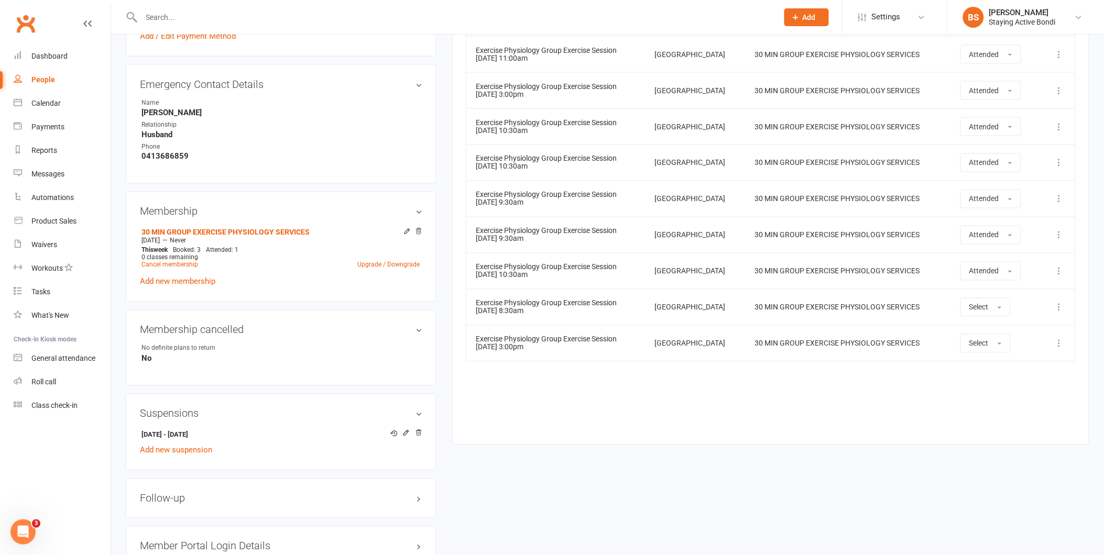
scroll to position [540, 0]
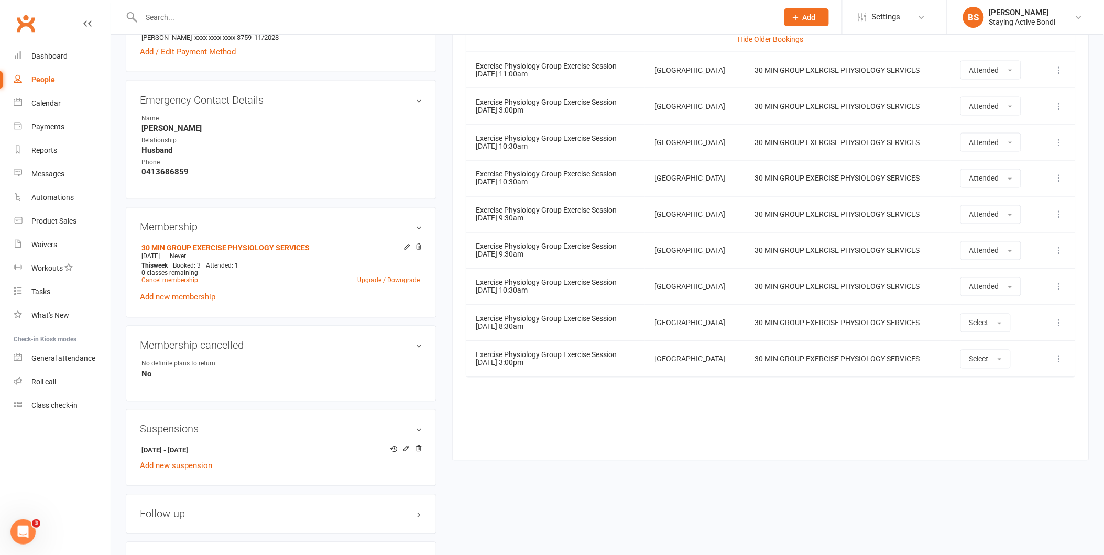
click at [1055, 323] on icon at bounding box center [1059, 323] width 10 height 10
click at [1020, 388] on link "Remove booking" at bounding box center [1013, 385] width 104 height 21
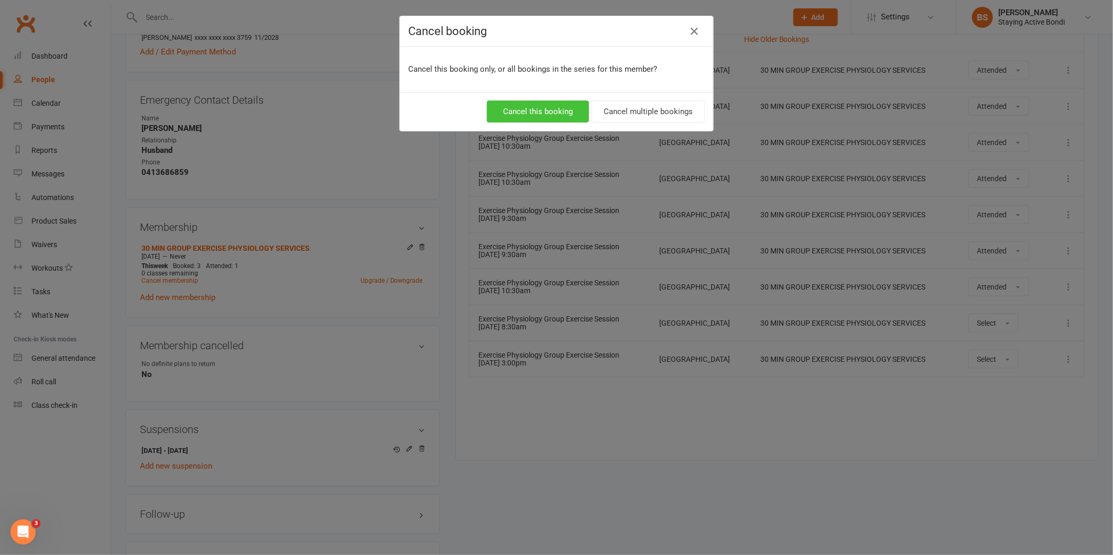
click at [540, 114] on button "Cancel this booking" at bounding box center [538, 112] width 102 height 22
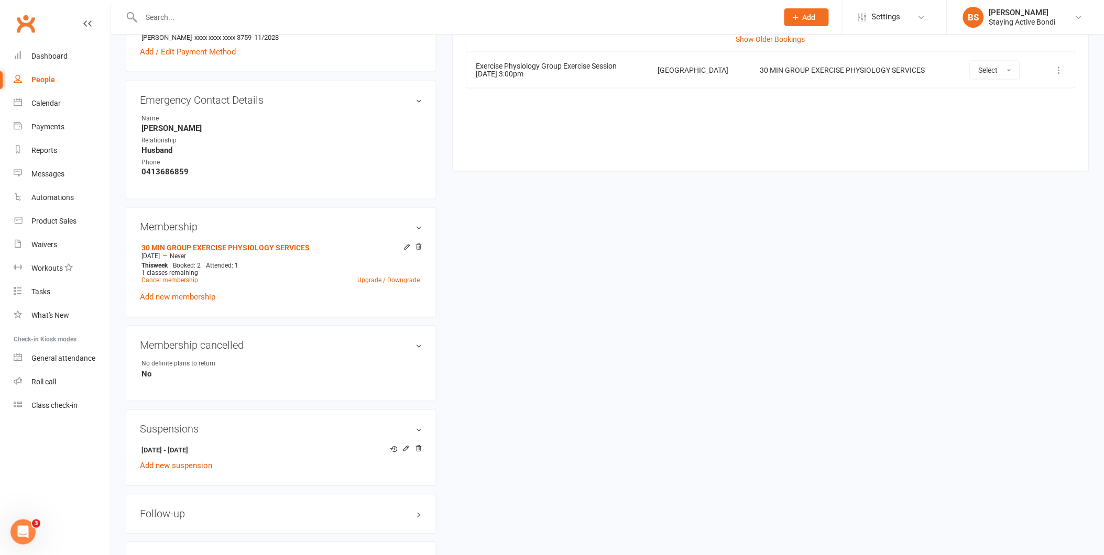
click at [747, 213] on div "upload photo [PERSON_NAME] Activated [DATE] Added [DATE] Active member [DEMOGRA…" at bounding box center [607, 157] width 979 height 1297
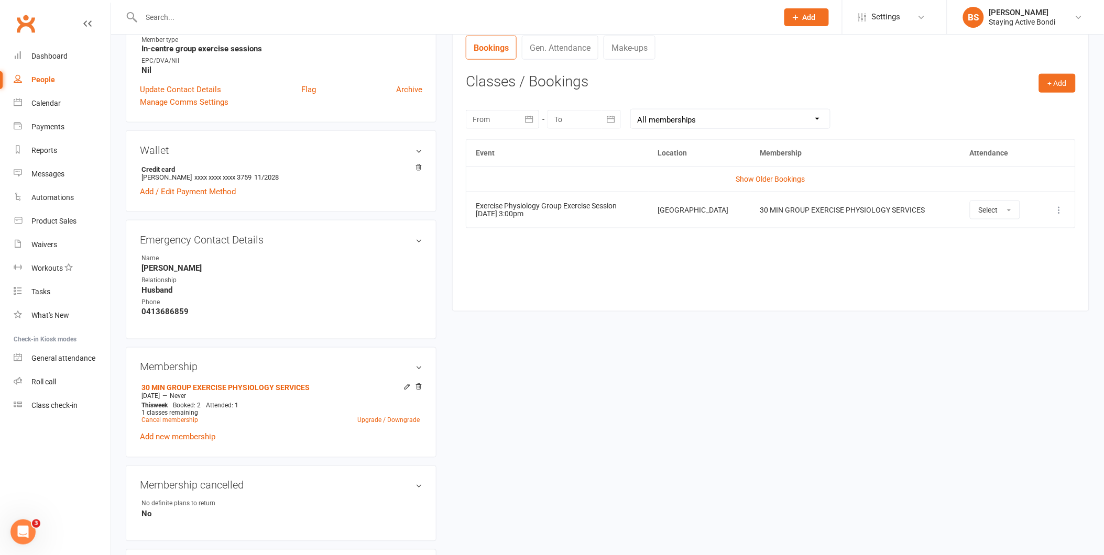
scroll to position [365, 0]
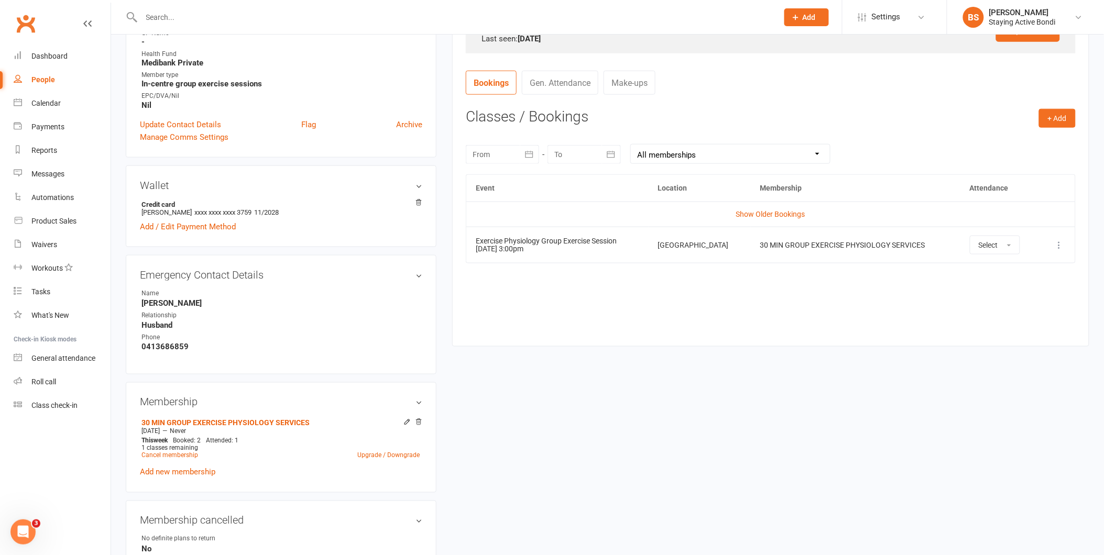
click at [801, 402] on div "upload photo [PERSON_NAME] Activated [DATE] Added [DATE] Active member [DEMOGRA…" at bounding box center [607, 332] width 979 height 1297
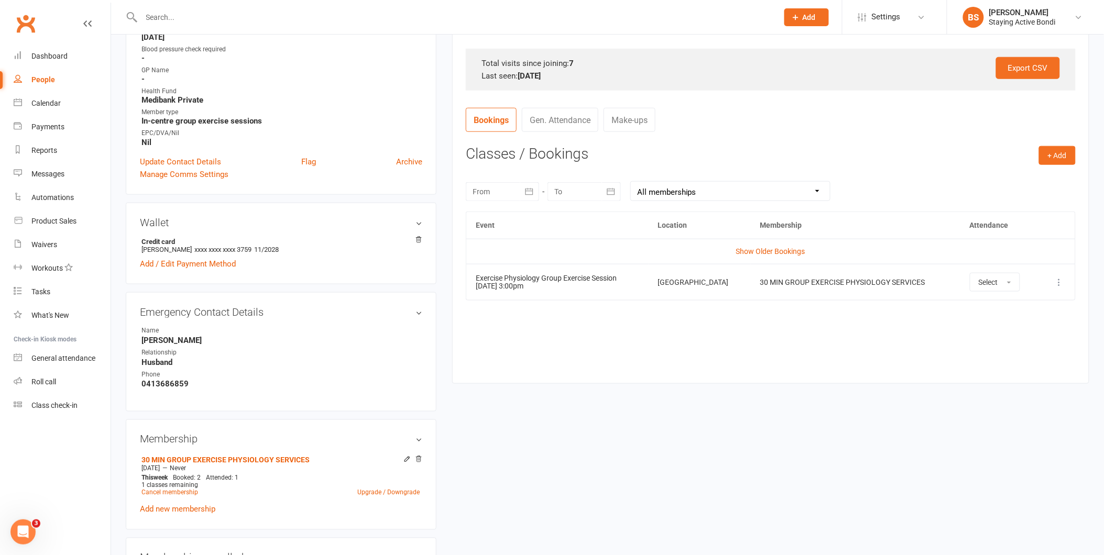
scroll to position [307, 0]
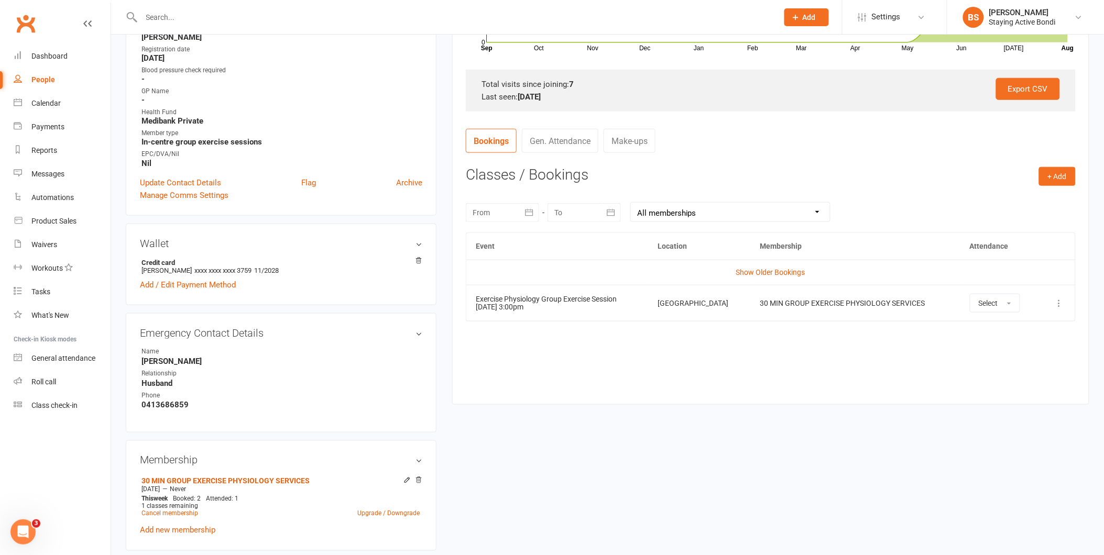
click at [1057, 308] on icon at bounding box center [1059, 303] width 10 height 10
click at [1008, 364] on link "Remove booking" at bounding box center [1013, 365] width 104 height 21
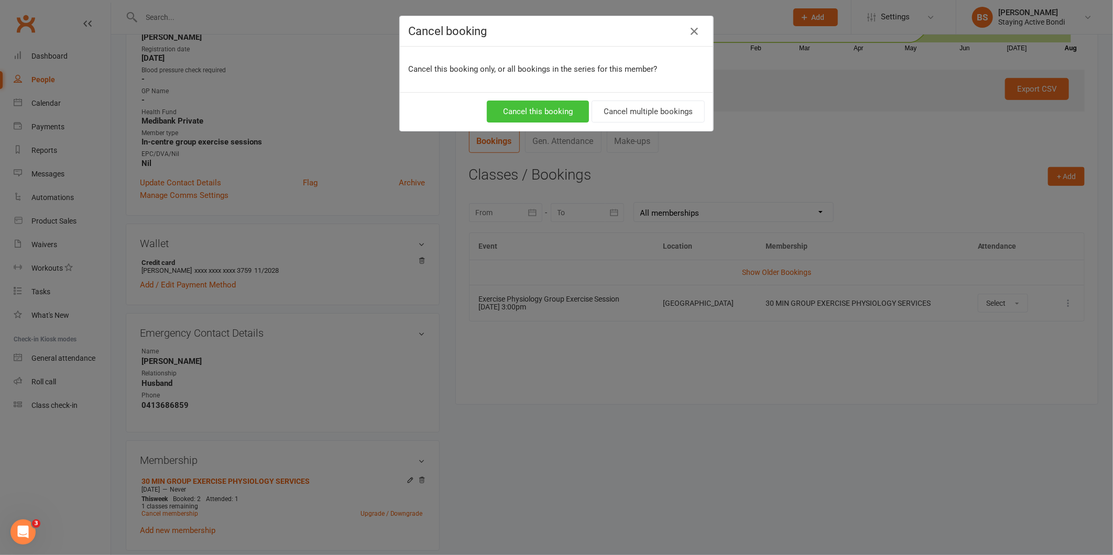
click at [571, 114] on button "Cancel this booking" at bounding box center [538, 112] width 102 height 22
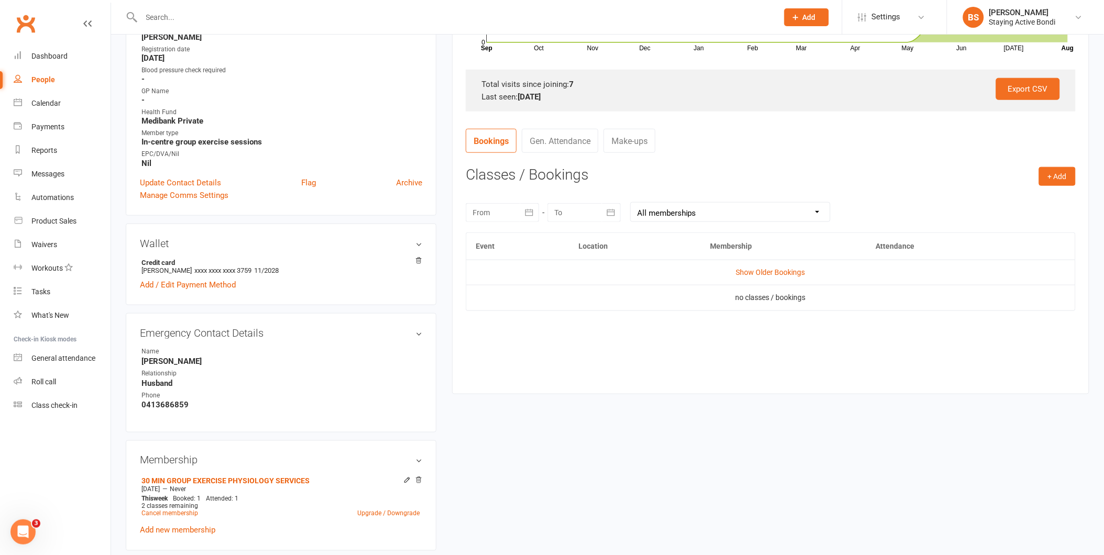
click at [783, 344] on div "Event Location Membership Attendance Show Older Bookings no classes / bookings" at bounding box center [771, 306] width 610 height 146
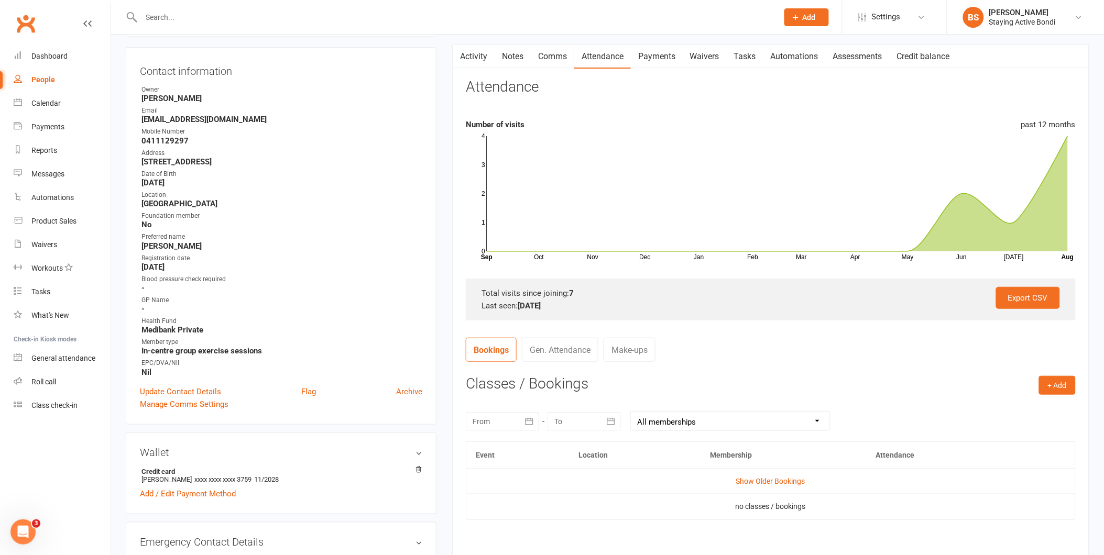
scroll to position [174, 0]
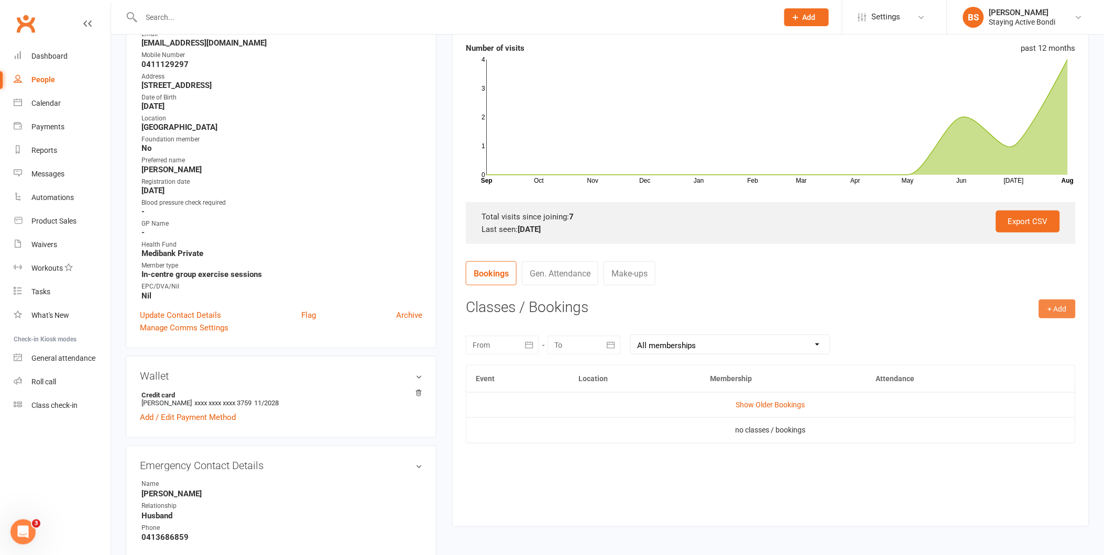
click at [1049, 305] on button "+ Add" at bounding box center [1057, 309] width 37 height 19
click at [987, 332] on link "Book Event" at bounding box center [1023, 332] width 104 height 21
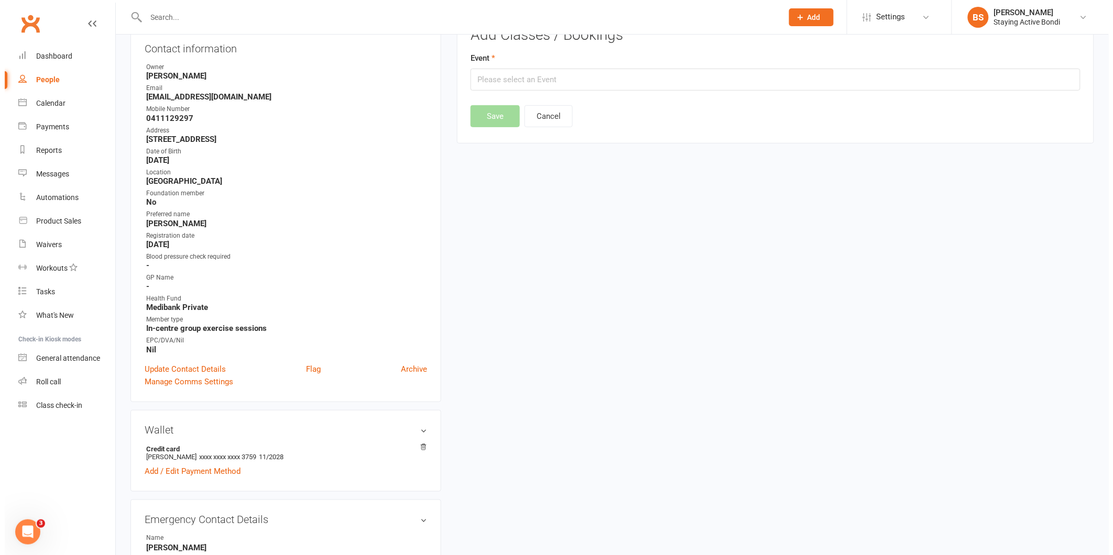
scroll to position [90, 0]
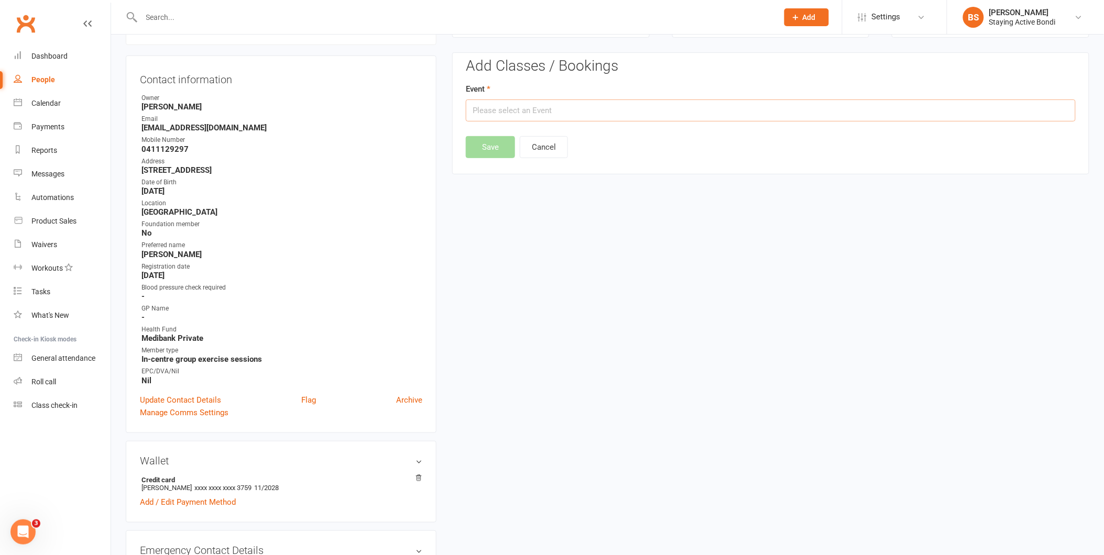
click at [549, 108] on input "text" at bounding box center [771, 111] width 610 height 22
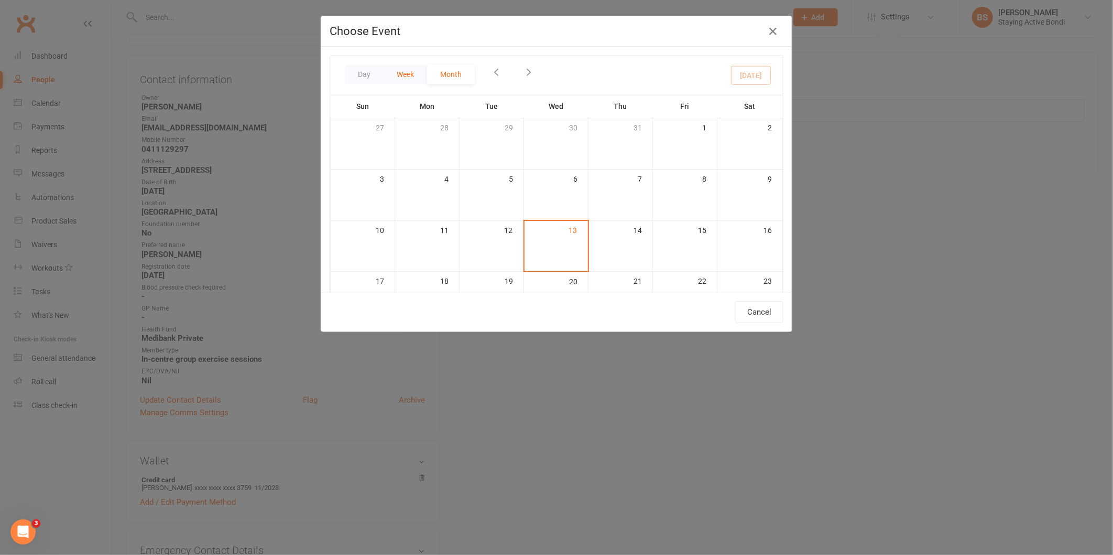
click at [413, 70] on button "Week" at bounding box center [404, 74] width 43 height 19
click at [408, 74] on button "Week" at bounding box center [404, 74] width 43 height 19
click at [409, 73] on button "Week" at bounding box center [404, 74] width 43 height 19
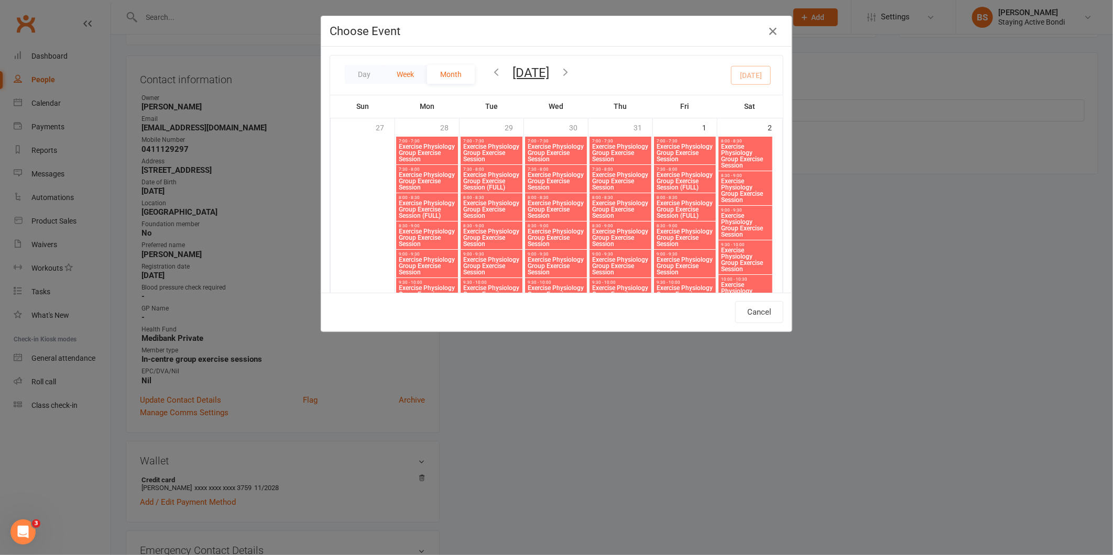
click at [404, 77] on button "Week" at bounding box center [404, 74] width 43 height 19
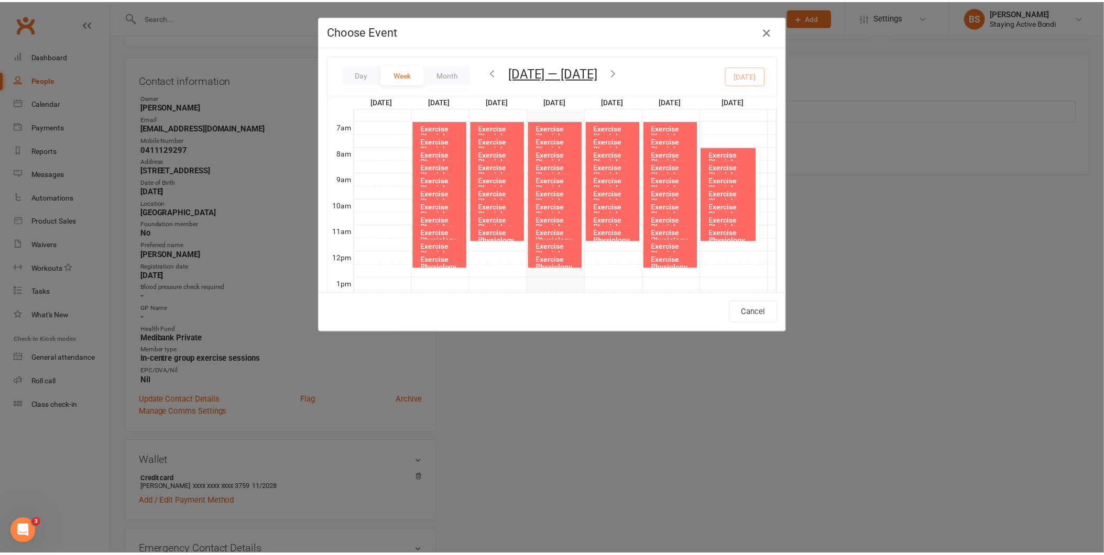
scroll to position [121, 0]
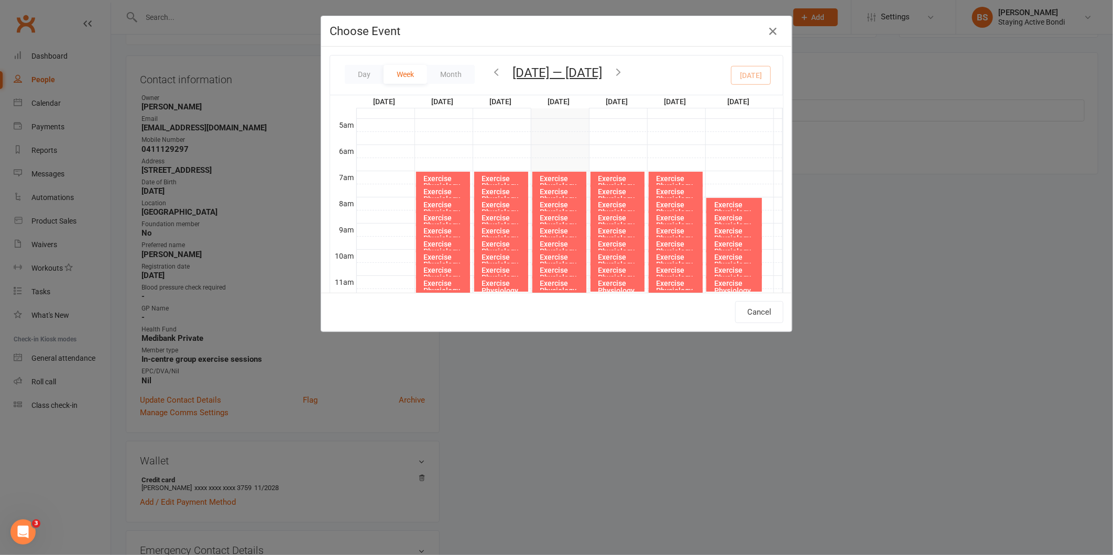
click at [671, 219] on div "Exercise Physiology Group Exercise Session" at bounding box center [678, 232] width 45 height 37
type input "Exercise Physiology Group Exercise Session - [DATE] 8:30:00 AM"
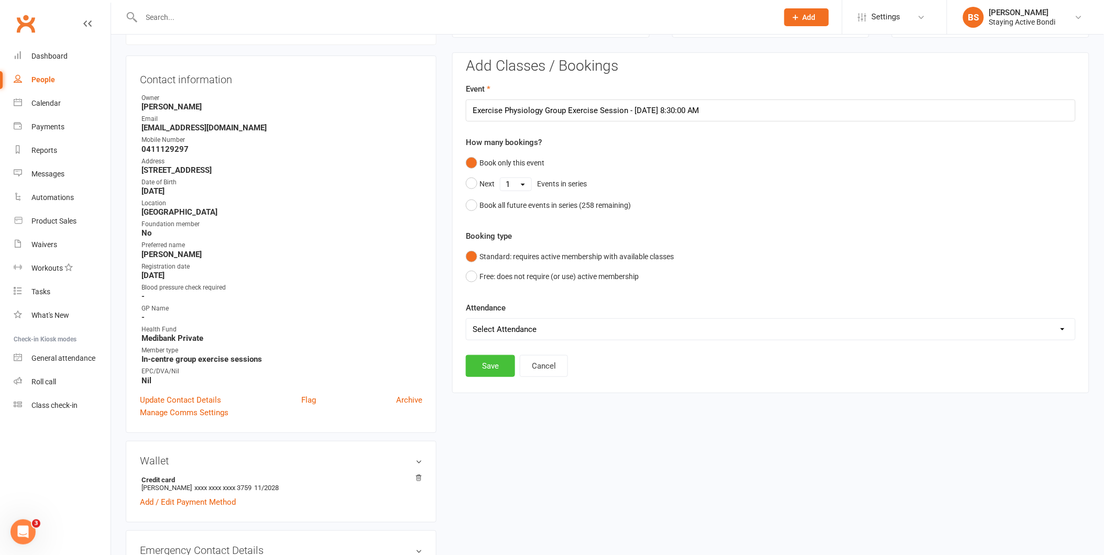
click at [500, 362] on button "Save" at bounding box center [490, 366] width 49 height 22
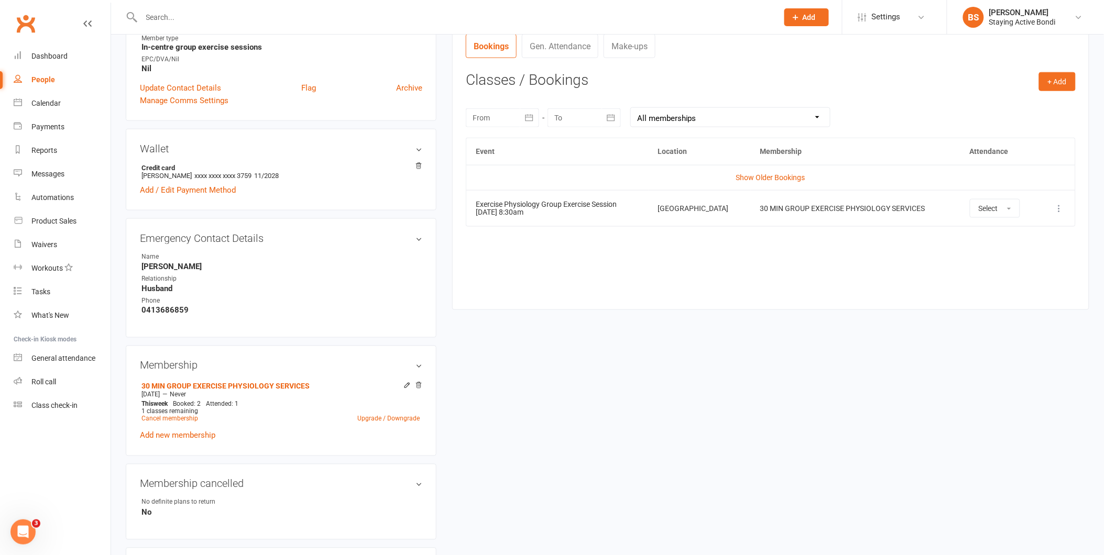
scroll to position [438, 0]
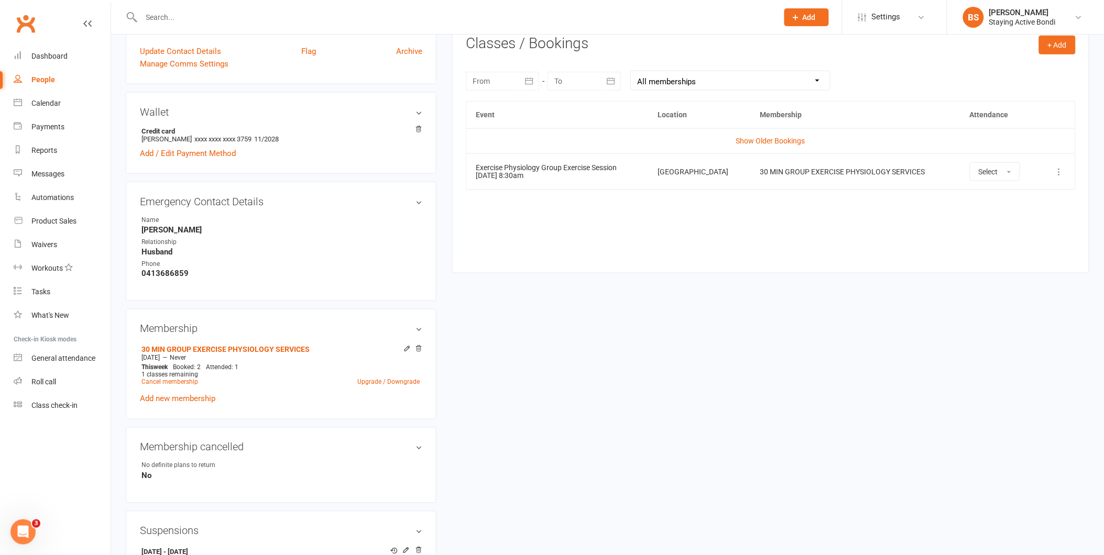
click at [844, 289] on div "upload photo [PERSON_NAME] Activated [DATE] Added [DATE] Active member [DEMOGRA…" at bounding box center [607, 259] width 979 height 1297
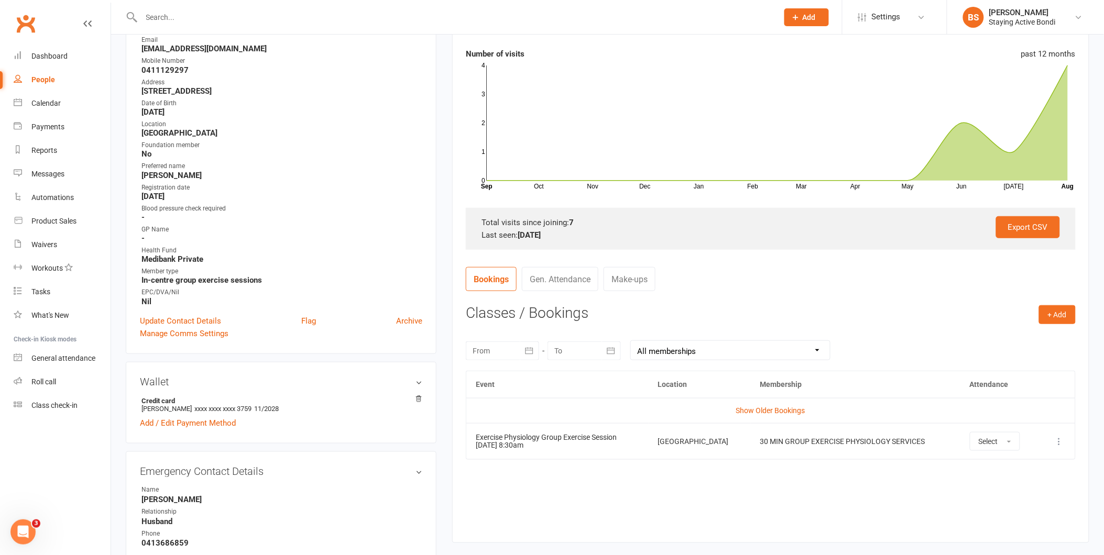
scroll to position [148, 0]
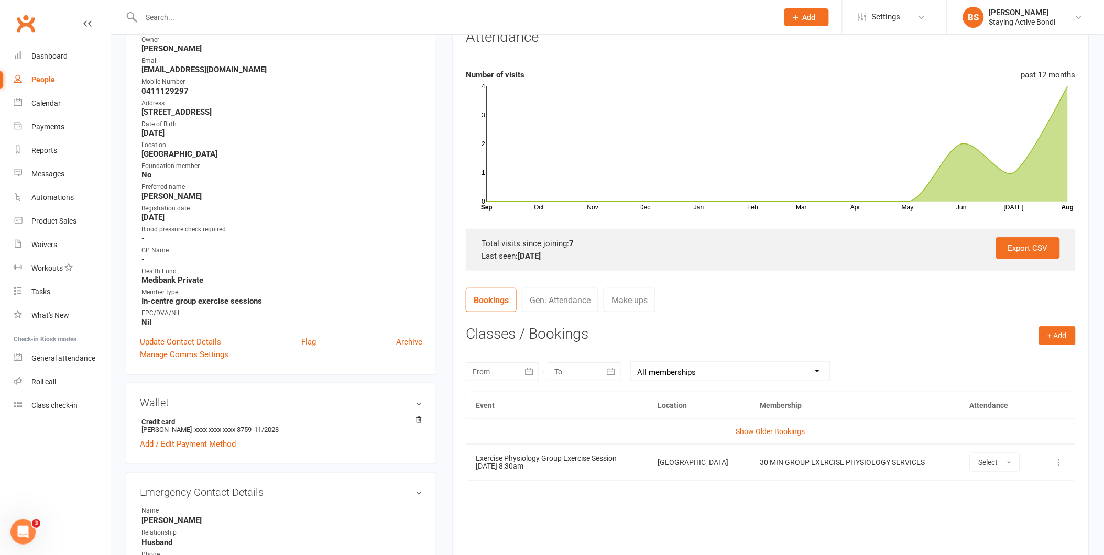
click at [617, 13] on input "text" at bounding box center [454, 17] width 632 height 15
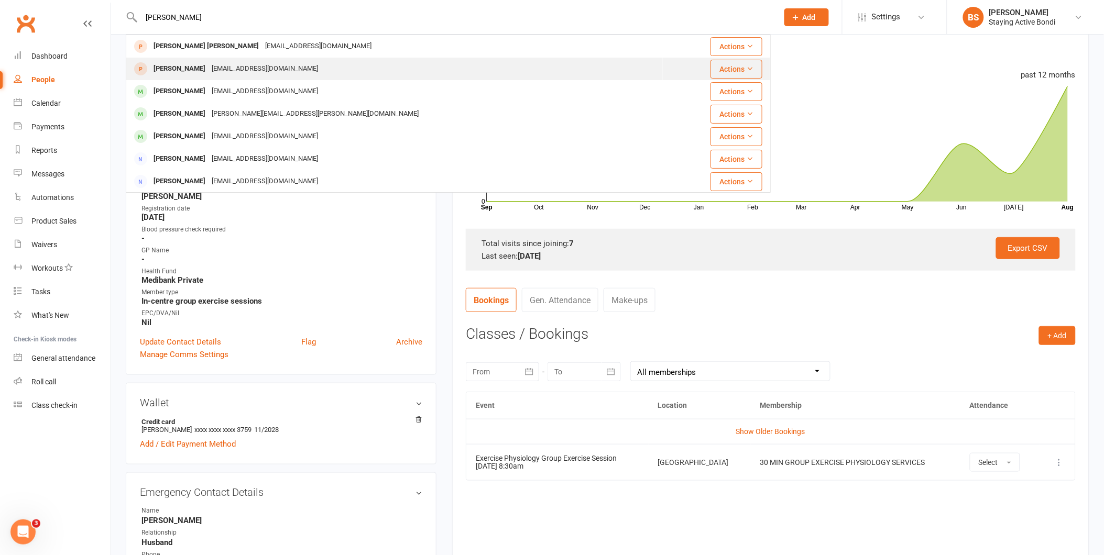
type input "[PERSON_NAME]"
click at [250, 68] on div "[EMAIL_ADDRESS][DOMAIN_NAME]" at bounding box center [264, 68] width 113 height 15
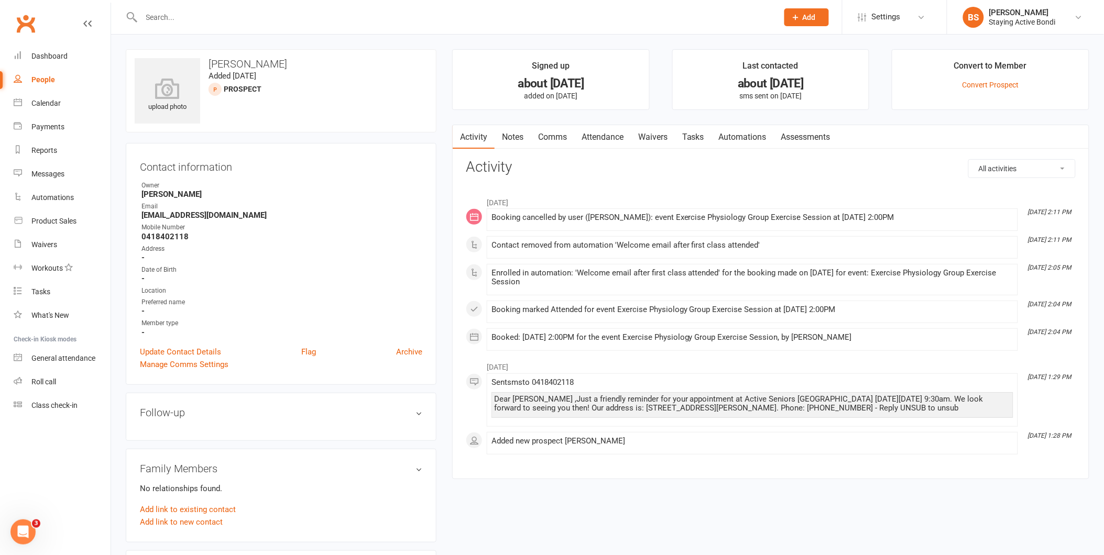
click at [274, 15] on input "text" at bounding box center [454, 17] width 632 height 15
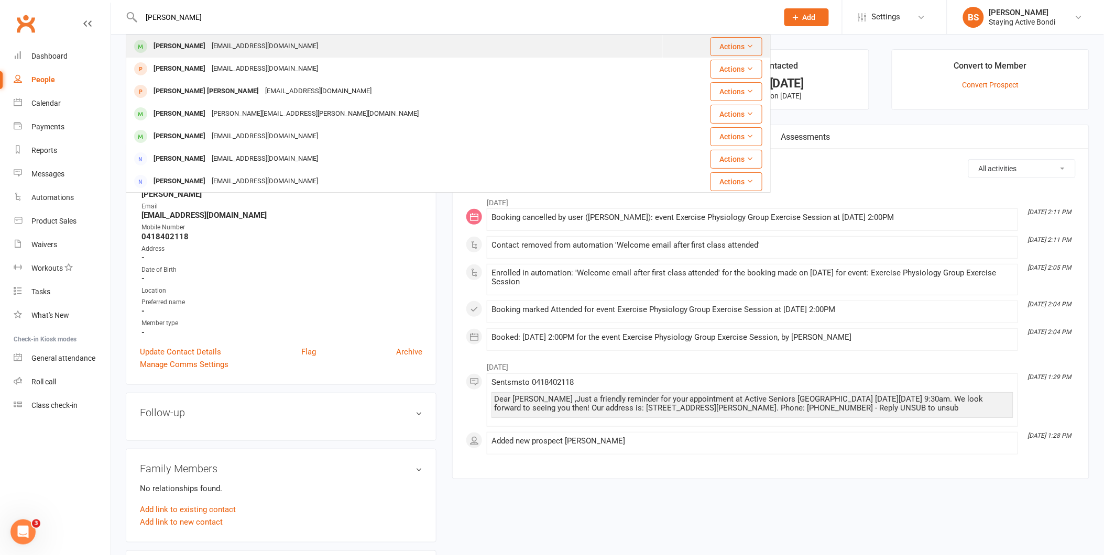
type input "[PERSON_NAME]"
click at [212, 48] on div "[EMAIL_ADDRESS][DOMAIN_NAME]" at bounding box center [264, 46] width 113 height 15
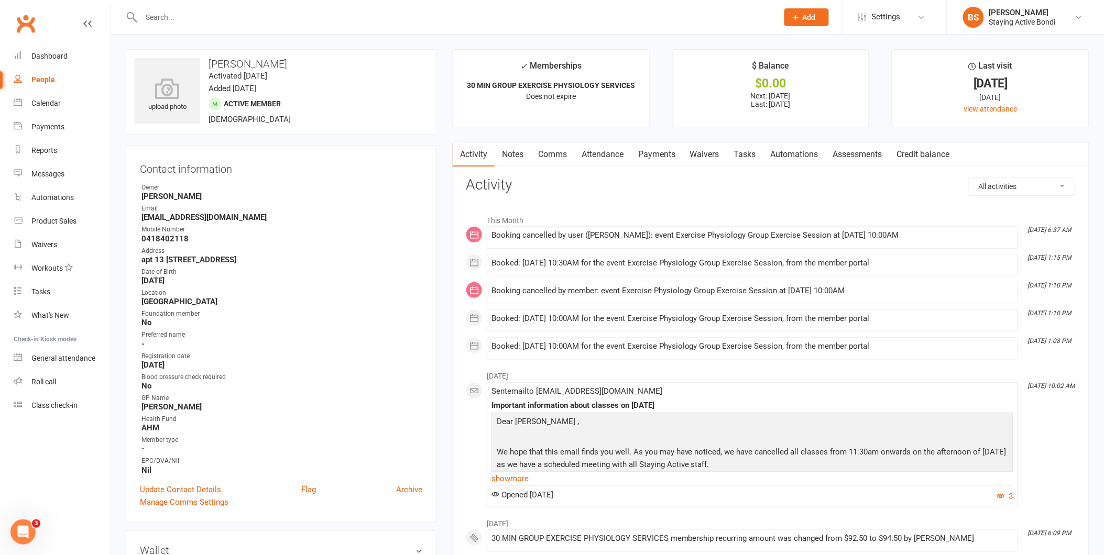
click at [553, 157] on link "Comms" at bounding box center [552, 154] width 43 height 24
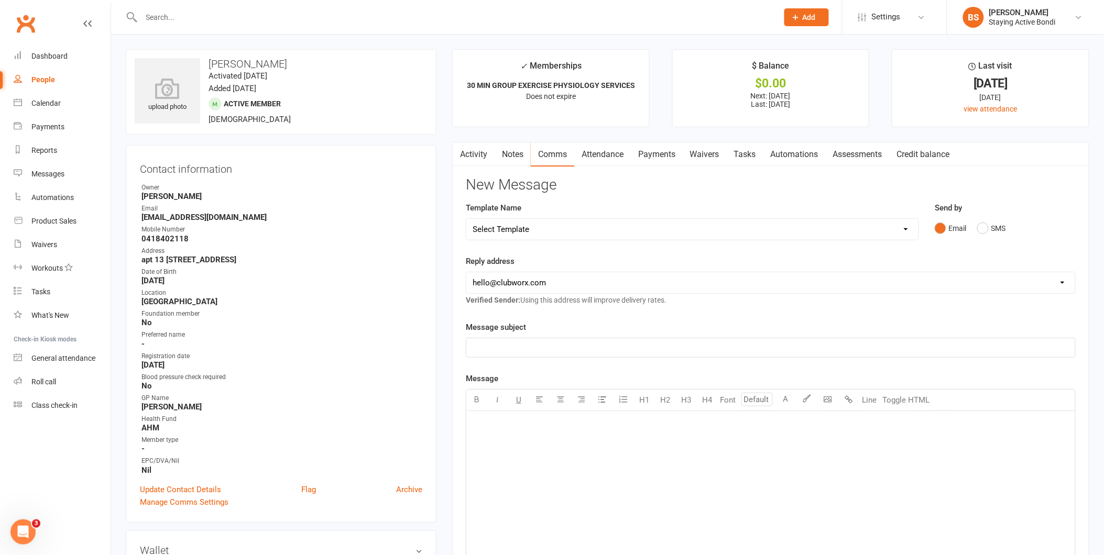
click at [737, 235] on select "Select Template [Email] 6 month - Follow ups [Email] Absentee [Email] Absentee-…" at bounding box center [692, 229] width 452 height 21
click at [742, 221] on select "Select Template [Email] 6 month - Follow ups [Email] Absentee [Email] Absentee-…" at bounding box center [692, 229] width 452 height 21
click at [716, 285] on select "[EMAIL_ADDRESS][DOMAIN_NAME] [EMAIL_ADDRESS][DOMAIN_NAME] [EMAIL_ADDRESS][DOMAI…" at bounding box center [770, 282] width 609 height 21
select select "1"
click at [466, 272] on select "[EMAIL_ADDRESS][DOMAIN_NAME] [EMAIL_ADDRESS][DOMAIN_NAME] [EMAIL_ADDRESS][DOMAI…" at bounding box center [770, 282] width 609 height 21
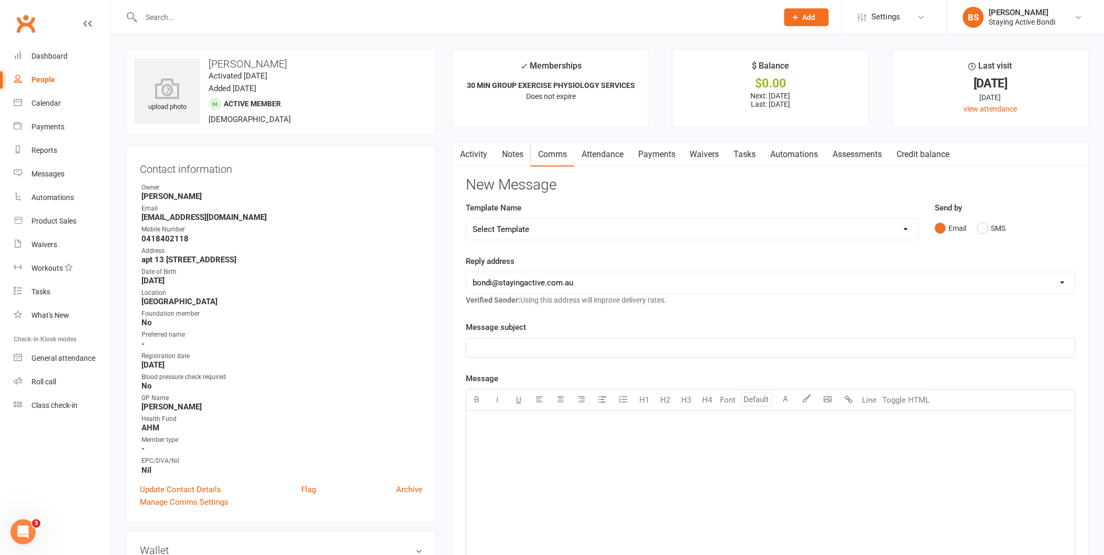
click at [568, 336] on div "Message subject ﻿" at bounding box center [771, 339] width 610 height 37
click at [580, 344] on p "﻿" at bounding box center [771, 348] width 596 height 13
click at [585, 471] on div "﻿" at bounding box center [770, 489] width 609 height 157
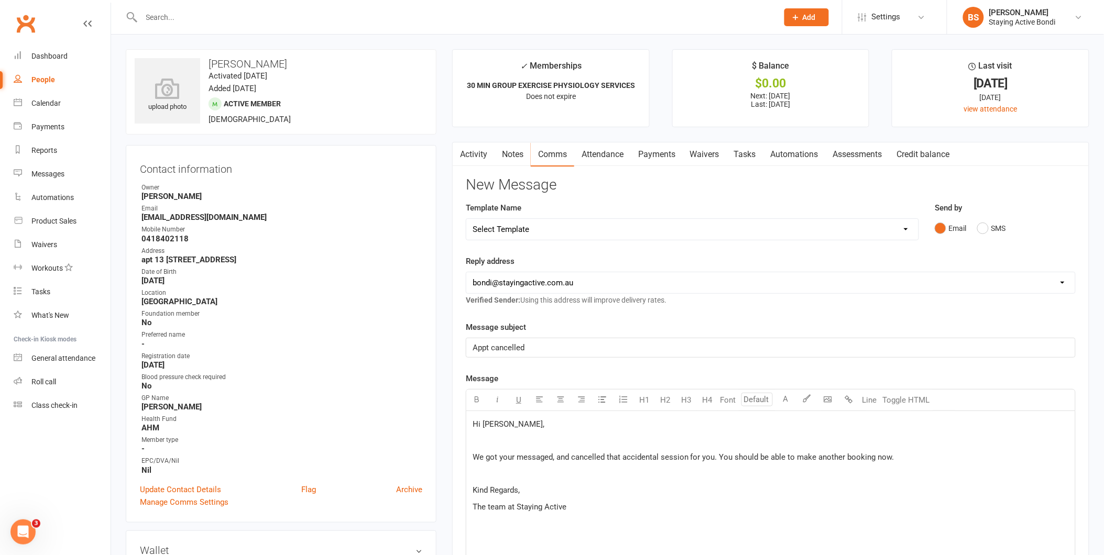
scroll to position [291, 0]
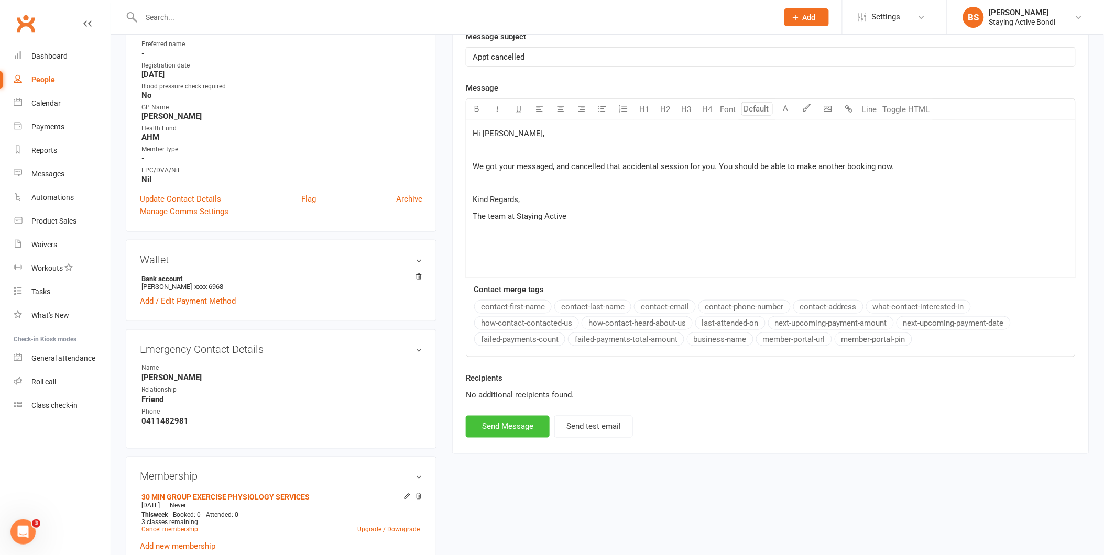
click at [525, 428] on button "Send Message" at bounding box center [508, 427] width 84 height 22
select select "0"
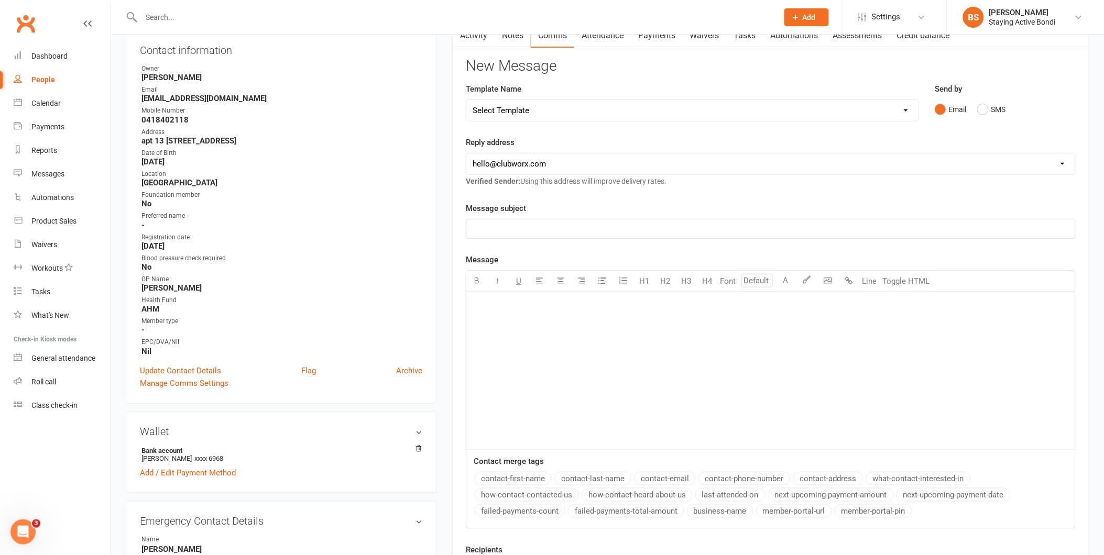
scroll to position [0, 0]
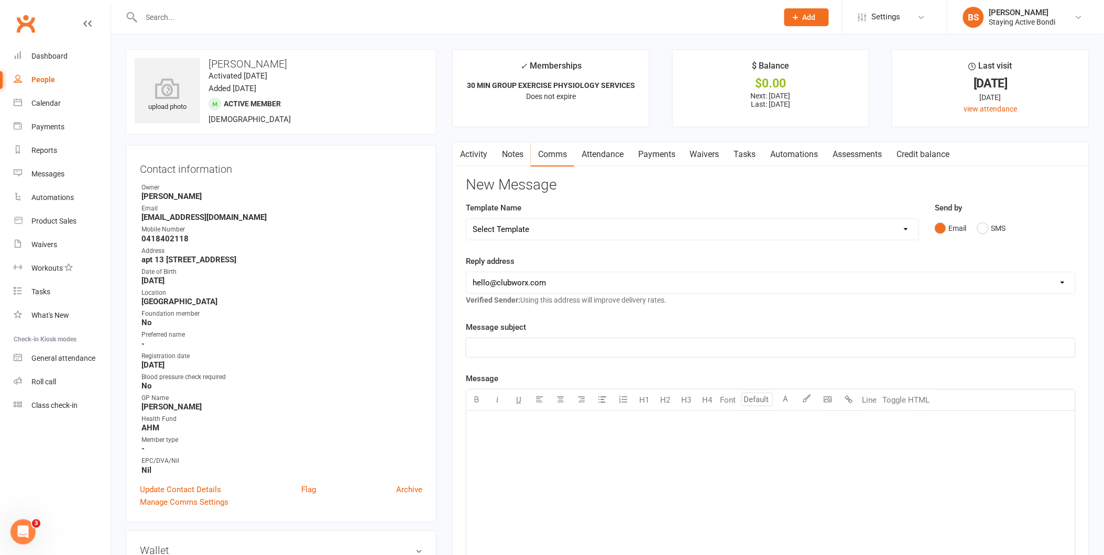
click at [597, 151] on link "Attendance" at bounding box center [602, 154] width 57 height 24
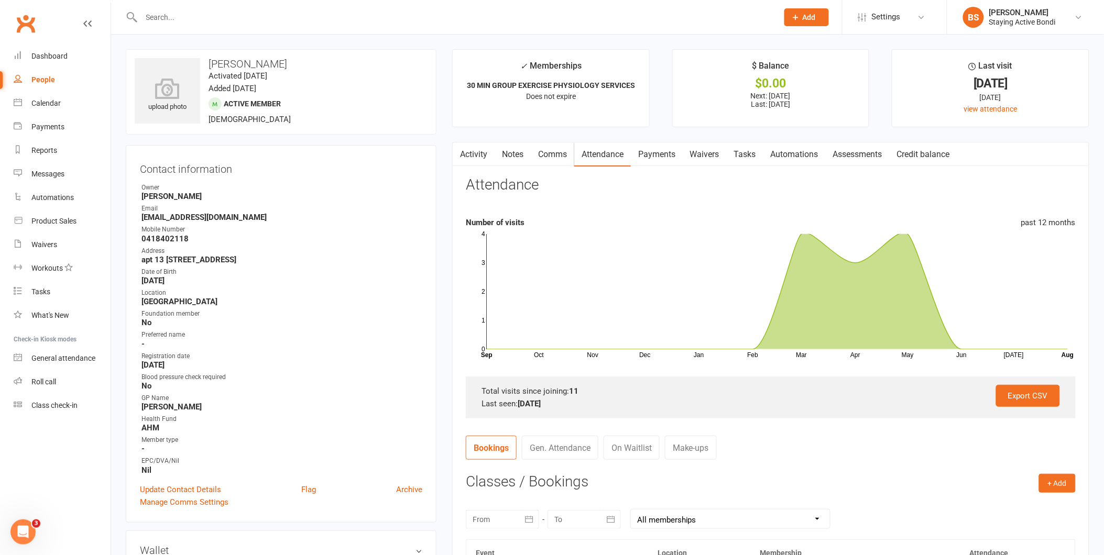
click at [346, 15] on input "text" at bounding box center [454, 17] width 632 height 15
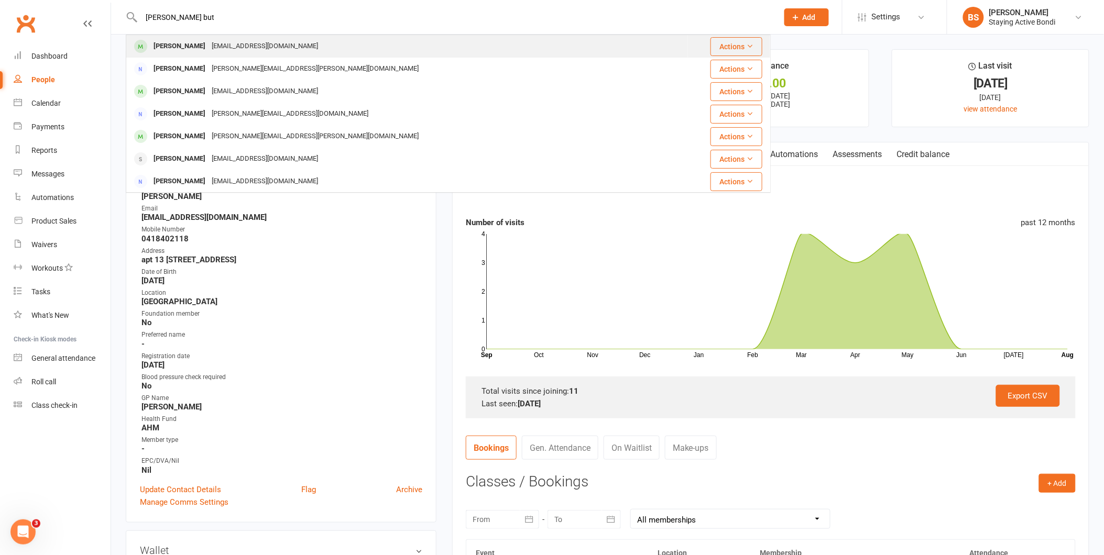
type input "[PERSON_NAME] but"
click at [201, 40] on div "[PERSON_NAME]" at bounding box center [179, 46] width 58 height 15
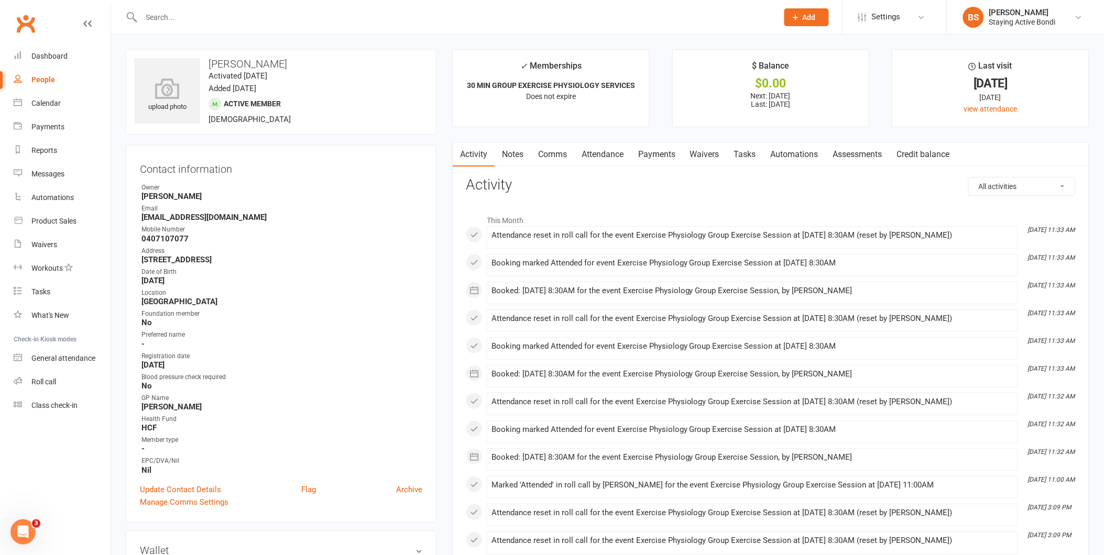
click at [611, 155] on link "Attendance" at bounding box center [602, 154] width 57 height 24
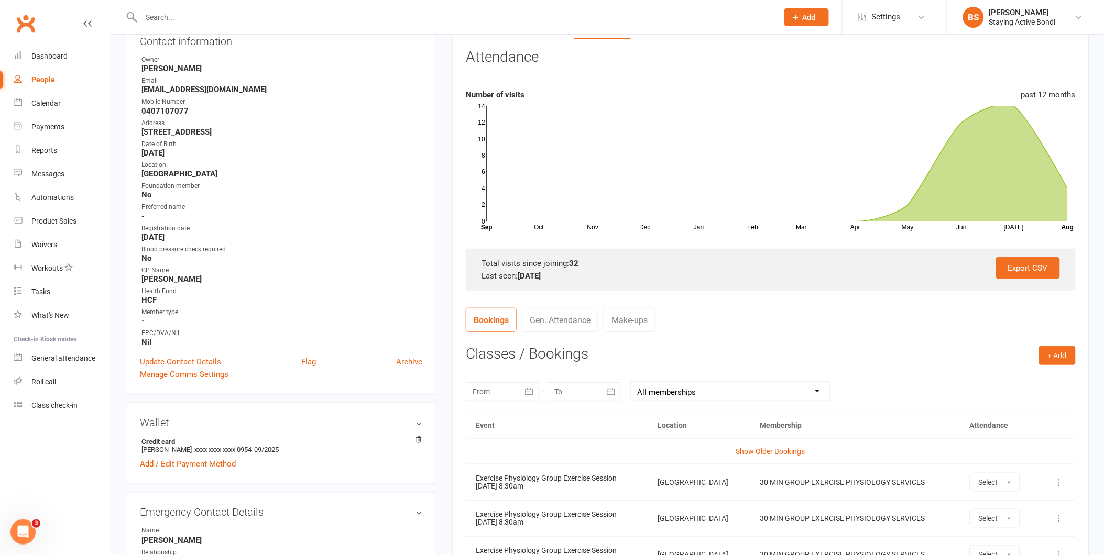
scroll to position [291, 0]
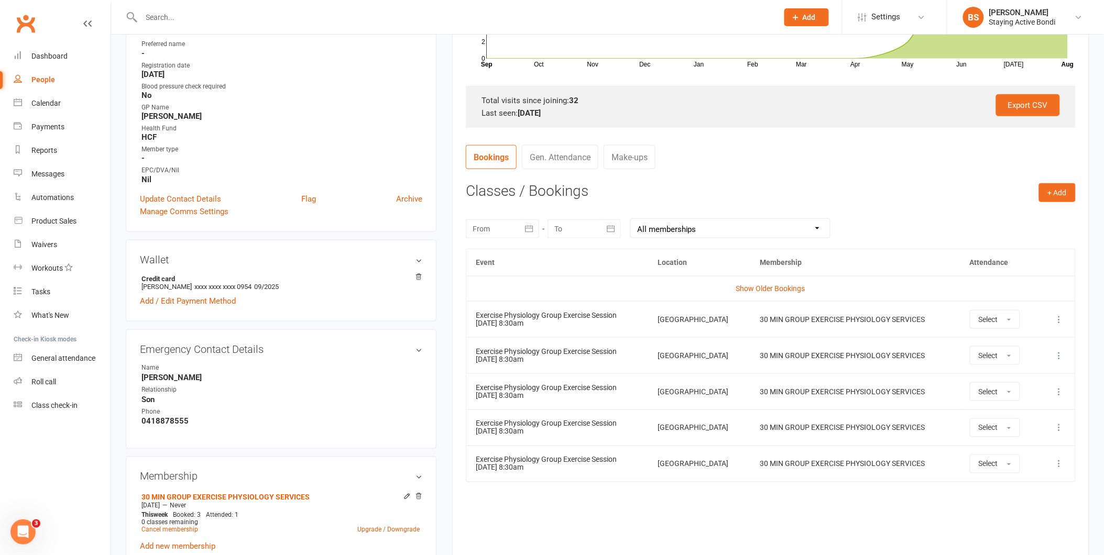
click at [767, 293] on td "Show Older Bookings" at bounding box center [770, 288] width 609 height 25
click at [753, 289] on link "Show Older Bookings" at bounding box center [770, 288] width 69 height 8
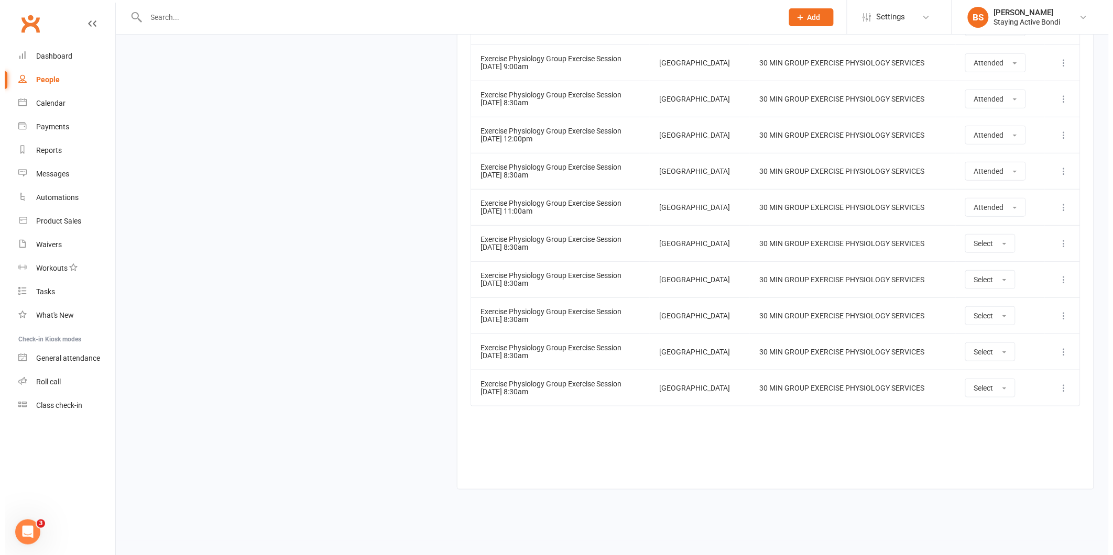
scroll to position [1527, 0]
click at [1059, 244] on icon at bounding box center [1059, 242] width 10 height 10
click at [1036, 295] on link "Remove booking" at bounding box center [1013, 304] width 104 height 21
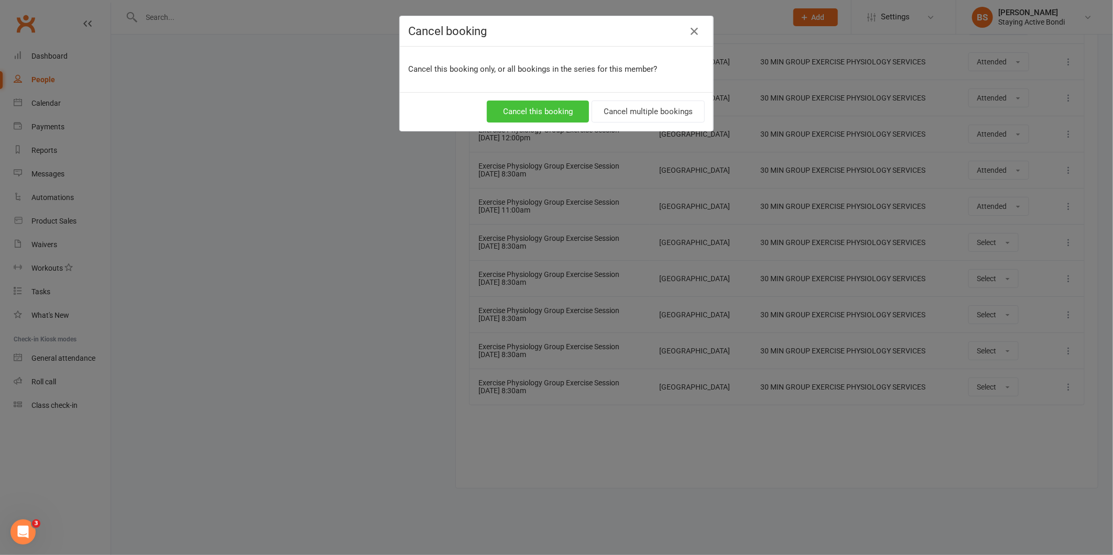
click at [525, 111] on button "Cancel this booking" at bounding box center [538, 112] width 102 height 22
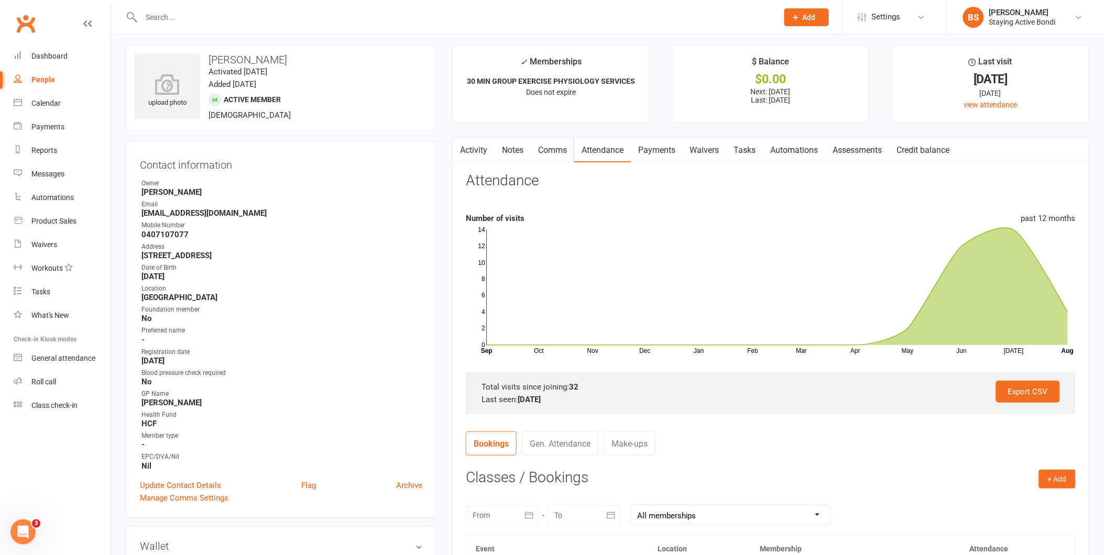
scroll to position [0, 0]
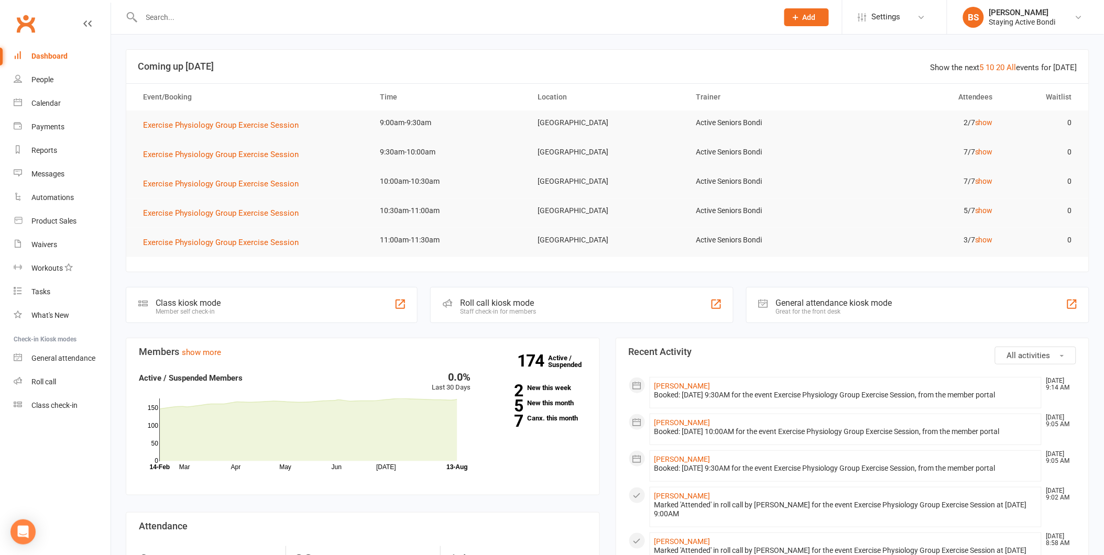
click at [153, 8] on div at bounding box center [448, 17] width 645 height 34
click at [147, 14] on input "text" at bounding box center [454, 17] width 632 height 15
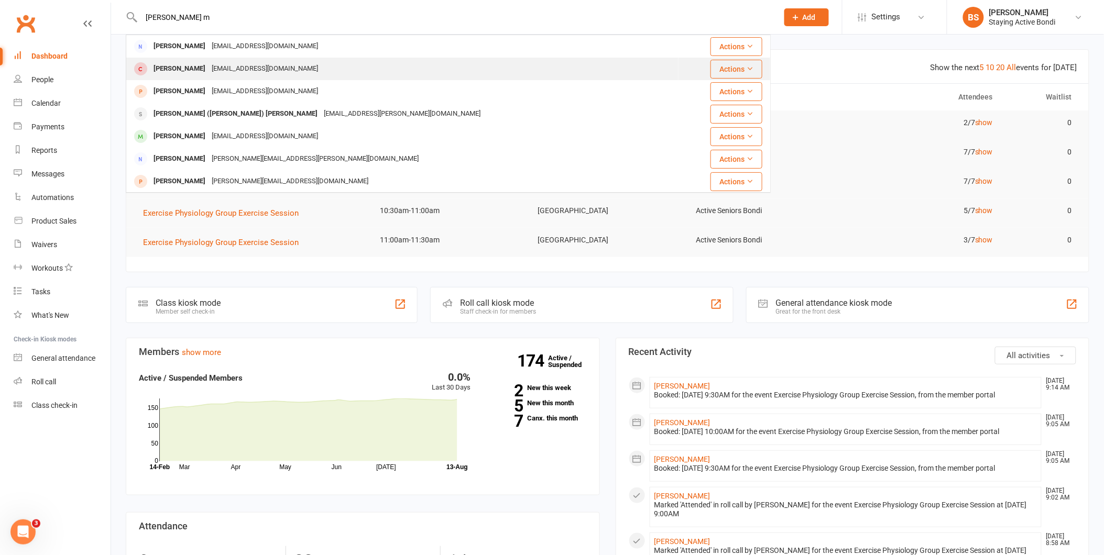
type input "penny m"
click at [208, 67] on div "Penelope McCauley" at bounding box center [179, 68] width 58 height 15
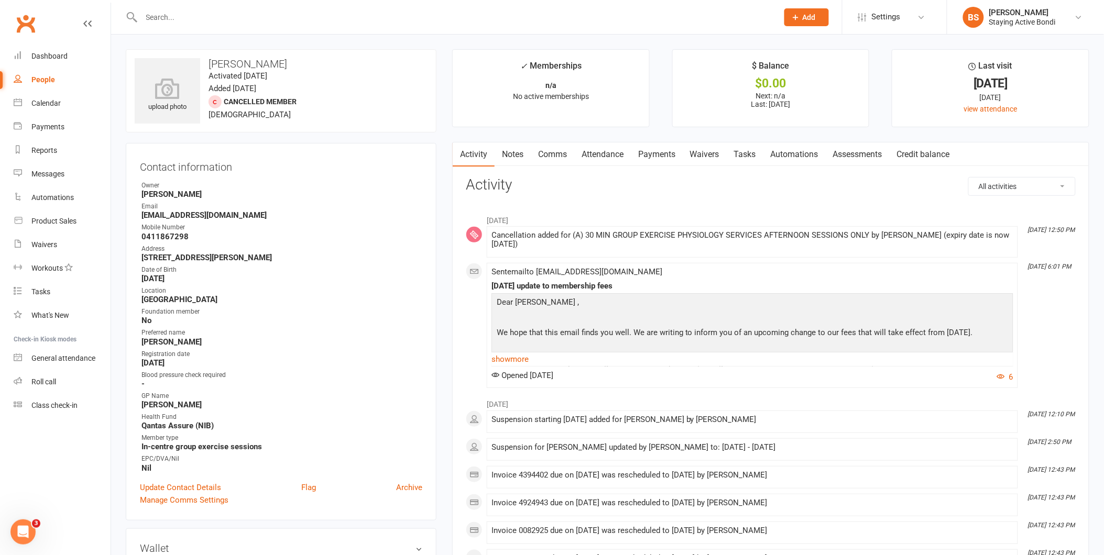
click at [608, 152] on link "Attendance" at bounding box center [602, 154] width 57 height 24
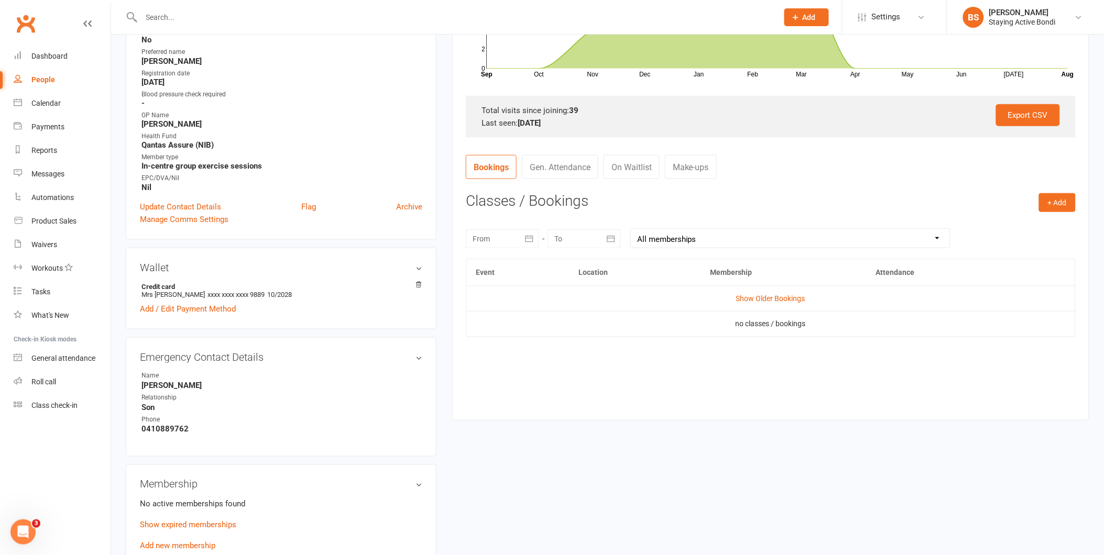
scroll to position [289, 0]
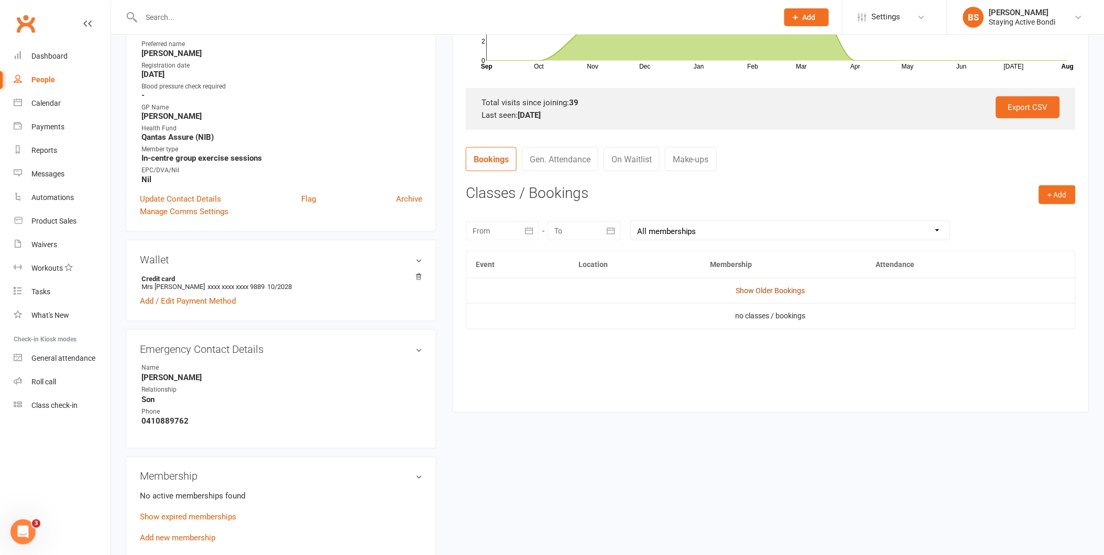
click at [770, 287] on link "Show Older Bookings" at bounding box center [770, 291] width 69 height 8
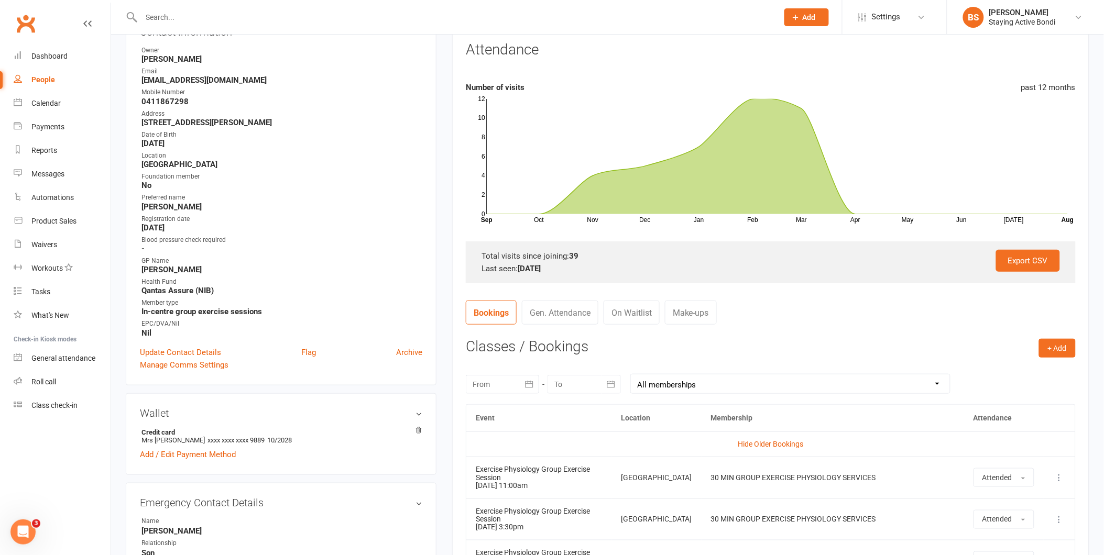
scroll to position [0, 0]
